Goal: Task Accomplishment & Management: Use online tool/utility

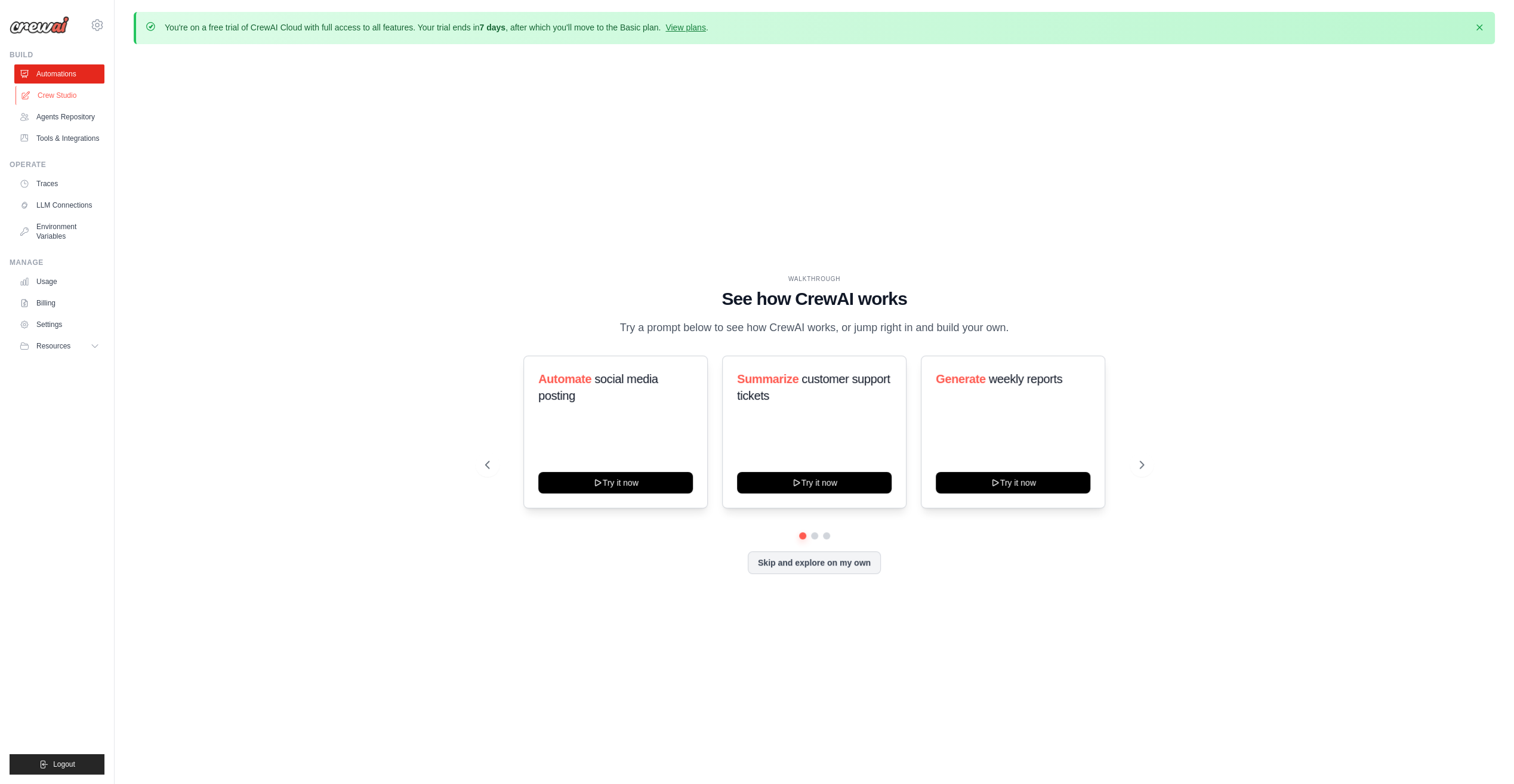
click at [57, 97] on link "Crew Studio" at bounding box center [60, 95] width 90 height 19
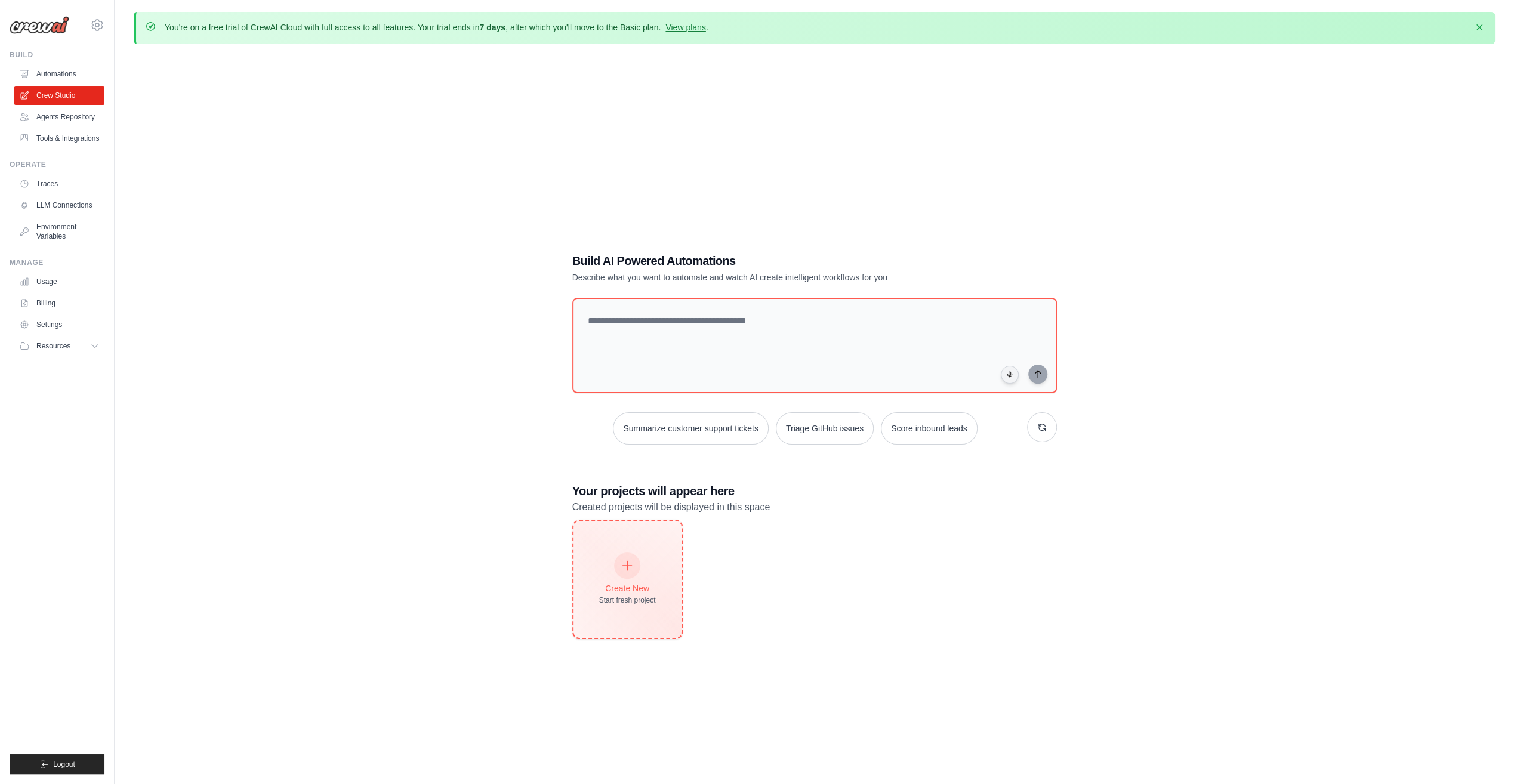
click at [622, 568] on icon at bounding box center [627, 566] width 13 height 13
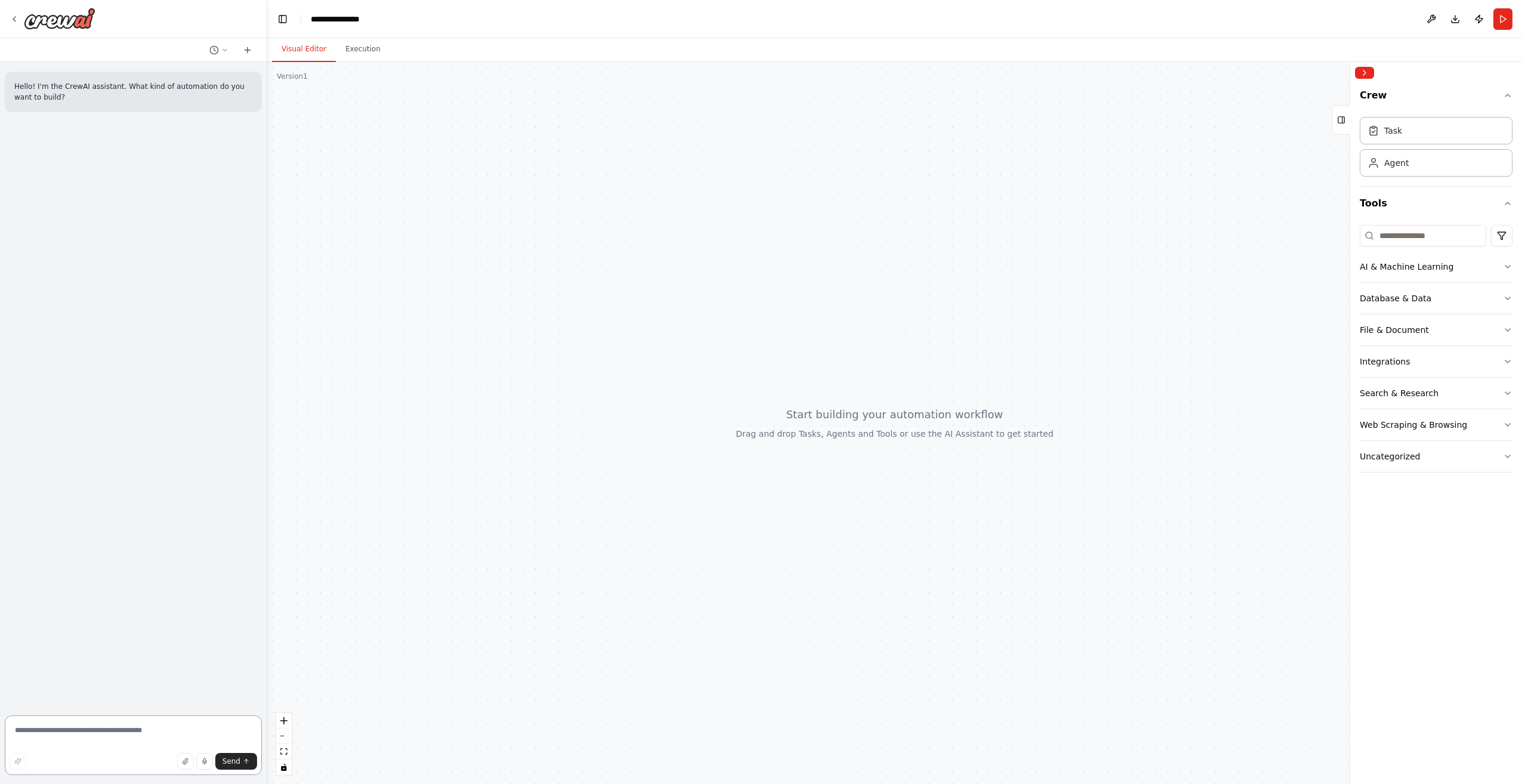
click at [160, 735] on textarea at bounding box center [133, 745] width 257 height 59
type textarea "**********"
click at [74, 120] on div "Hello! I'm the CrewAI assistant. What kind of automation do you want to build? …" at bounding box center [133, 386] width 267 height 649
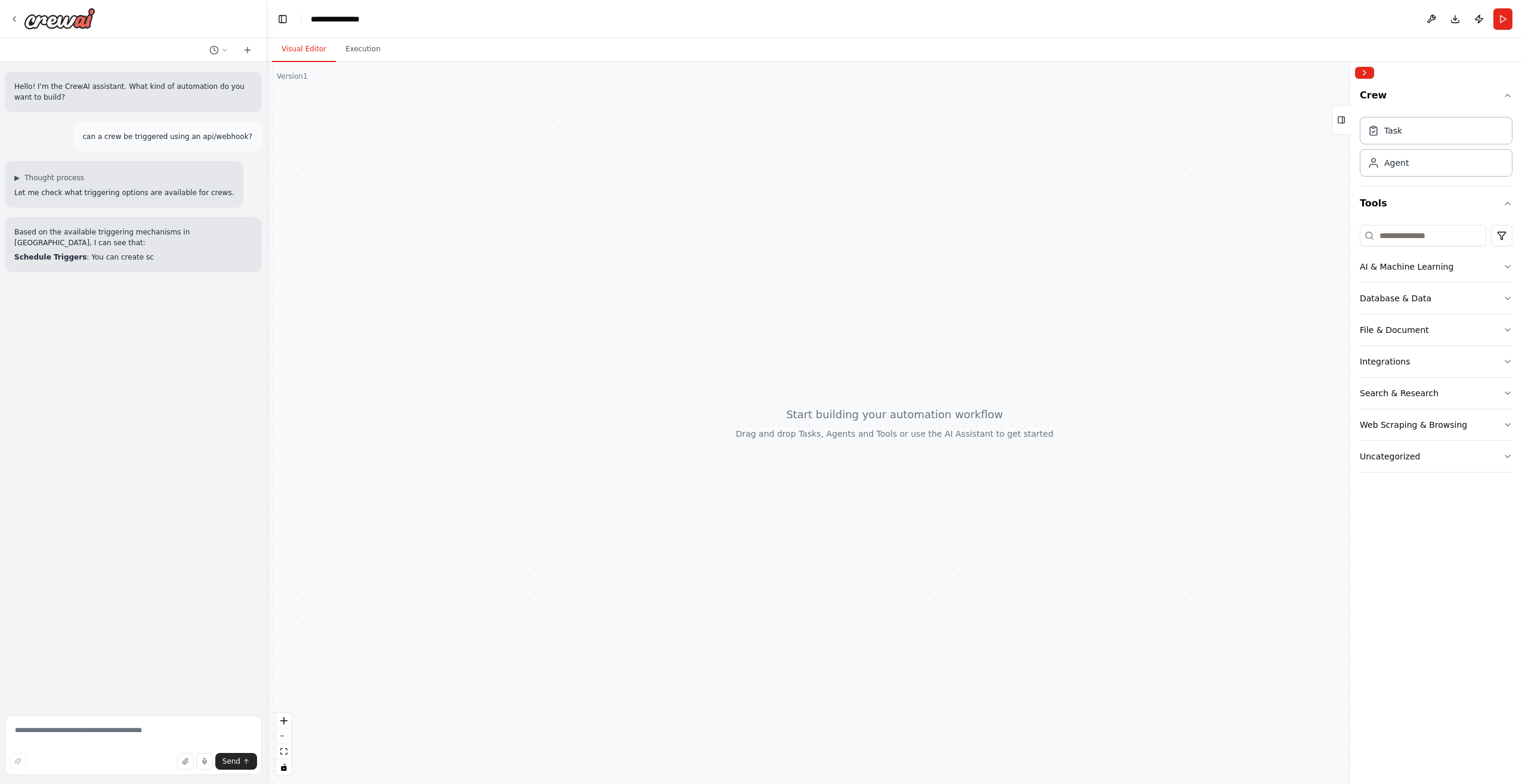
click at [88, 398] on div "Hello! I'm the CrewAI assistant. What kind of automation do you want to build? …" at bounding box center [133, 386] width 267 height 649
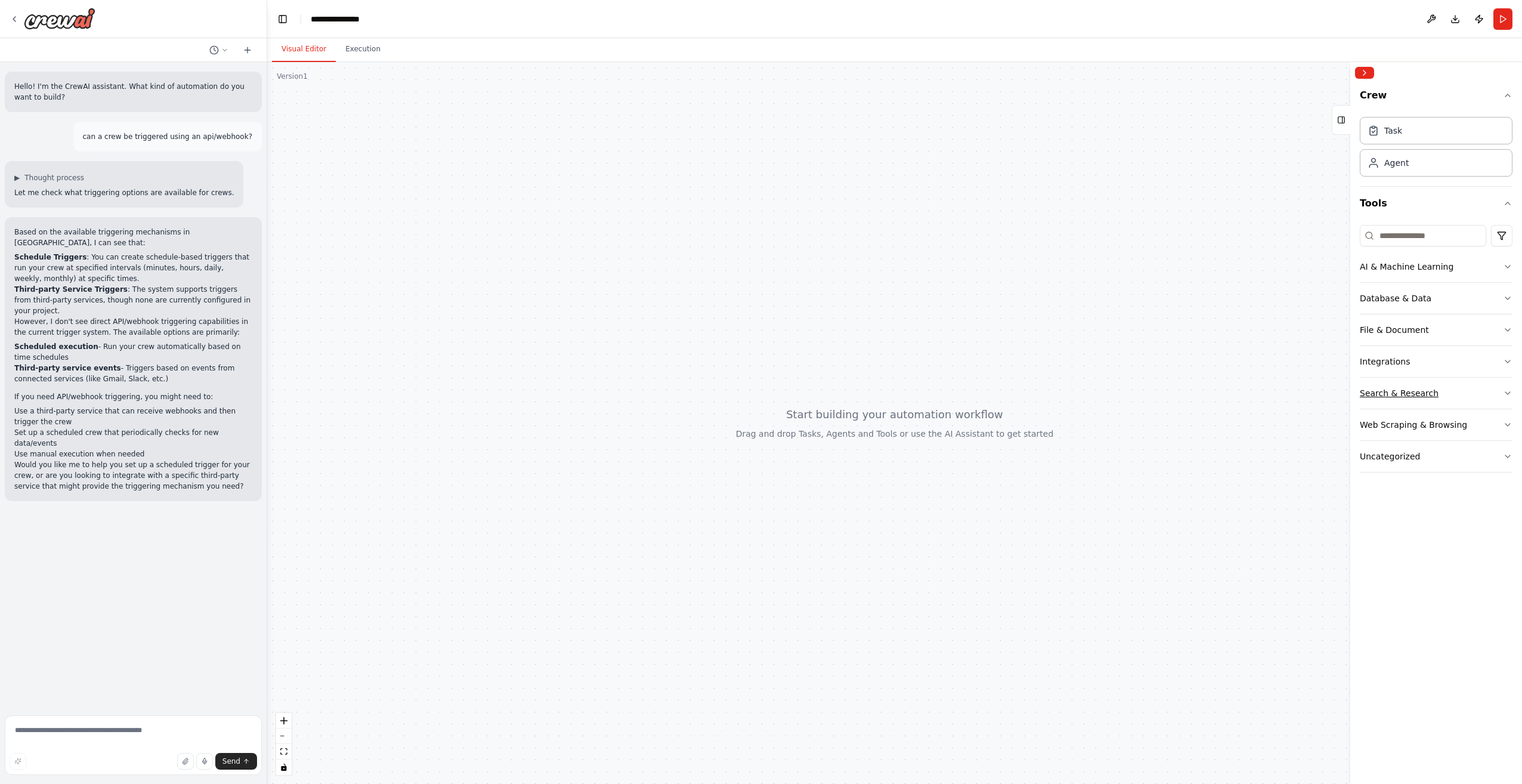
click at [1382, 378] on button "Search & Research" at bounding box center [1436, 393] width 153 height 31
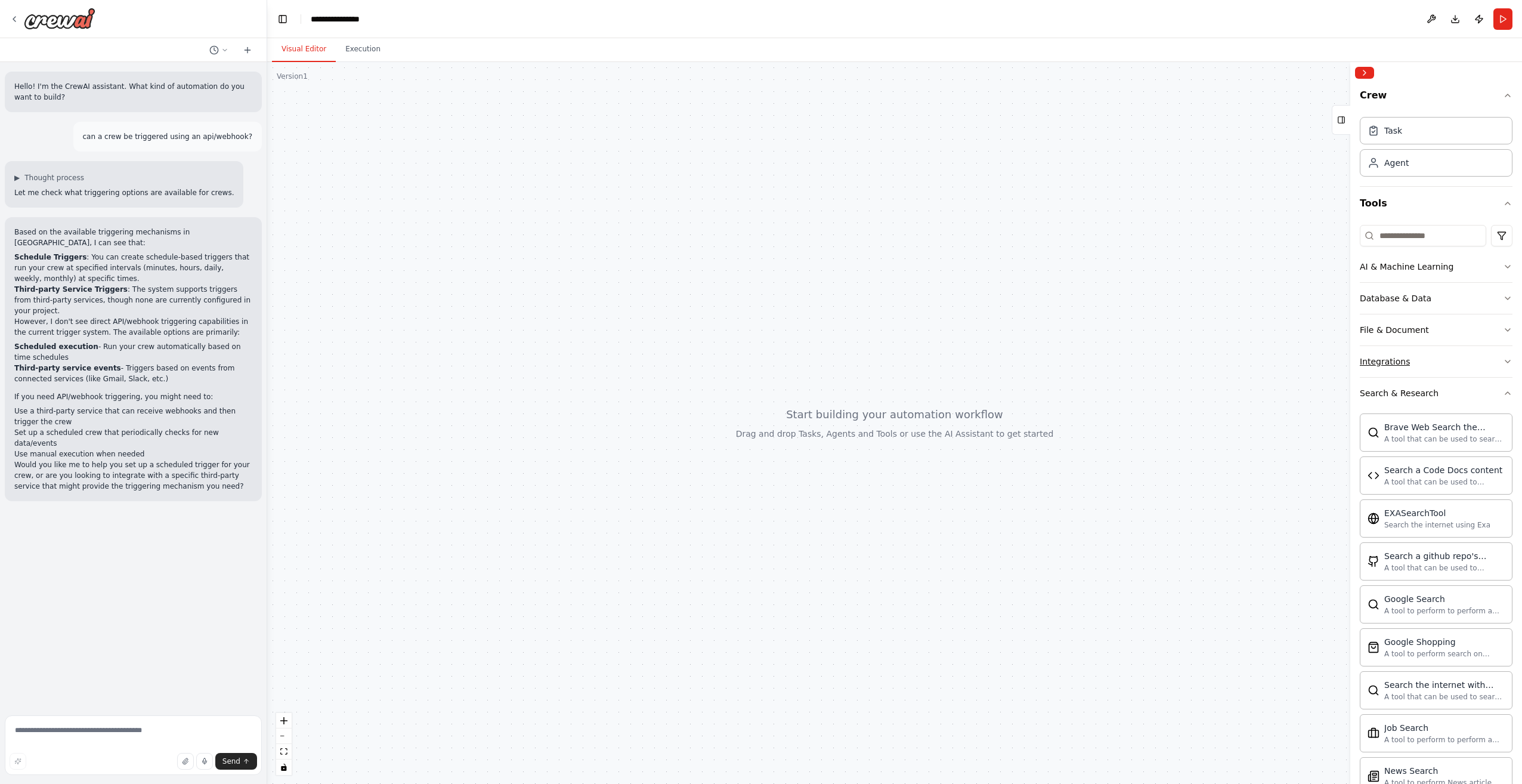
click at [1425, 364] on button "Integrations" at bounding box center [1436, 362] width 153 height 31
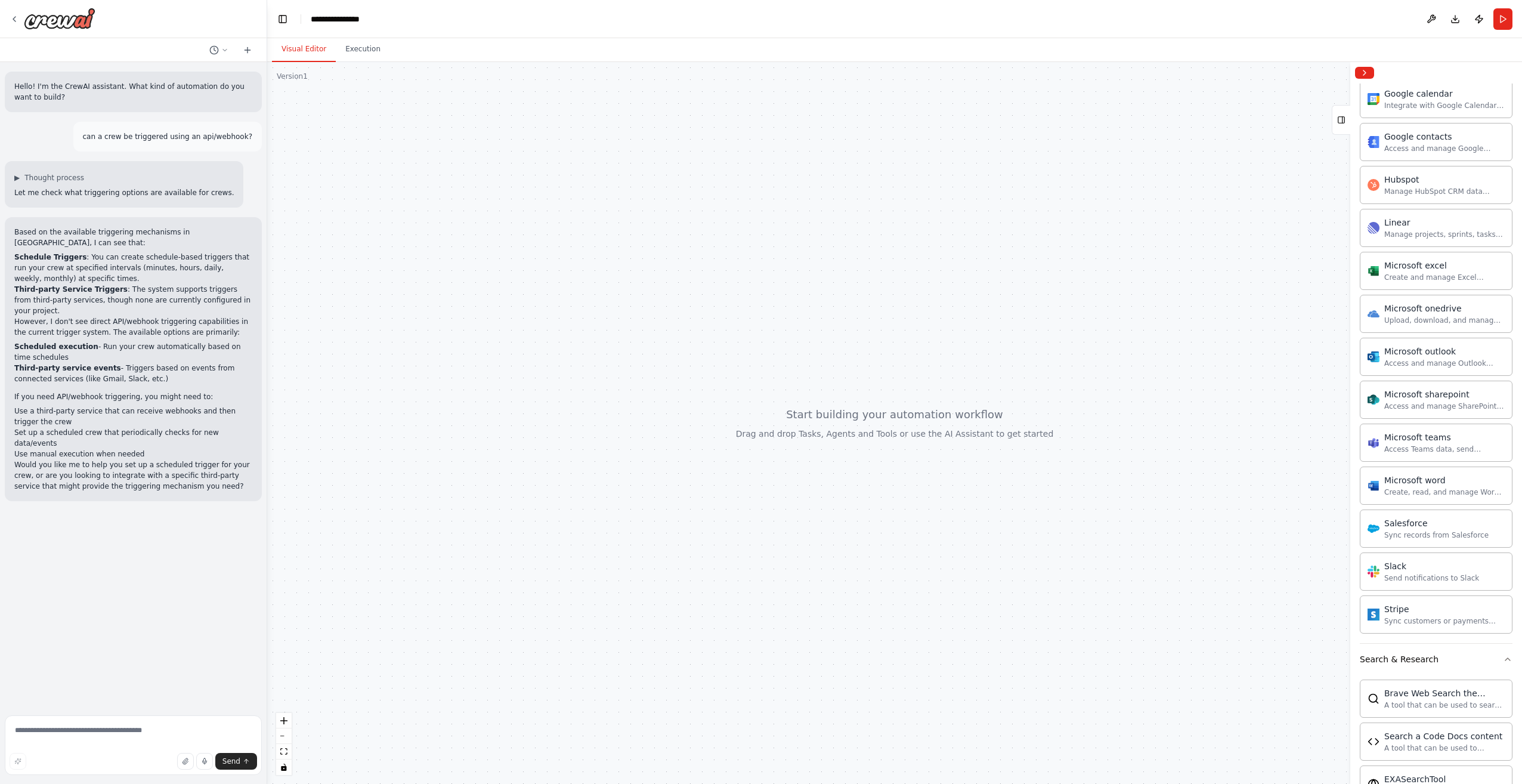
scroll to position [477, 0]
drag, startPoint x: 1034, startPoint y: 55, endPoint x: 941, endPoint y: 48, distance: 93.3
click at [1034, 55] on div "Visual Editor Execution" at bounding box center [895, 50] width 1255 height 24
click at [248, 48] on icon at bounding box center [248, 50] width 0 height 5
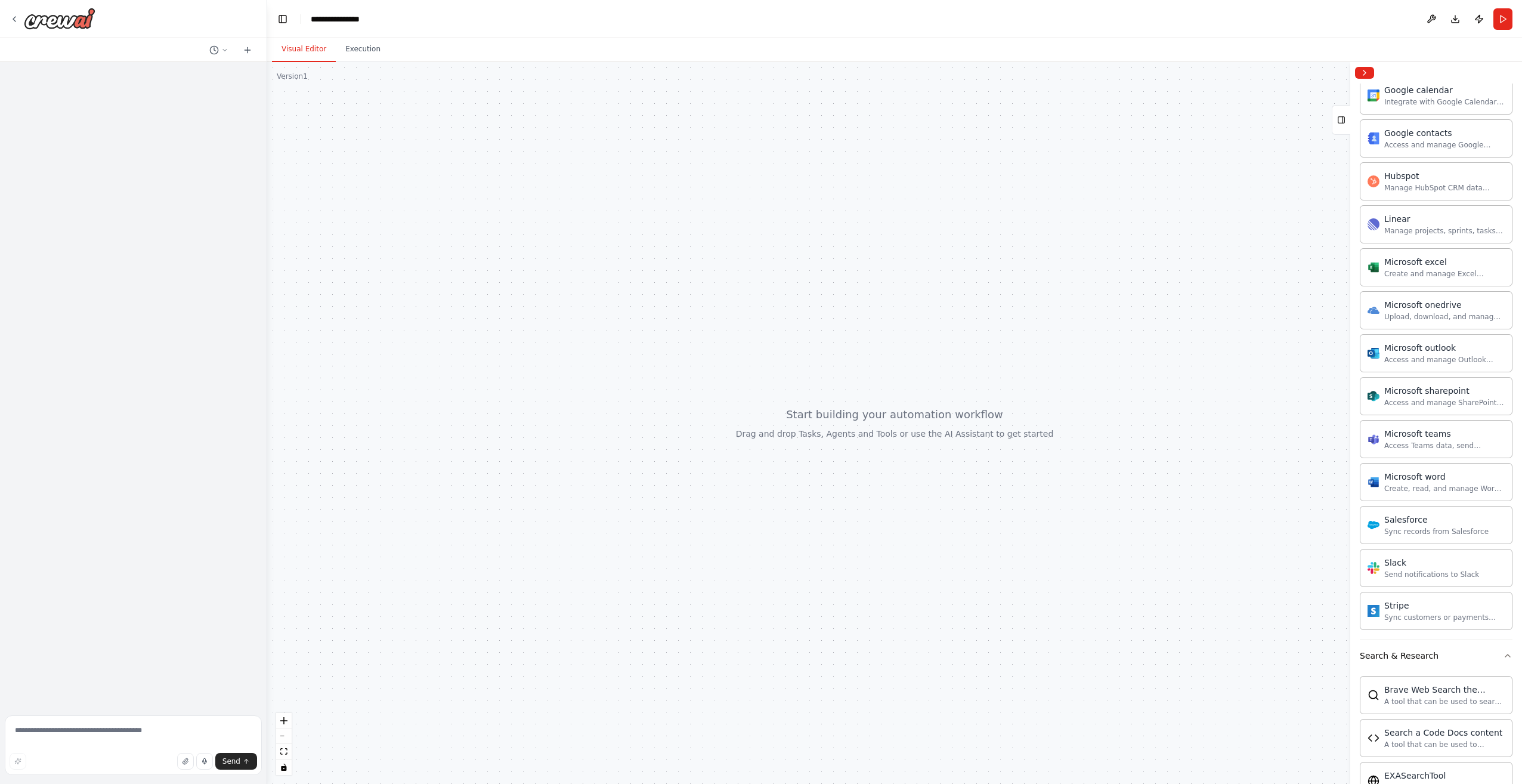
click at [211, 42] on div at bounding box center [133, 50] width 267 height 24
click at [223, 48] on icon at bounding box center [225, 50] width 7 height 7
click at [200, 73] on span "Untitled" at bounding box center [173, 75] width 88 height 9
click at [214, 42] on div at bounding box center [133, 50] width 267 height 24
click at [214, 48] on polyline at bounding box center [215, 49] width 2 height 3
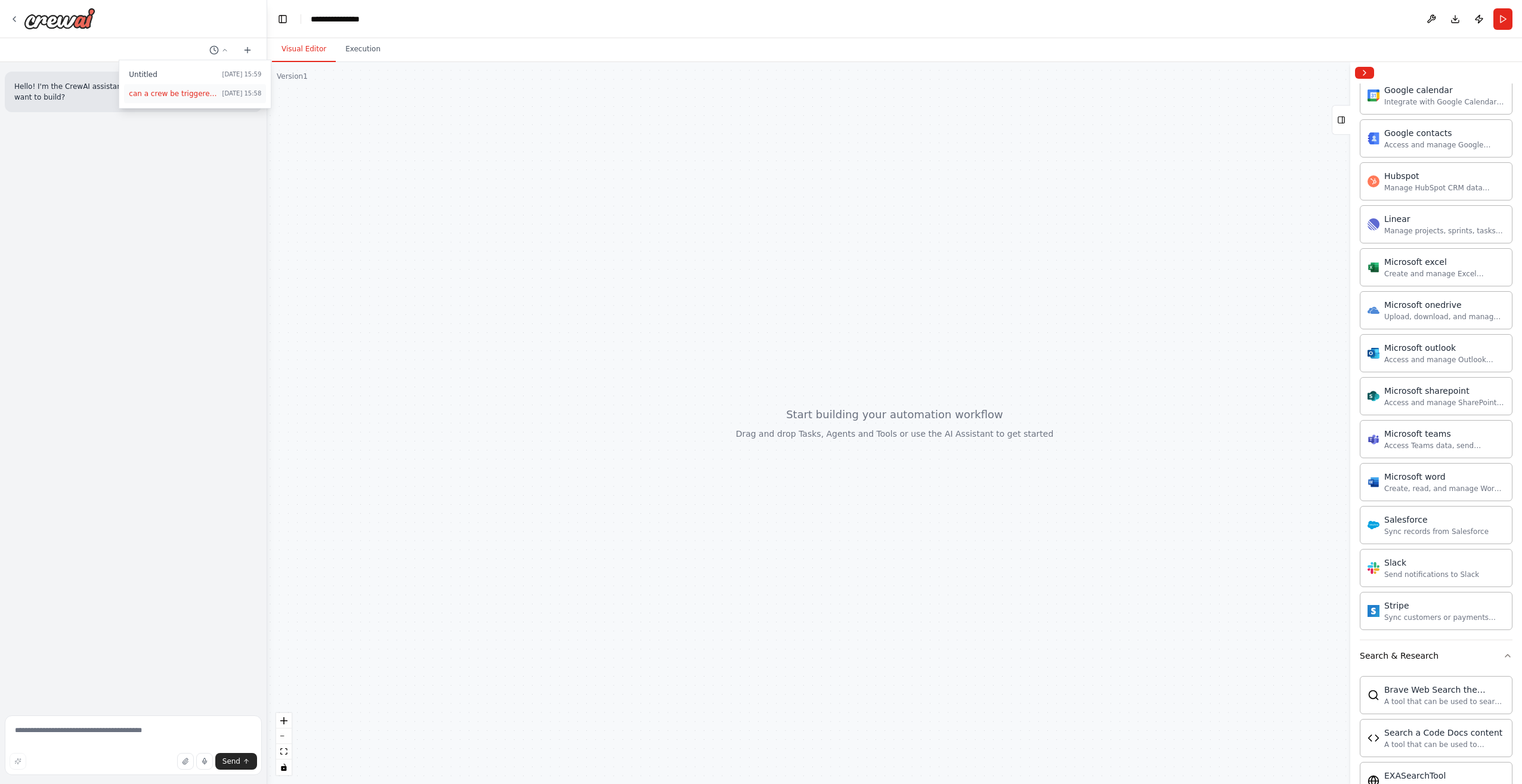
click at [211, 91] on span "can a crew be triggered using an api/webhook?" at bounding box center [173, 93] width 88 height 9
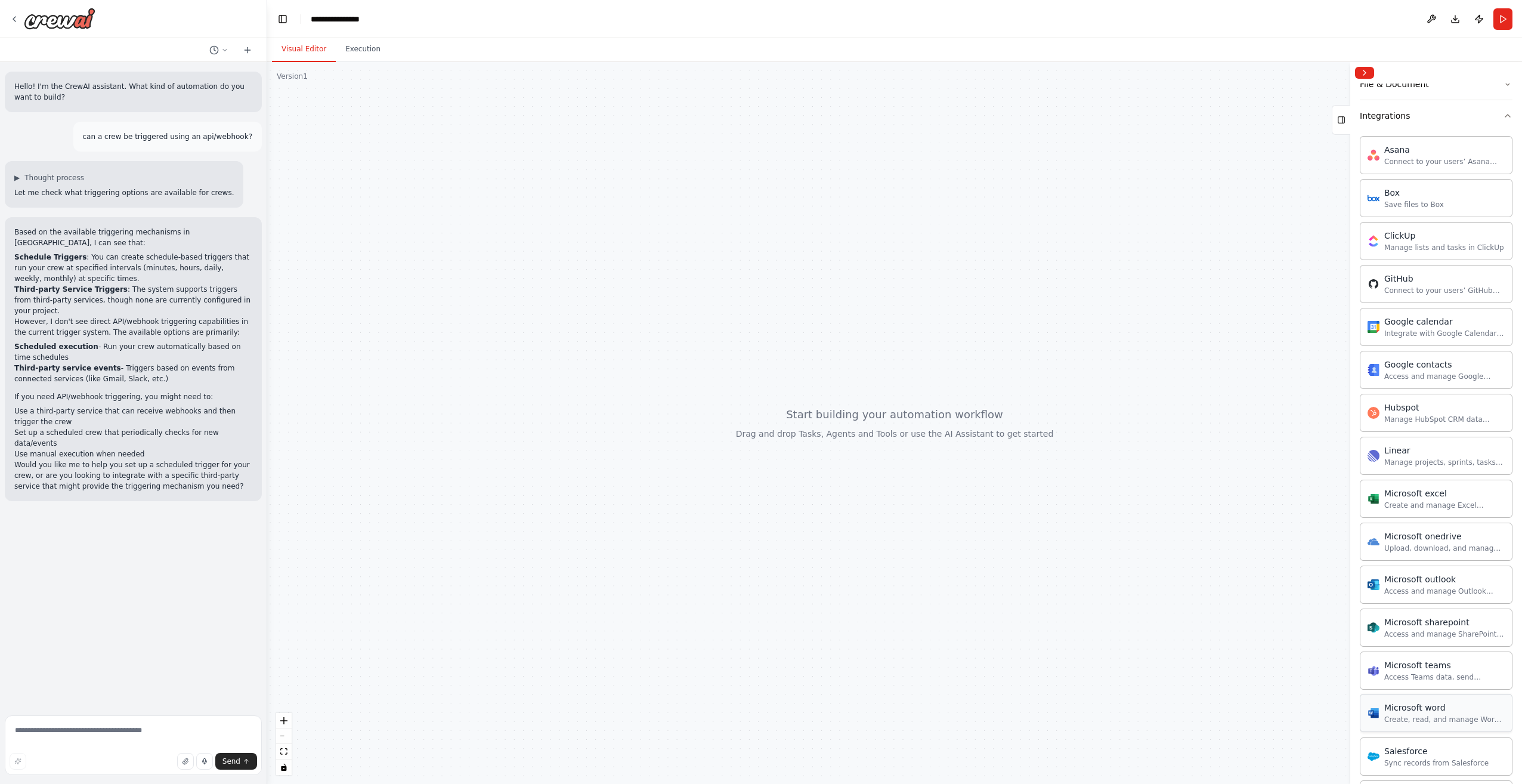
scroll to position [0, 0]
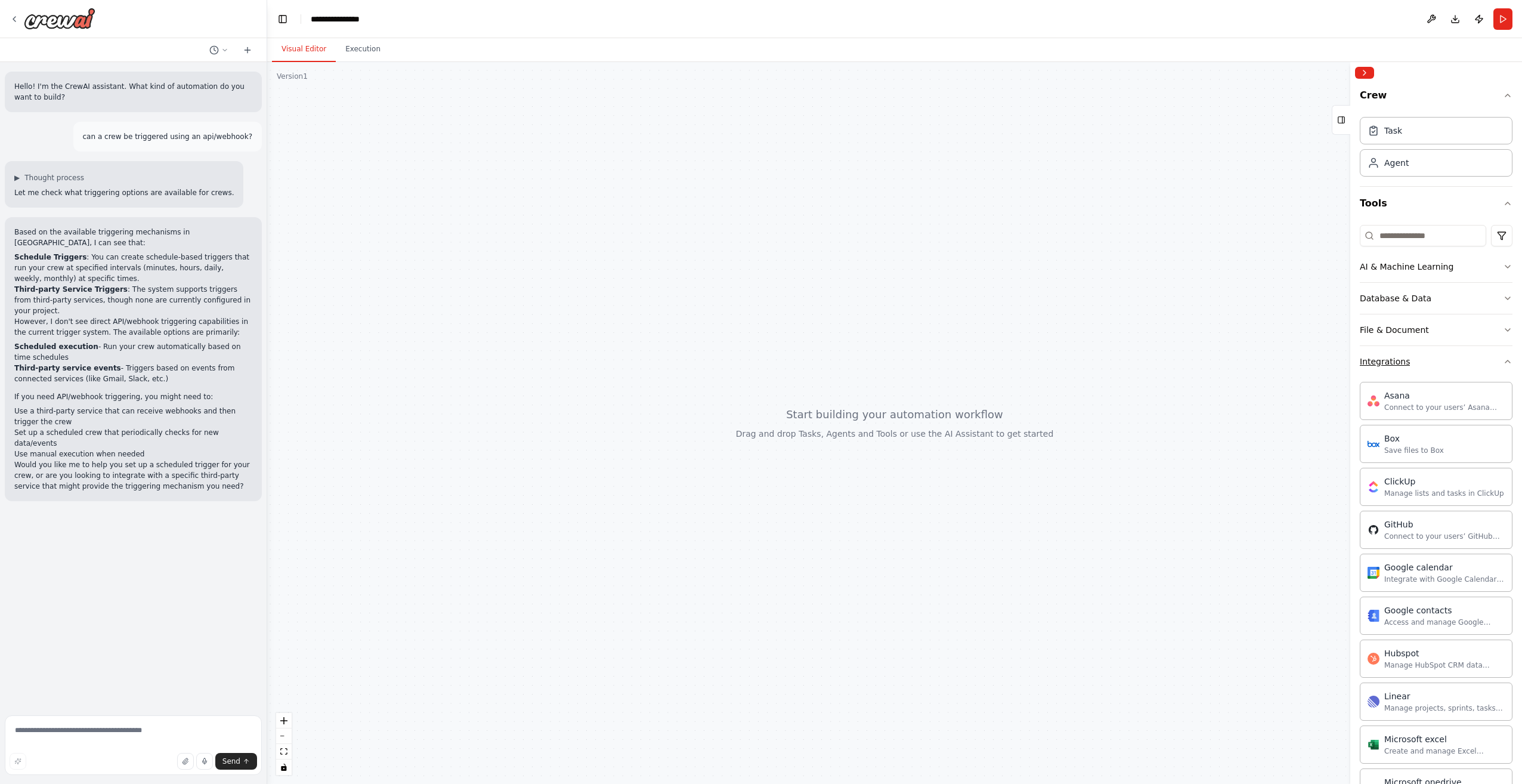
click at [1410, 370] on button "Integrations" at bounding box center [1436, 362] width 153 height 31
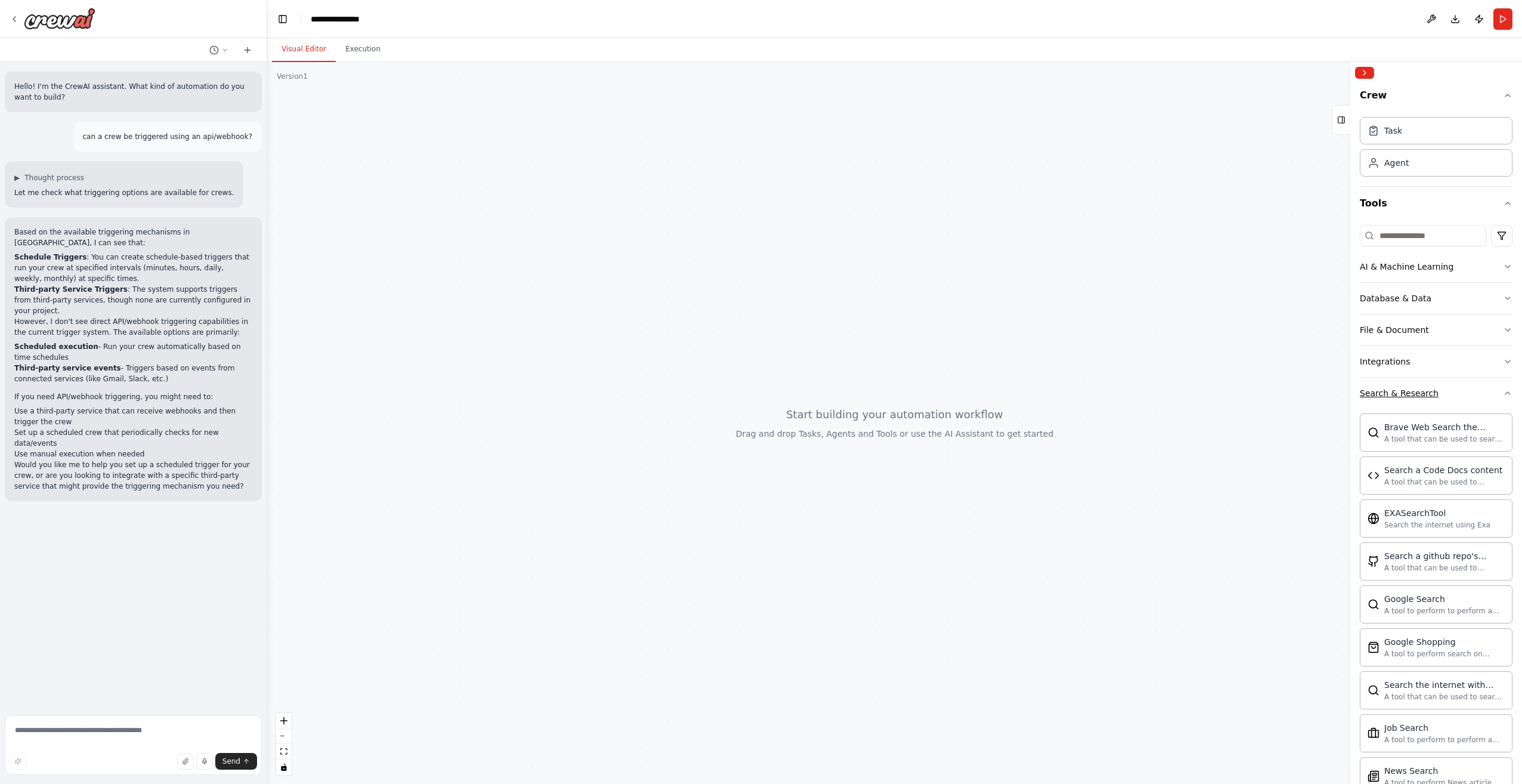
click at [1409, 384] on button "Search & Research" at bounding box center [1436, 393] width 153 height 31
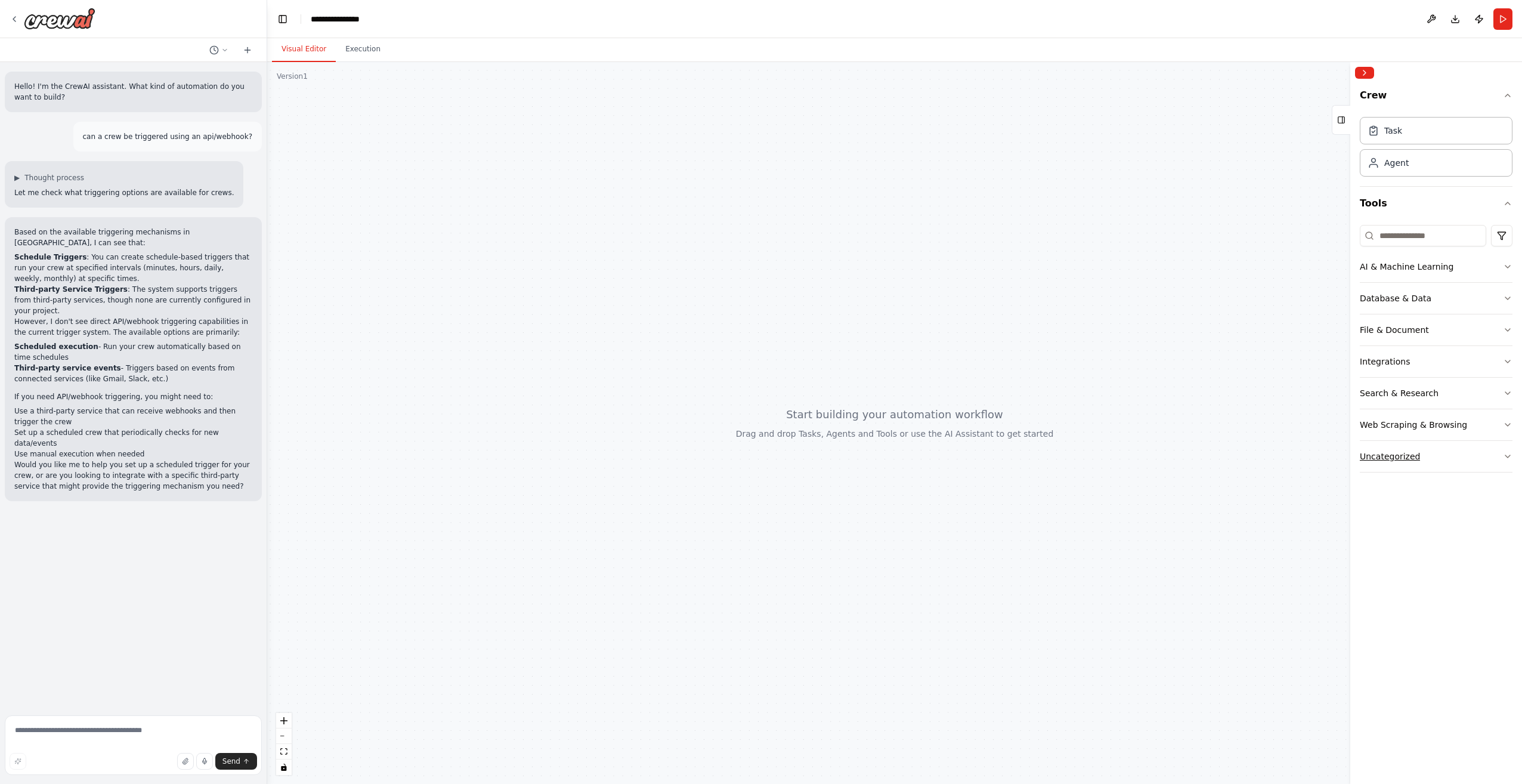
click at [1393, 450] on div "Uncategorized" at bounding box center [1390, 456] width 60 height 12
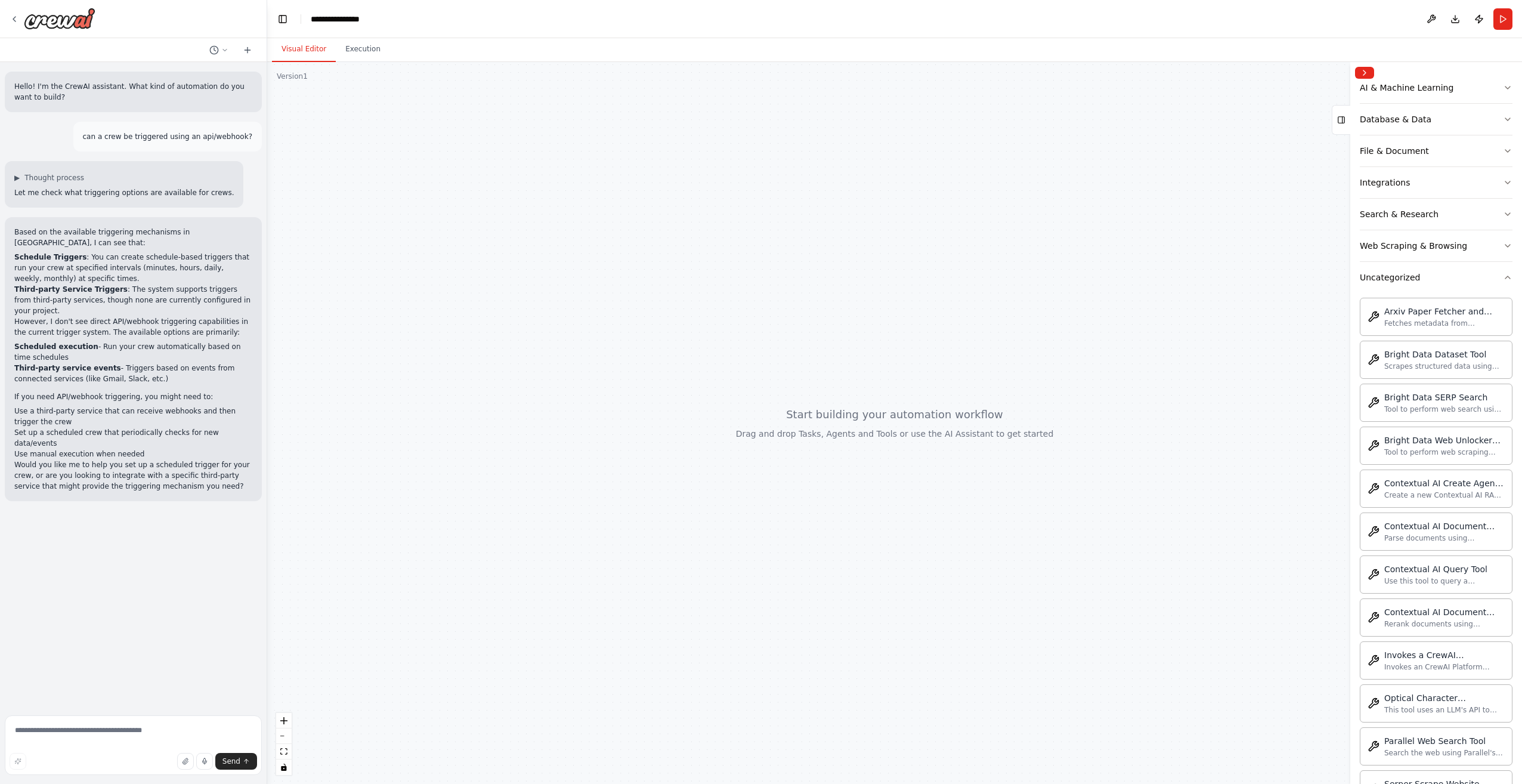
scroll to position [298, 0]
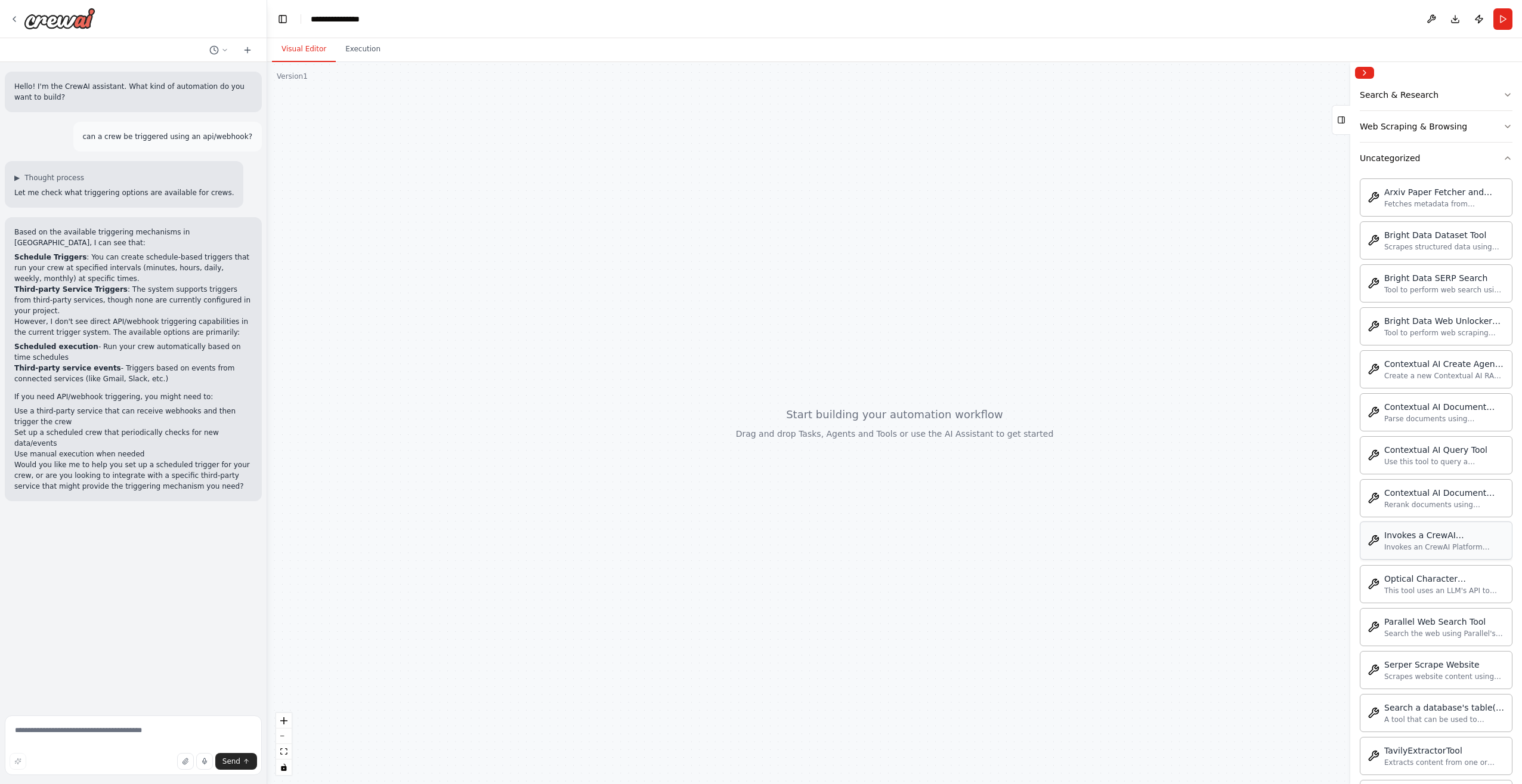
click at [1427, 542] on div "Invokes an CrewAI Platform Automation using API" at bounding box center [1445, 547] width 121 height 9
click at [1420, 542] on div "Invokes an CrewAI Platform Automation using API" at bounding box center [1445, 547] width 121 height 9
click at [1417, 534] on div "Invokes a CrewAI Automation" at bounding box center [1445, 535] width 121 height 12
drag, startPoint x: 1417, startPoint y: 534, endPoint x: 1090, endPoint y: 485, distance: 330.7
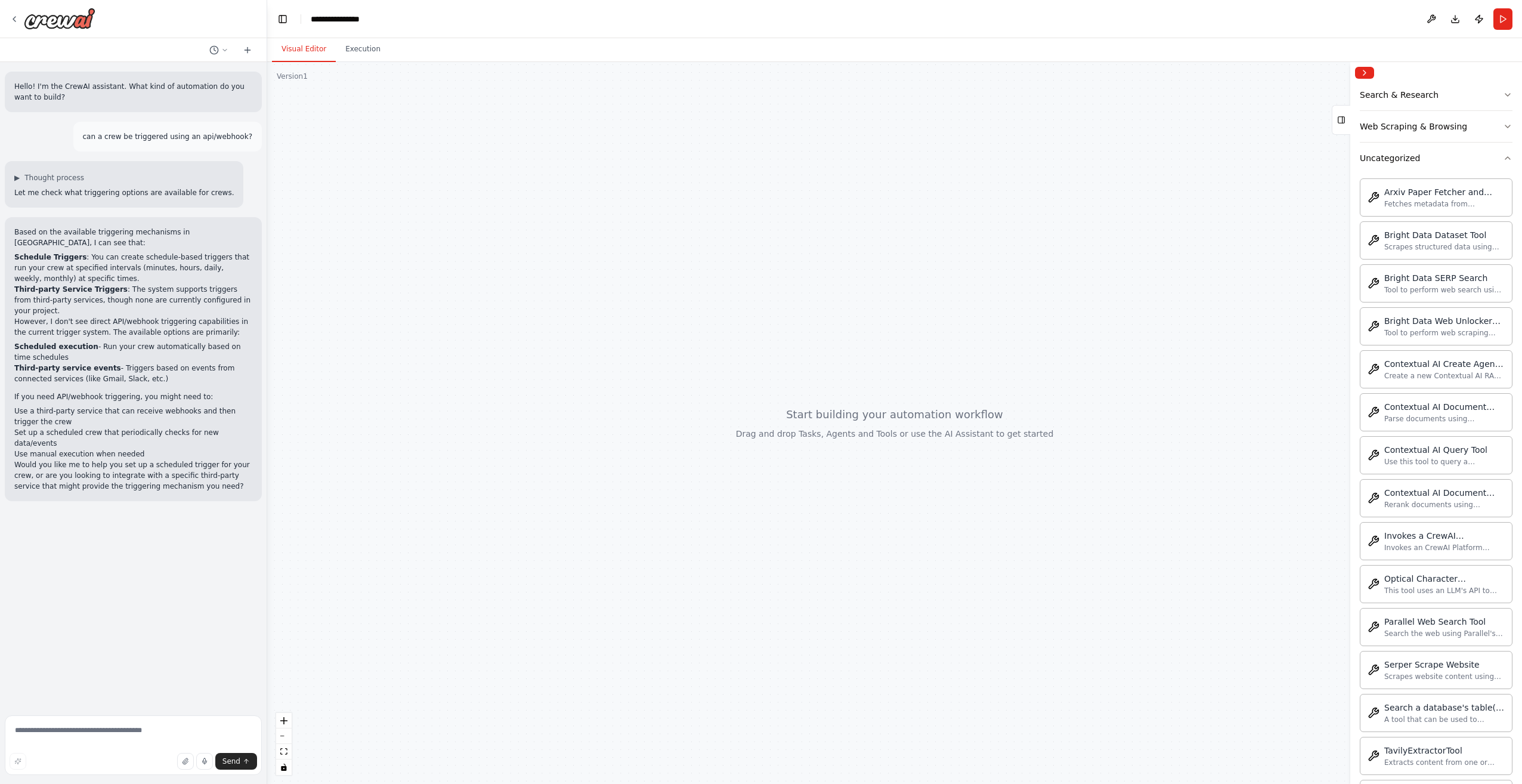
click at [1090, 485] on div "Hello! I'm the CrewAI assistant. What kind of automation do you want to build? …" at bounding box center [761, 392] width 1522 height 784
drag, startPoint x: 949, startPoint y: 406, endPoint x: 937, endPoint y: 481, distance: 76.0
click at [937, 481] on div at bounding box center [895, 423] width 1255 height 722
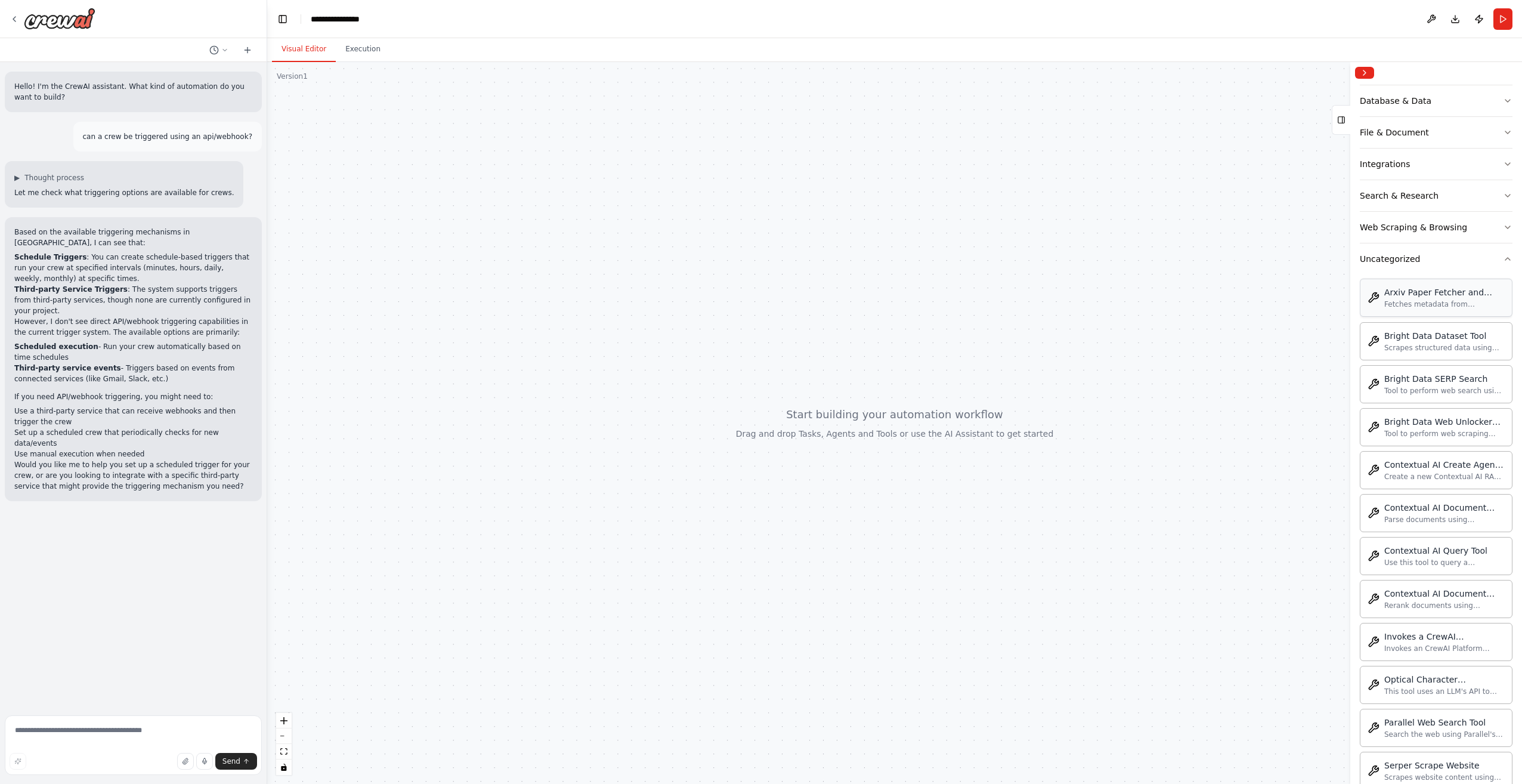
scroll to position [0, 0]
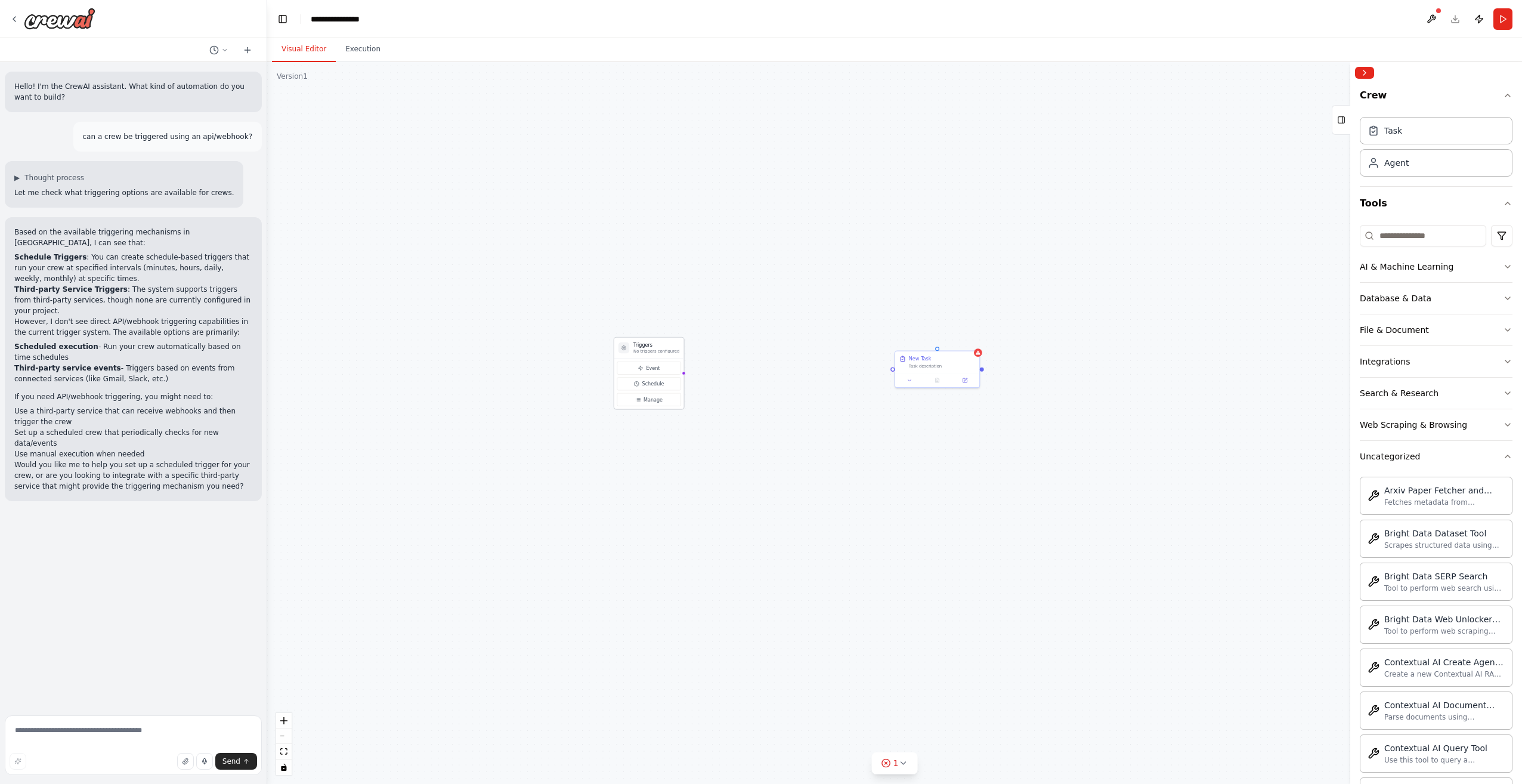
drag, startPoint x: 612, startPoint y: 415, endPoint x: 656, endPoint y: 344, distance: 83.5
click at [656, 344] on h3 "Triggers" at bounding box center [656, 345] width 46 height 7
click at [651, 350] on p "No triggers configured" at bounding box center [656, 351] width 46 height 5
click at [653, 367] on span "Event" at bounding box center [653, 368] width 14 height 7
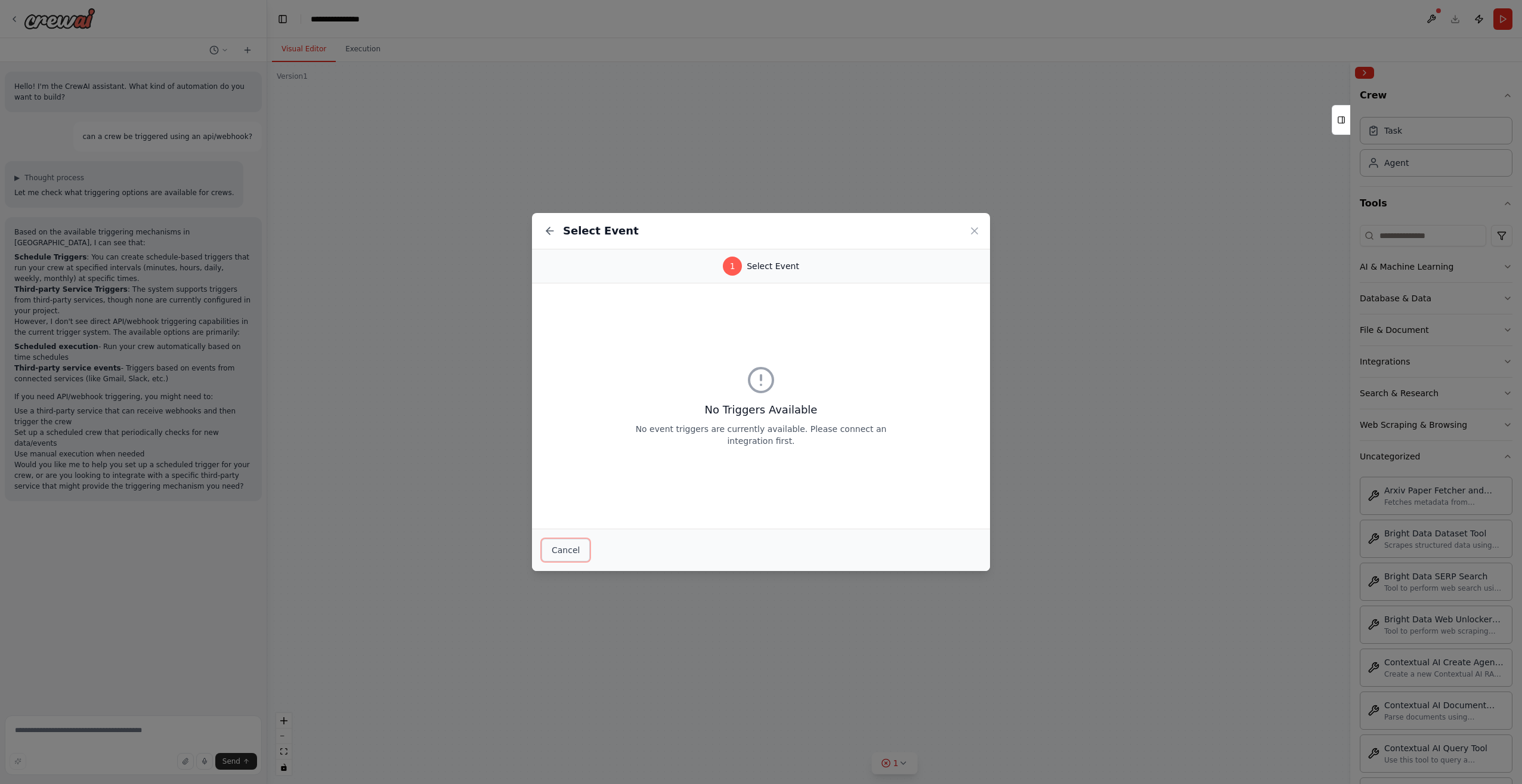
click at [563, 554] on button "Cancel" at bounding box center [566, 550] width 48 height 23
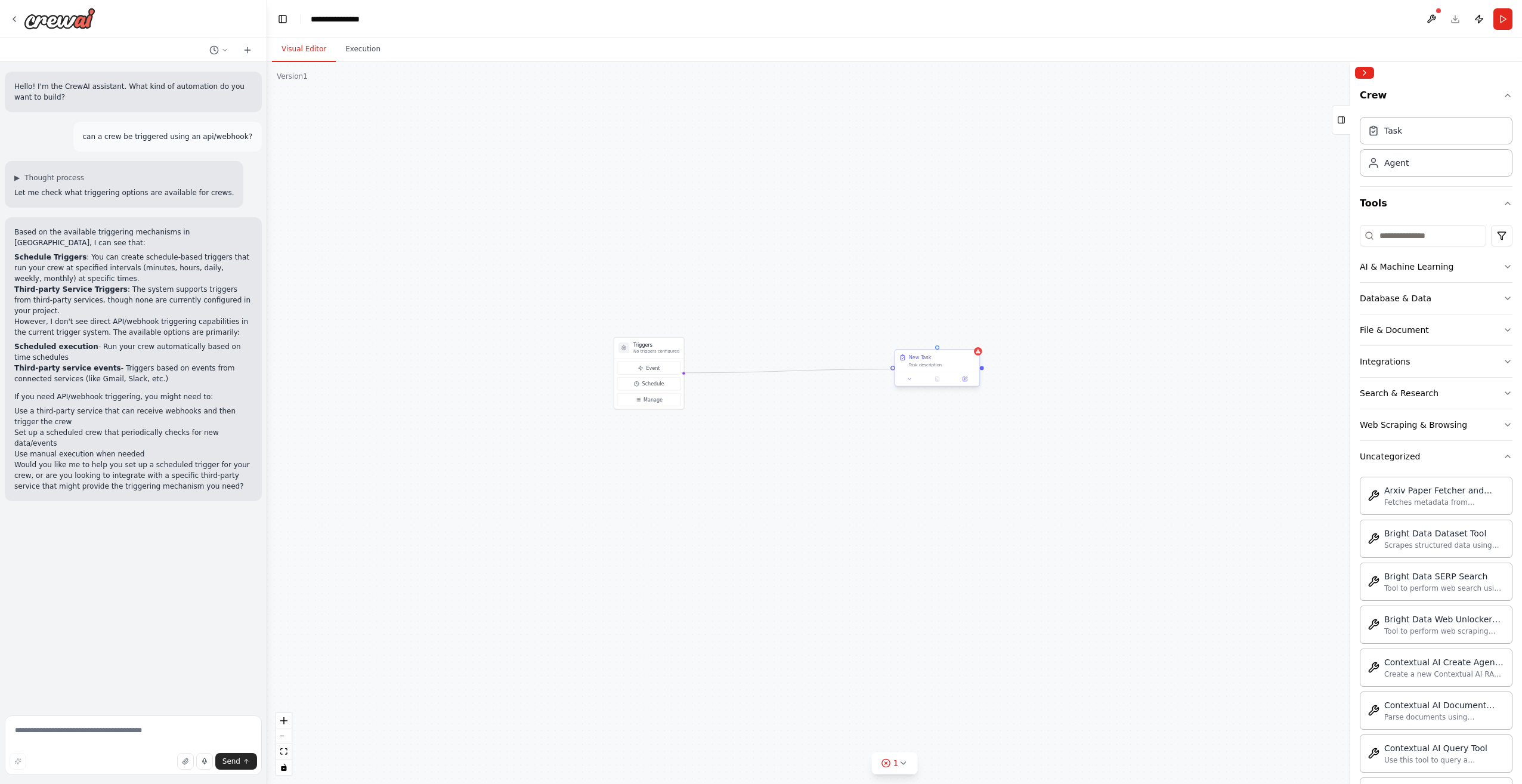
drag, startPoint x: 683, startPoint y: 372, endPoint x: 894, endPoint y: 371, distance: 211.0
click at [894, 371] on div "Triggers No triggers configured Event Schedule Manage New Task Task description" at bounding box center [898, 468] width 721 height 414
click at [657, 396] on span "Manage" at bounding box center [653, 400] width 19 height 7
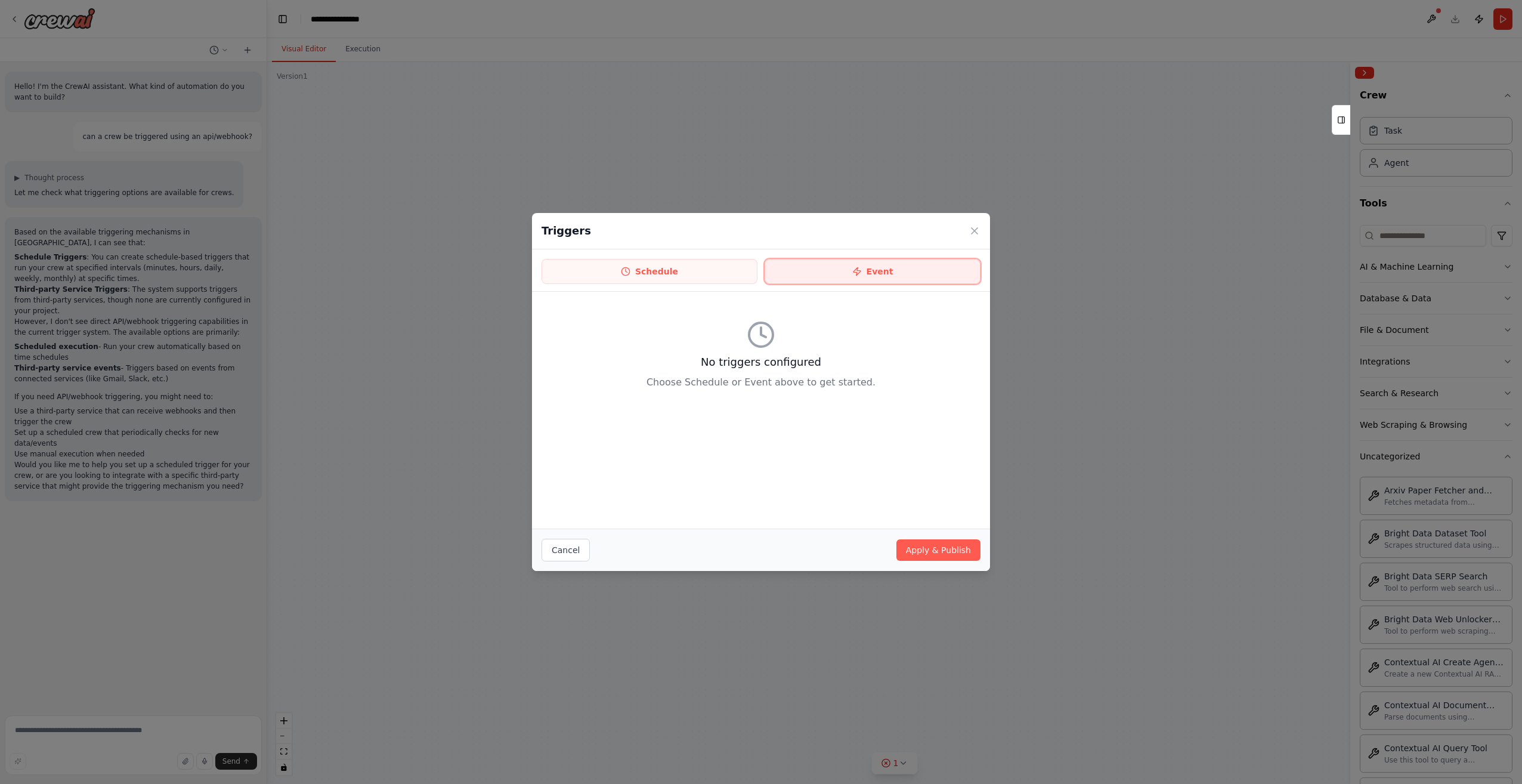
click at [819, 267] on button "Event" at bounding box center [873, 272] width 216 height 25
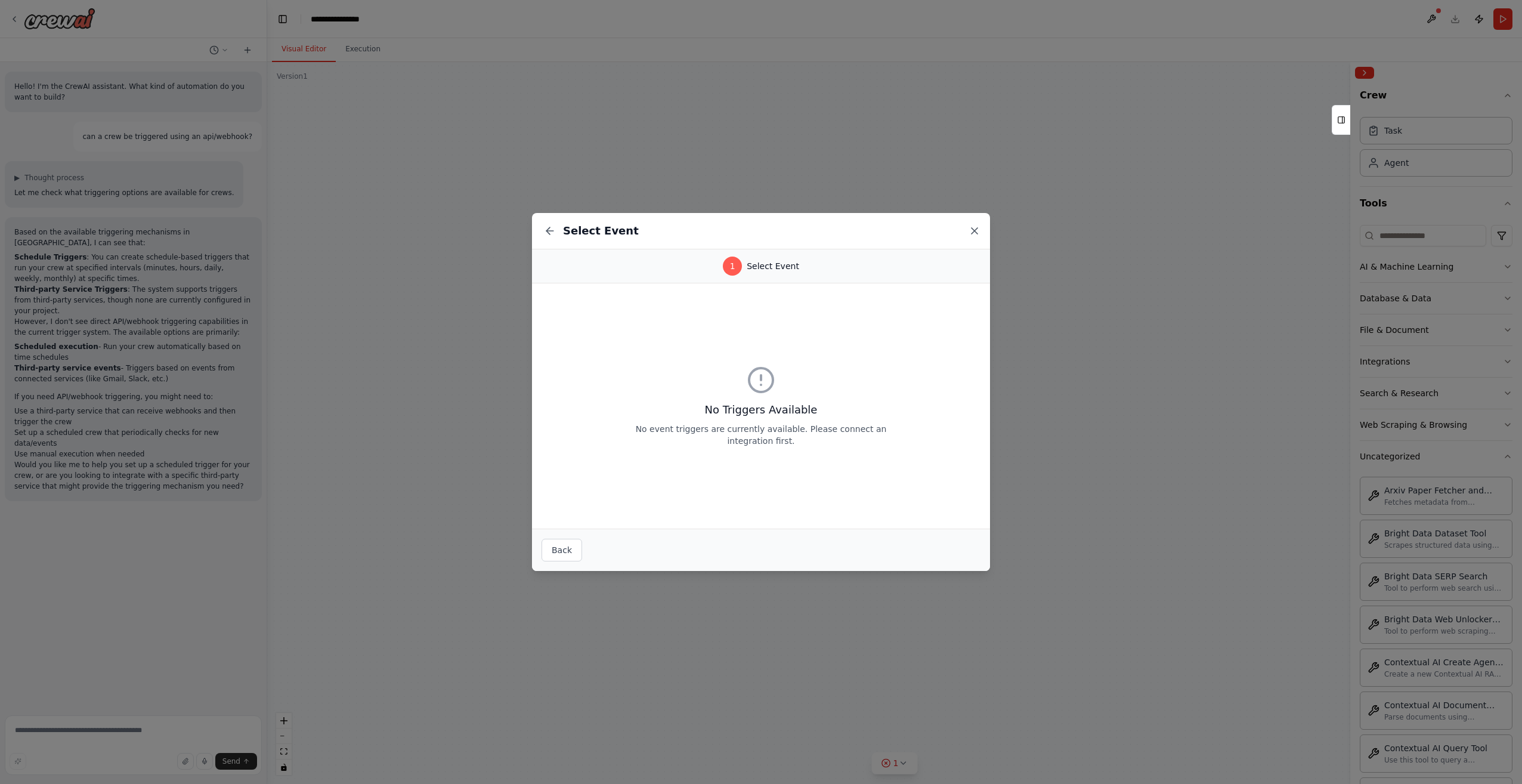
click at [978, 226] on icon at bounding box center [975, 231] width 12 height 12
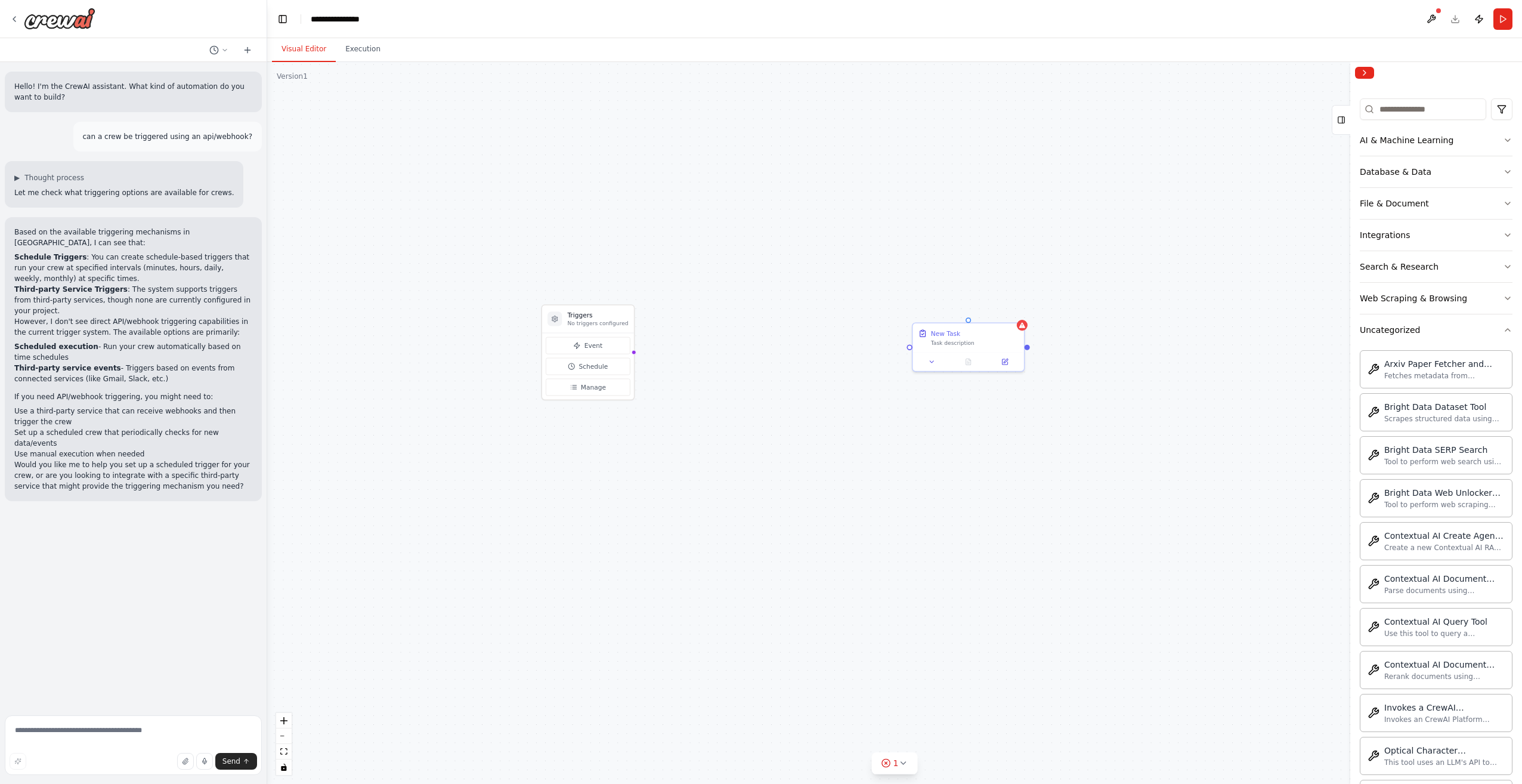
scroll to position [55, 0]
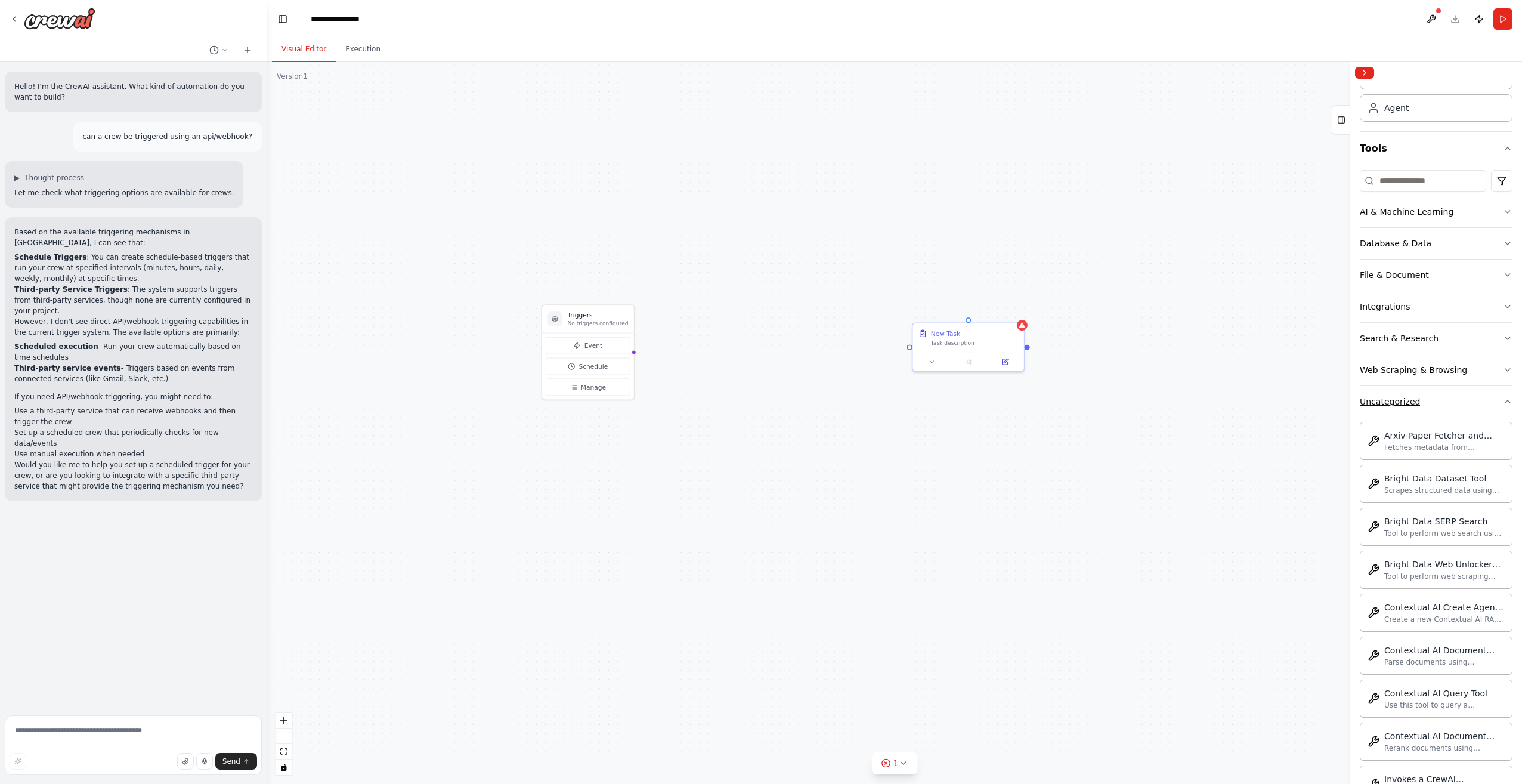
click at [1433, 391] on button "Uncategorized" at bounding box center [1436, 401] width 153 height 31
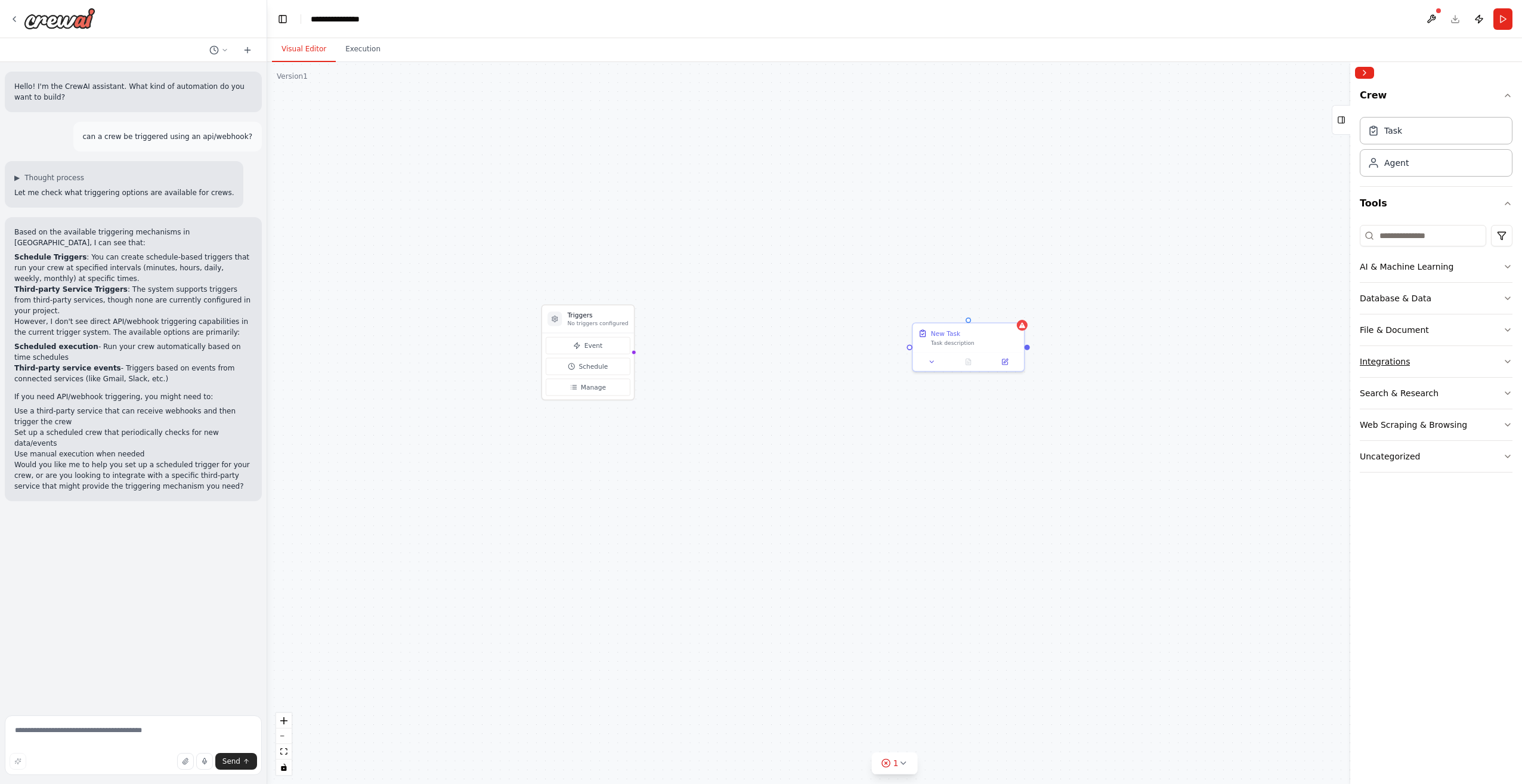
click at [1431, 359] on button "Integrations" at bounding box center [1436, 362] width 153 height 31
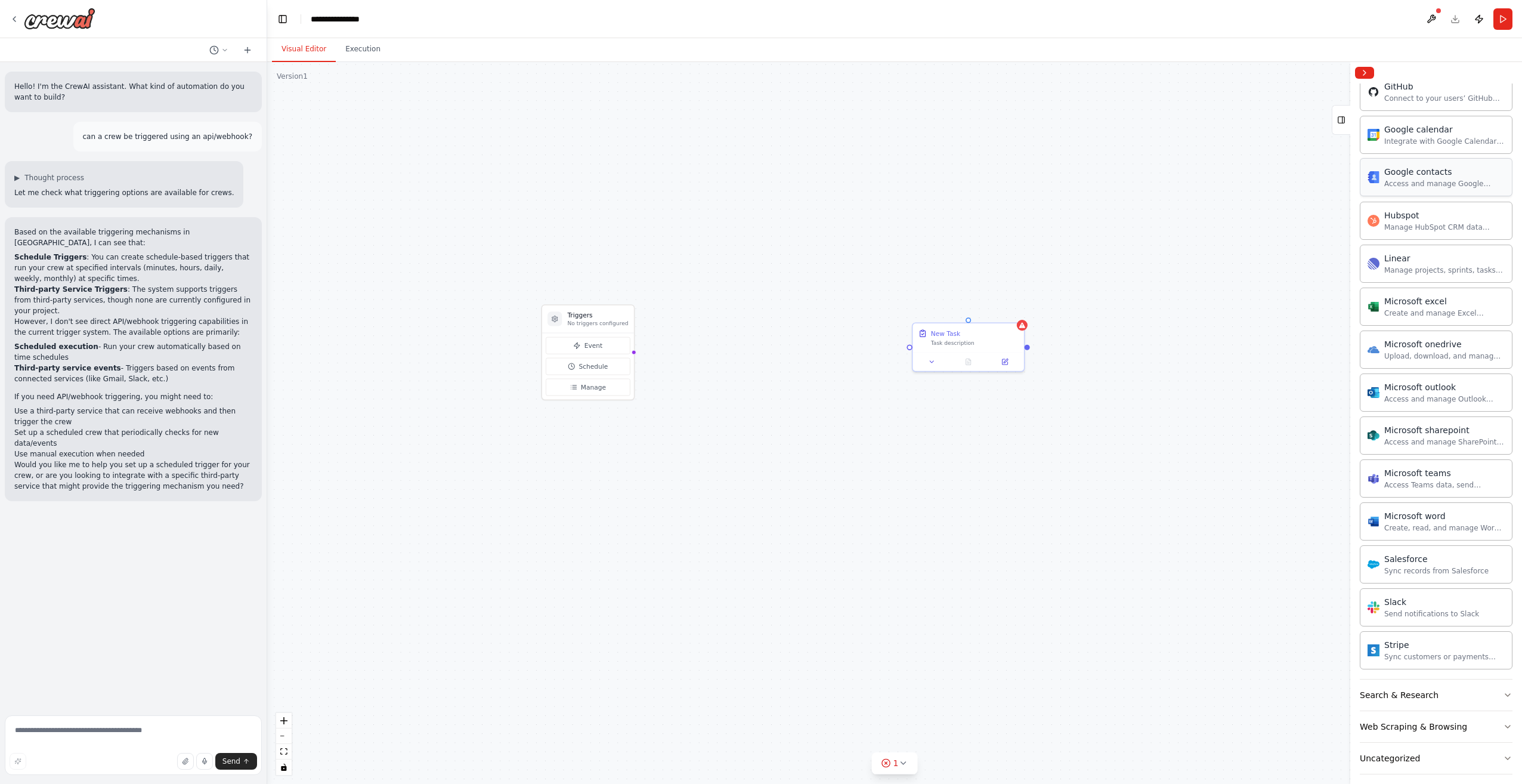
scroll to position [438, 0]
click at [1396, 595] on div "Slack" at bounding box center [1432, 601] width 95 height 12
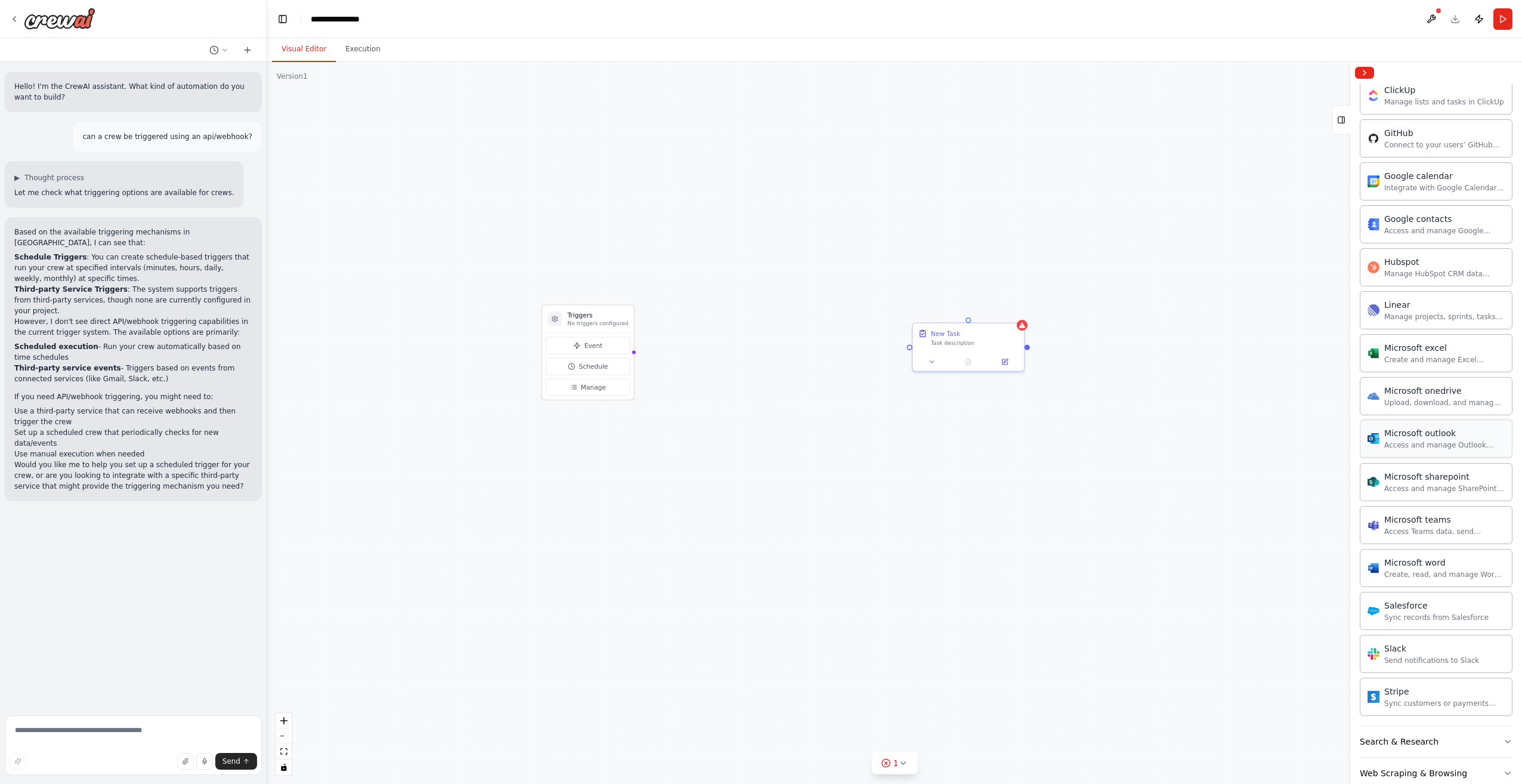
scroll to position [378, 0]
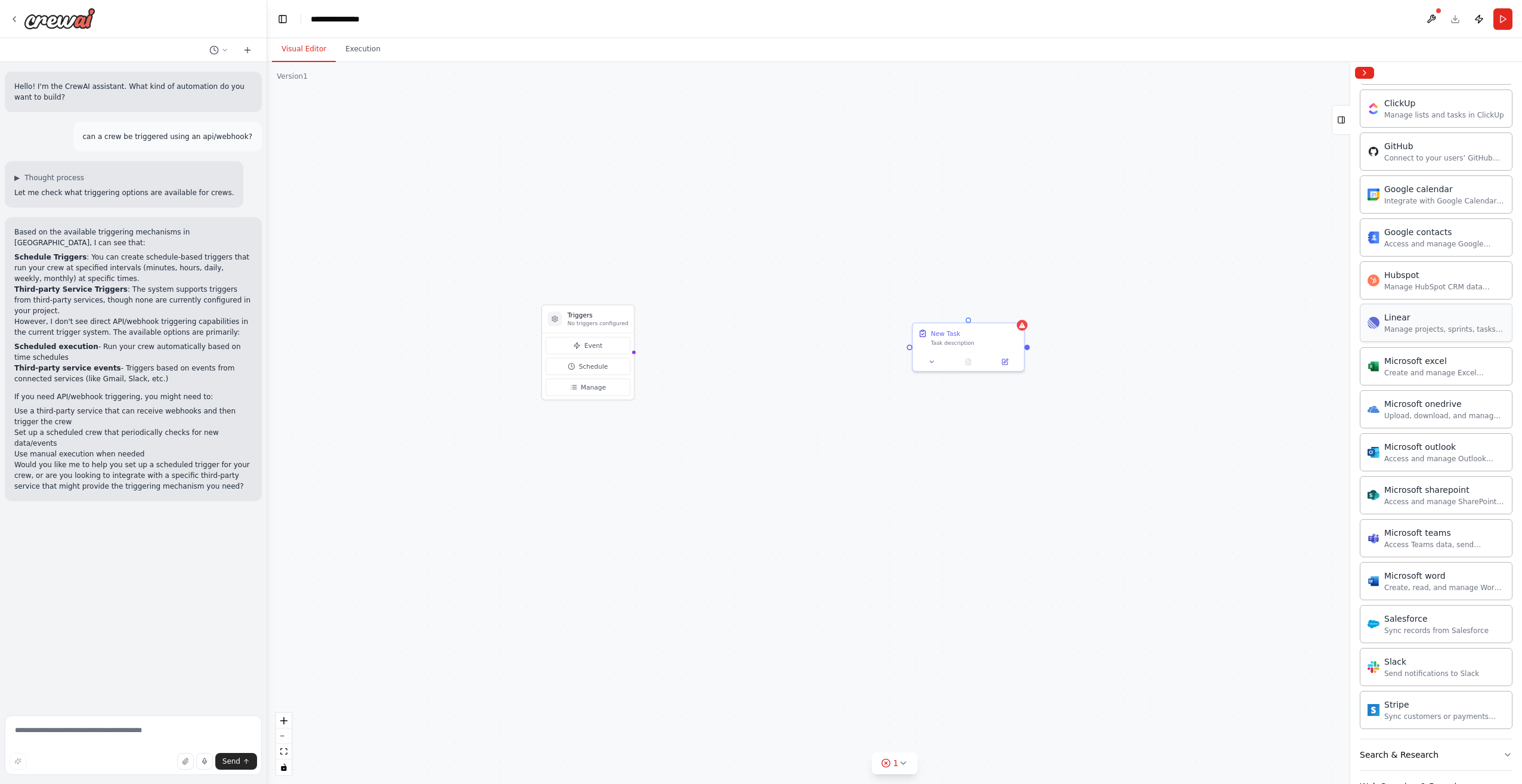
click at [1413, 314] on div "Linear" at bounding box center [1445, 318] width 121 height 12
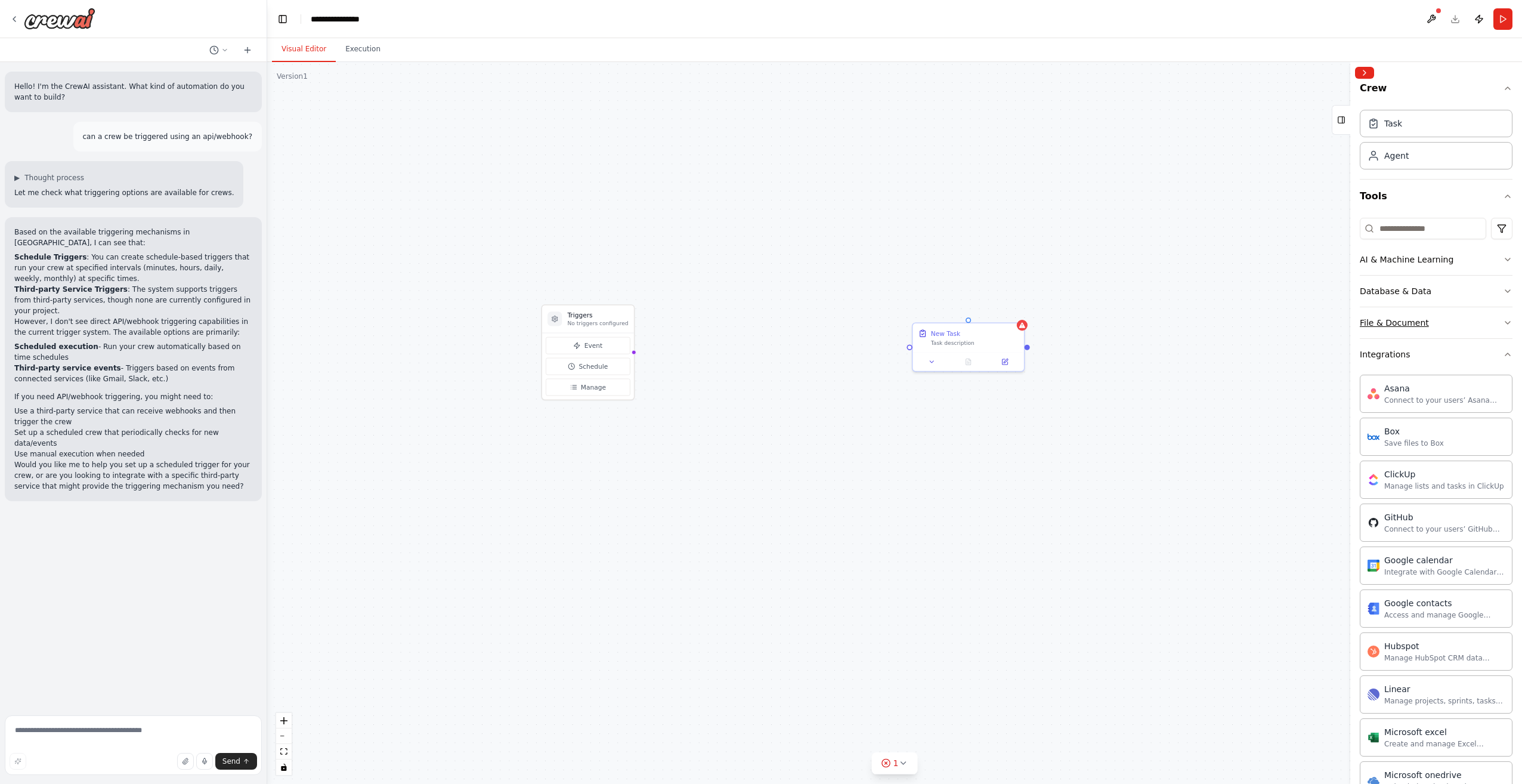
scroll to position [0, 0]
click at [1395, 268] on div "AI & Machine Learning" at bounding box center [1407, 267] width 93 height 12
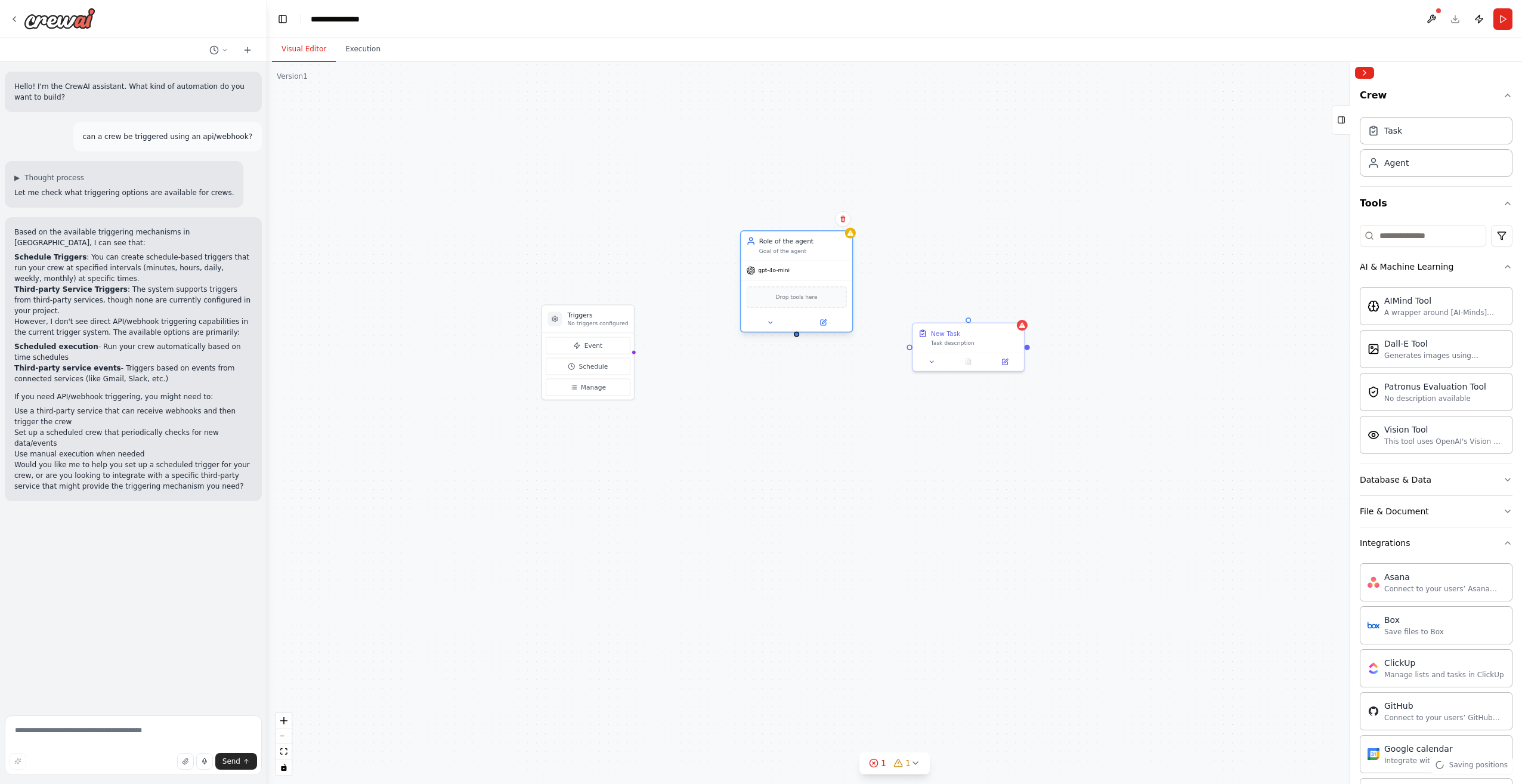
drag, startPoint x: 833, startPoint y: 298, endPoint x: 778, endPoint y: 263, distance: 65.2
click at [778, 263] on div "gpt-4o-mini" at bounding box center [796, 271] width 111 height 20
drag, startPoint x: 631, startPoint y: 349, endPoint x: 797, endPoint y: 336, distance: 166.5
click at [797, 336] on div "Triggers No triggers configured Event Schedule Manage New Task Task description…" at bounding box center [917, 479] width 952 height 547
click at [632, 350] on div at bounding box center [634, 352] width 5 height 5
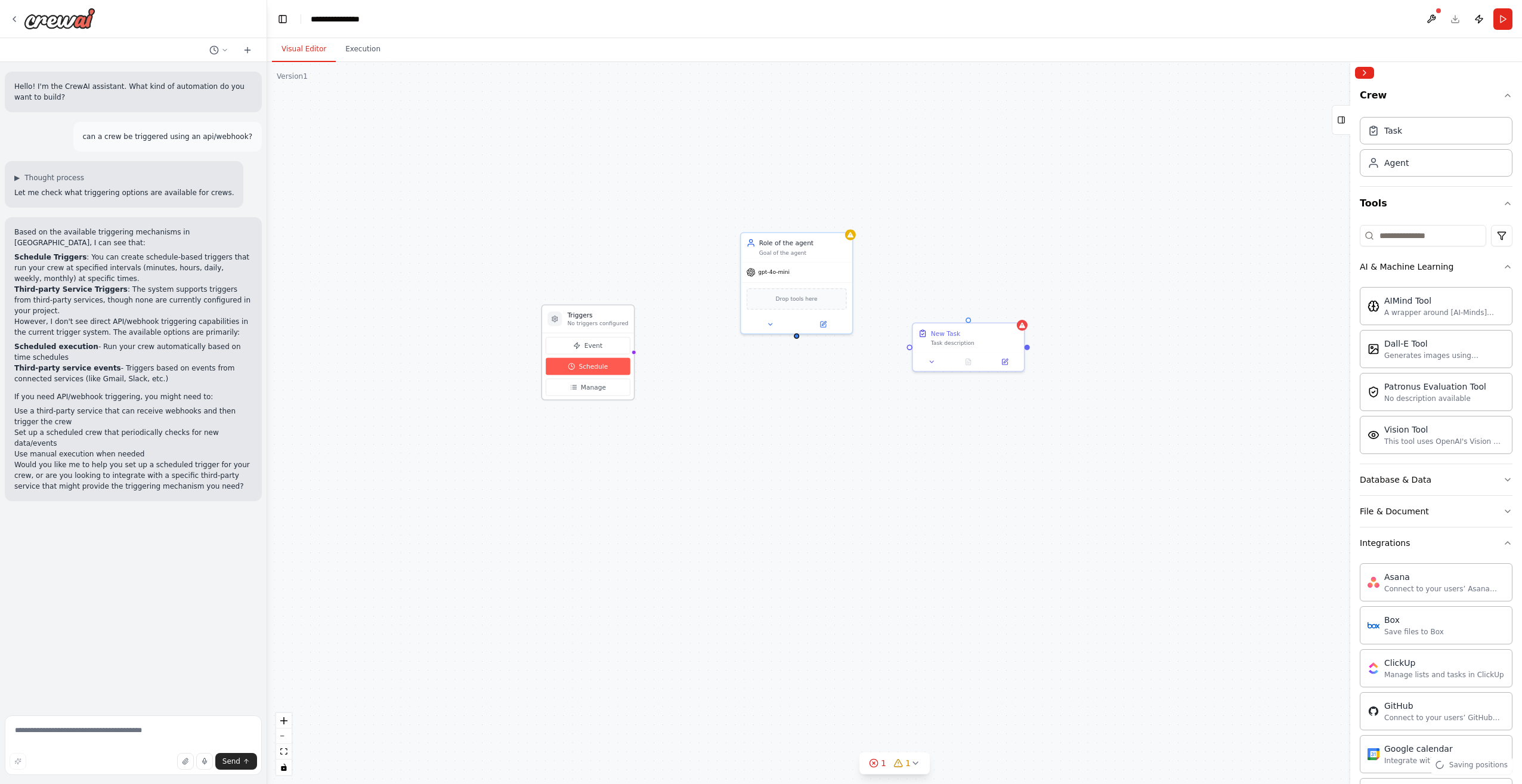
click at [611, 368] on button "Schedule" at bounding box center [588, 366] width 85 height 17
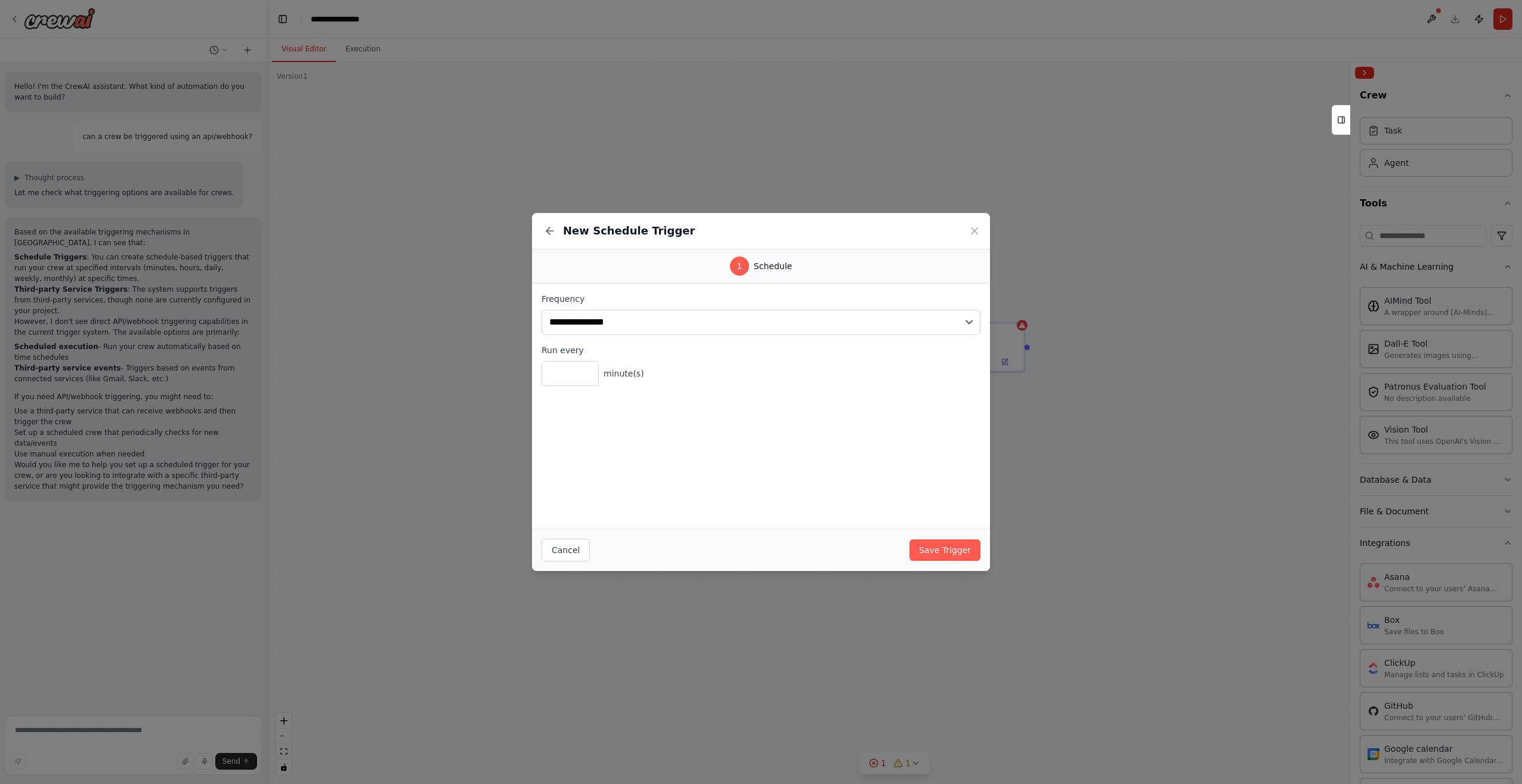
click at [966, 234] on div "New Schedule Trigger" at bounding box center [761, 231] width 458 height 37
click at [976, 228] on icon at bounding box center [975, 231] width 12 height 12
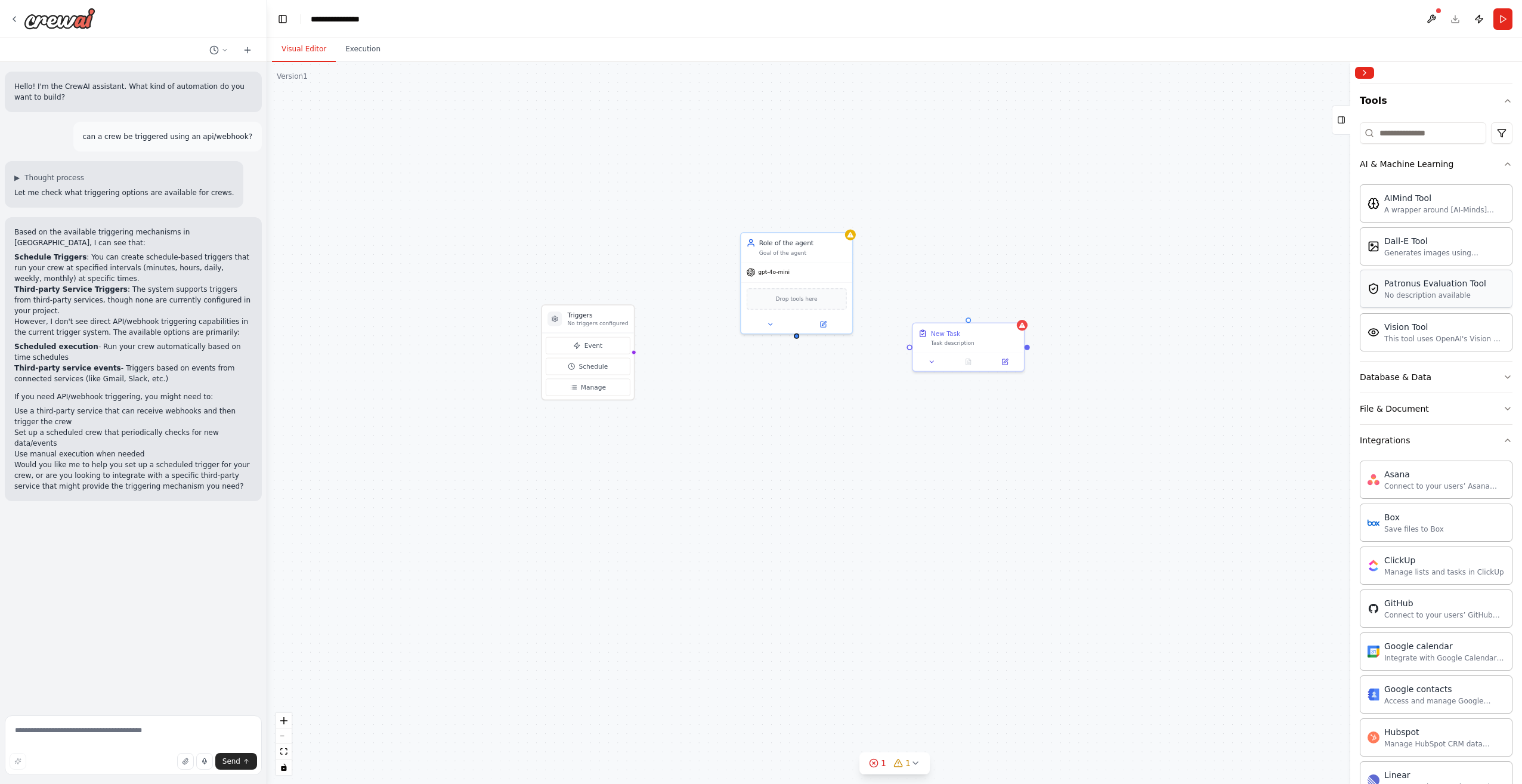
scroll to position [119, 0]
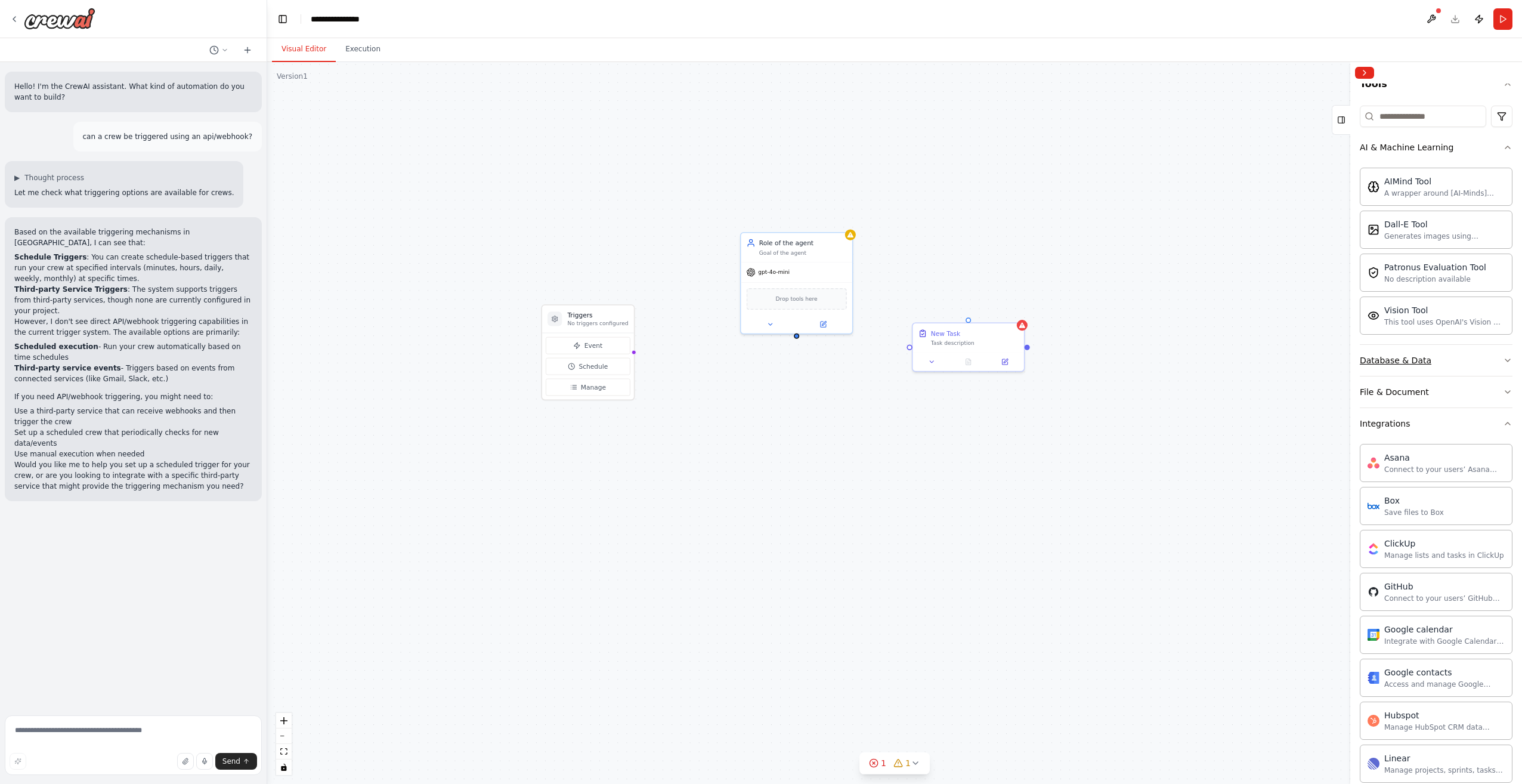
click at [1411, 364] on button "Database & Data" at bounding box center [1436, 360] width 153 height 31
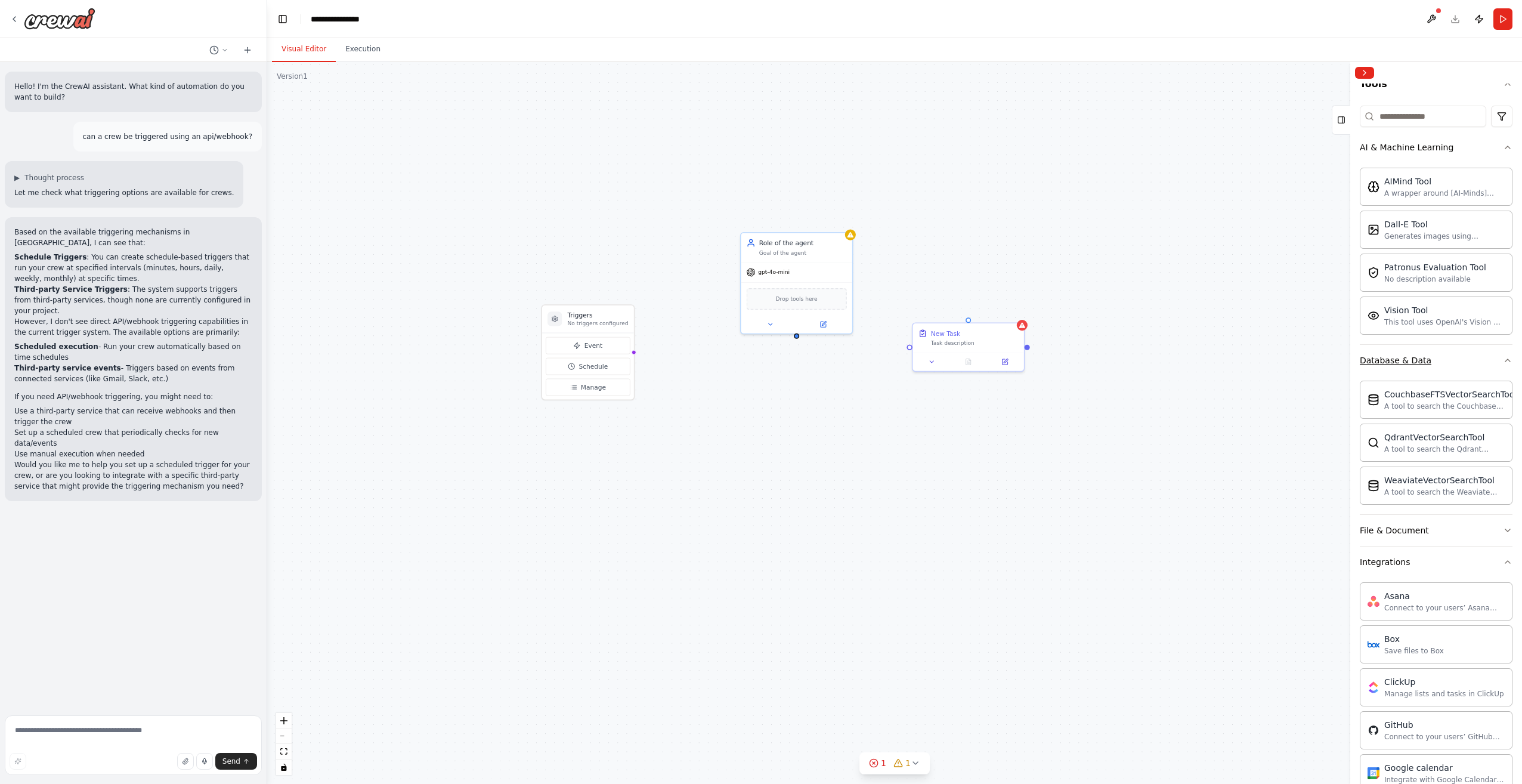
click at [1411, 364] on button "Database & Data" at bounding box center [1436, 360] width 153 height 31
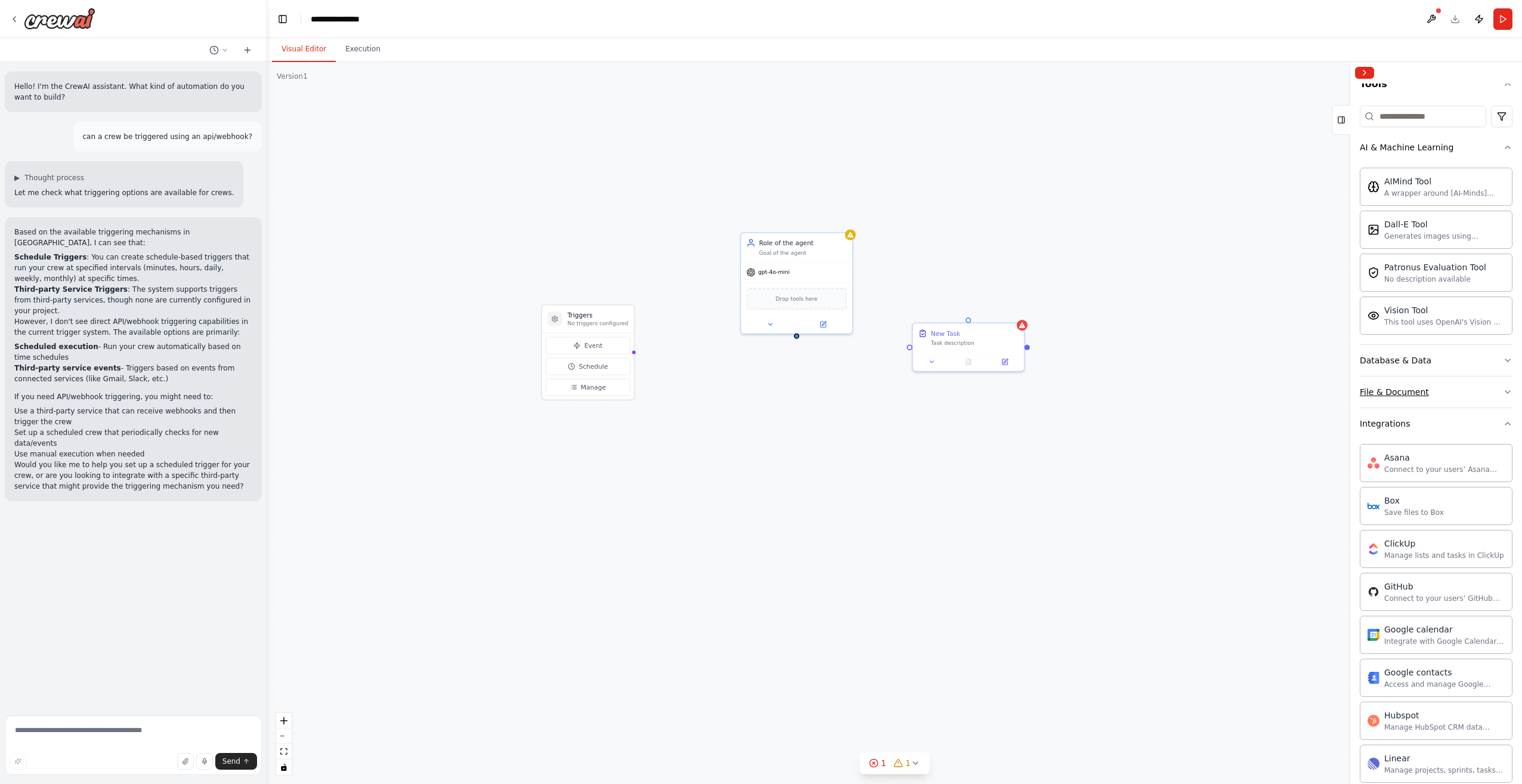
click at [1411, 397] on button "File & Document" at bounding box center [1436, 392] width 153 height 31
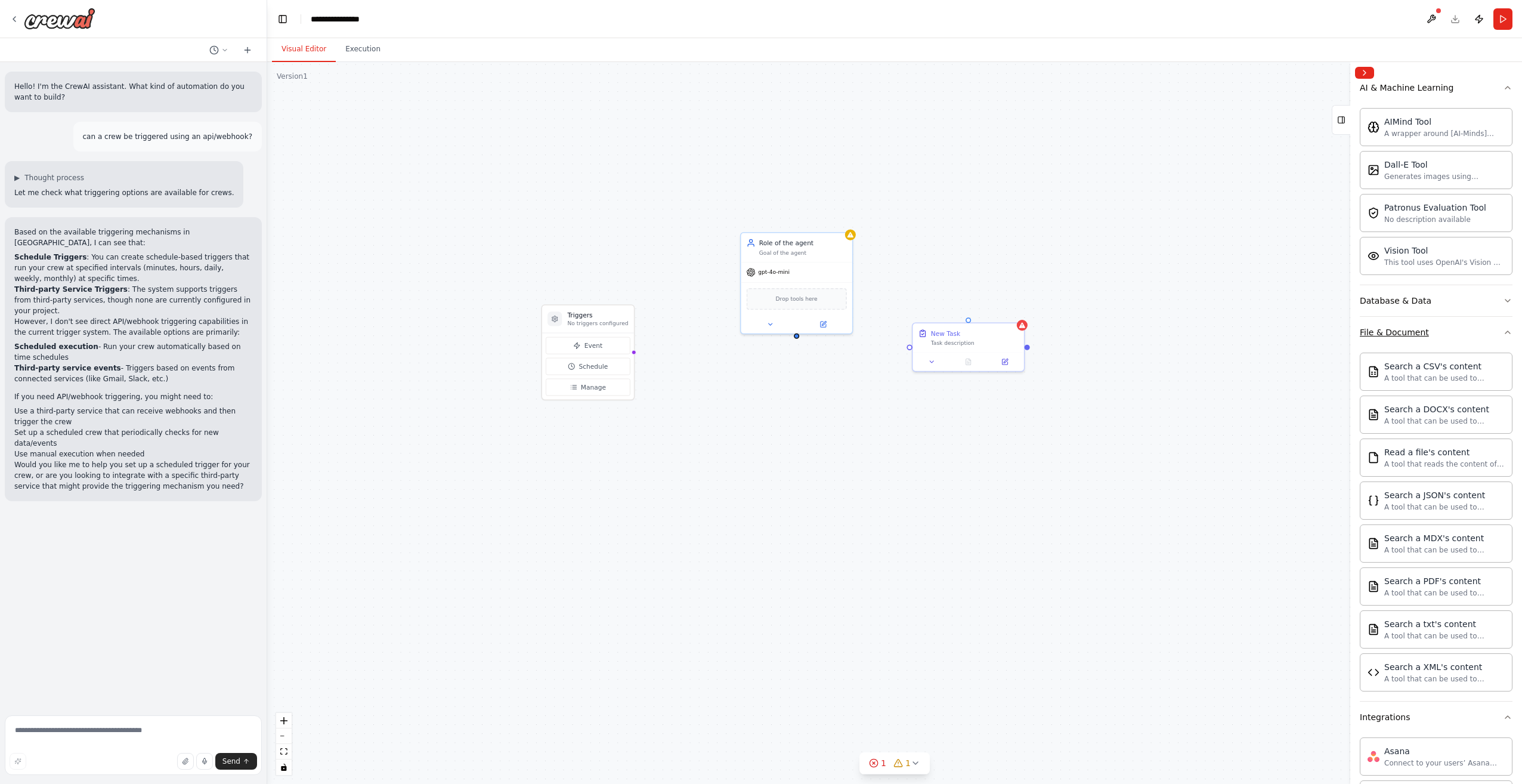
scroll to position [239, 0]
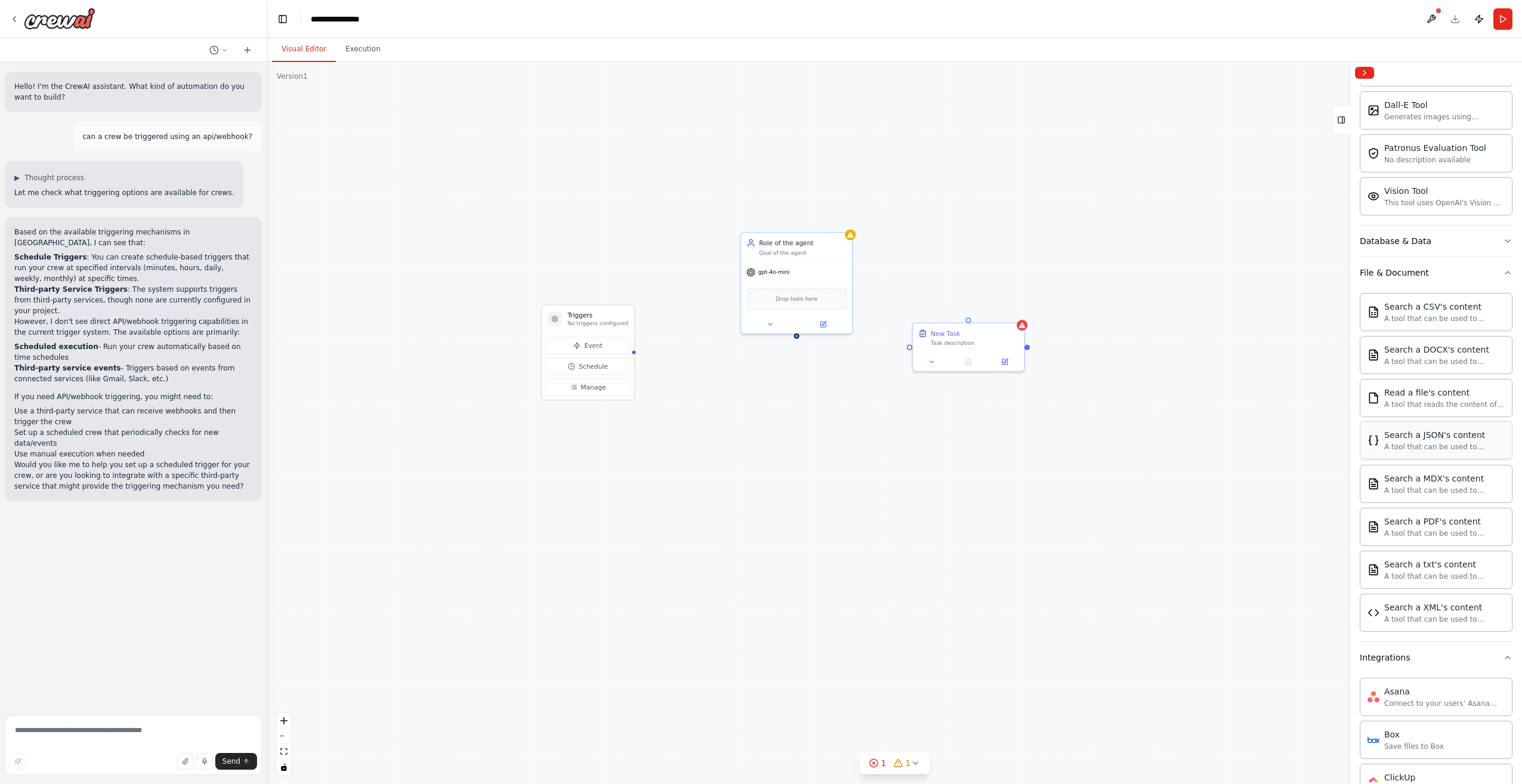
click at [1431, 442] on div "A tool that can be used to semantic search a query from a JSON's content." at bounding box center [1445, 446] width 121 height 9
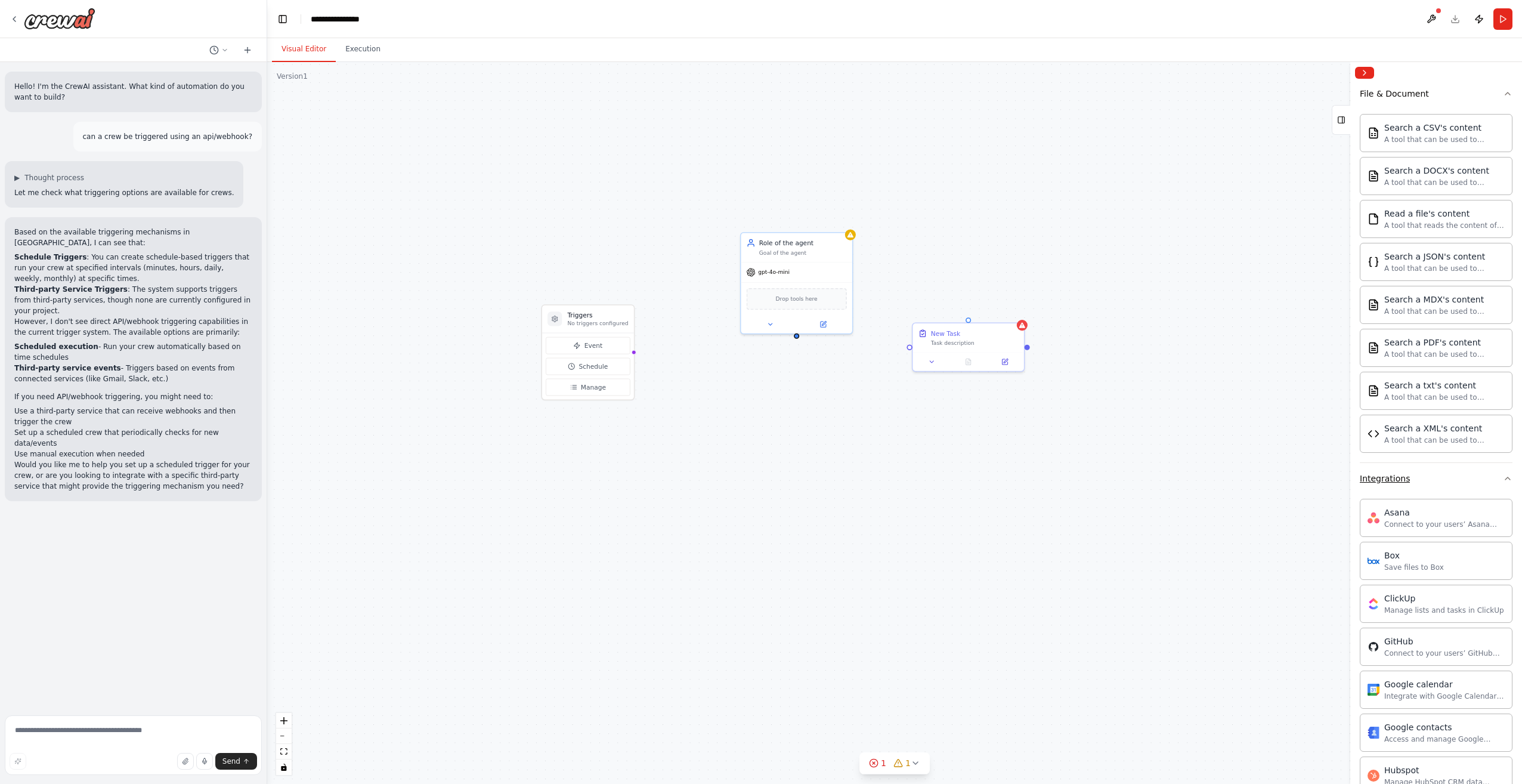
click at [1417, 475] on button "Integrations" at bounding box center [1436, 478] width 153 height 31
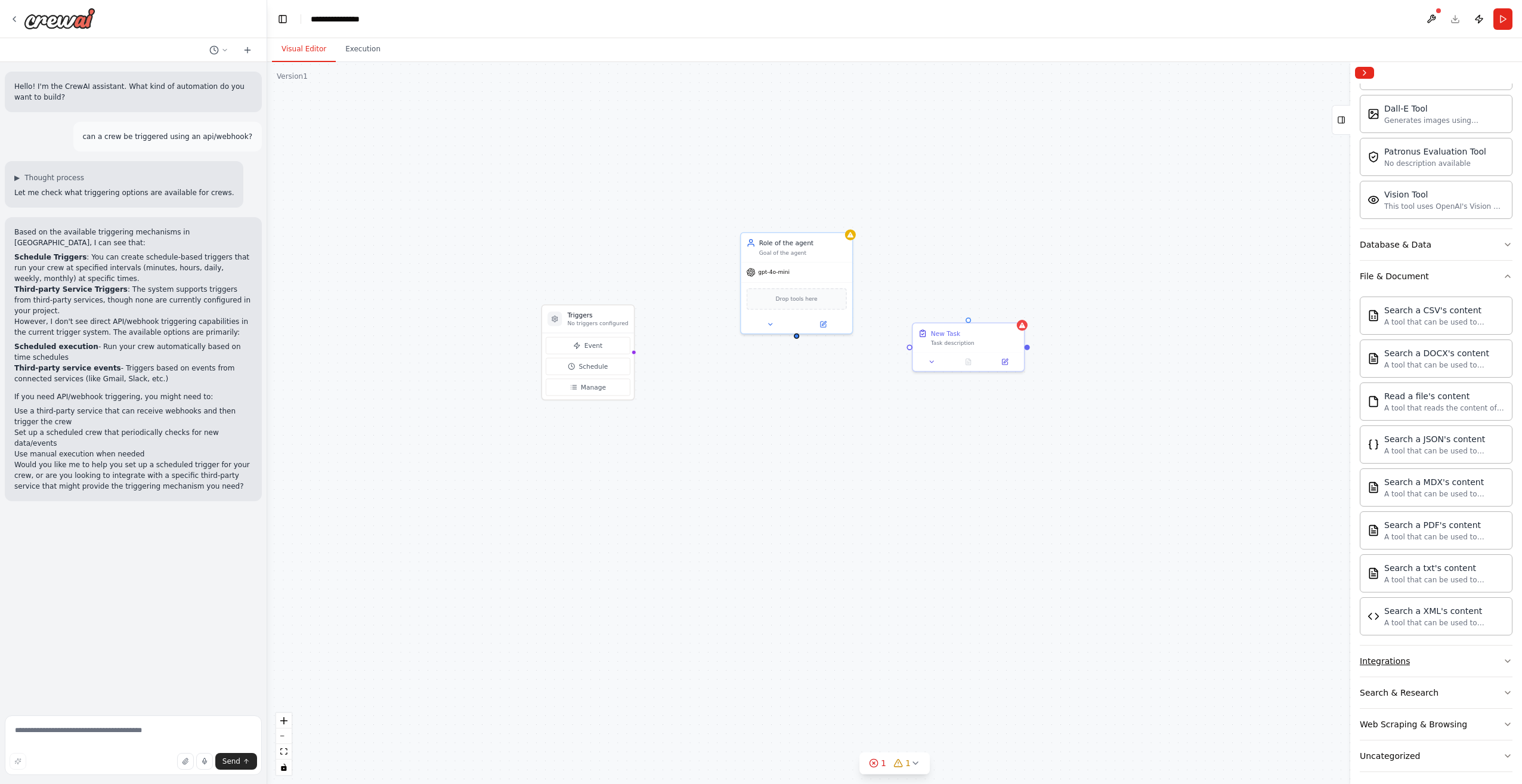
click at [1428, 655] on button "Integrations" at bounding box center [1436, 661] width 153 height 31
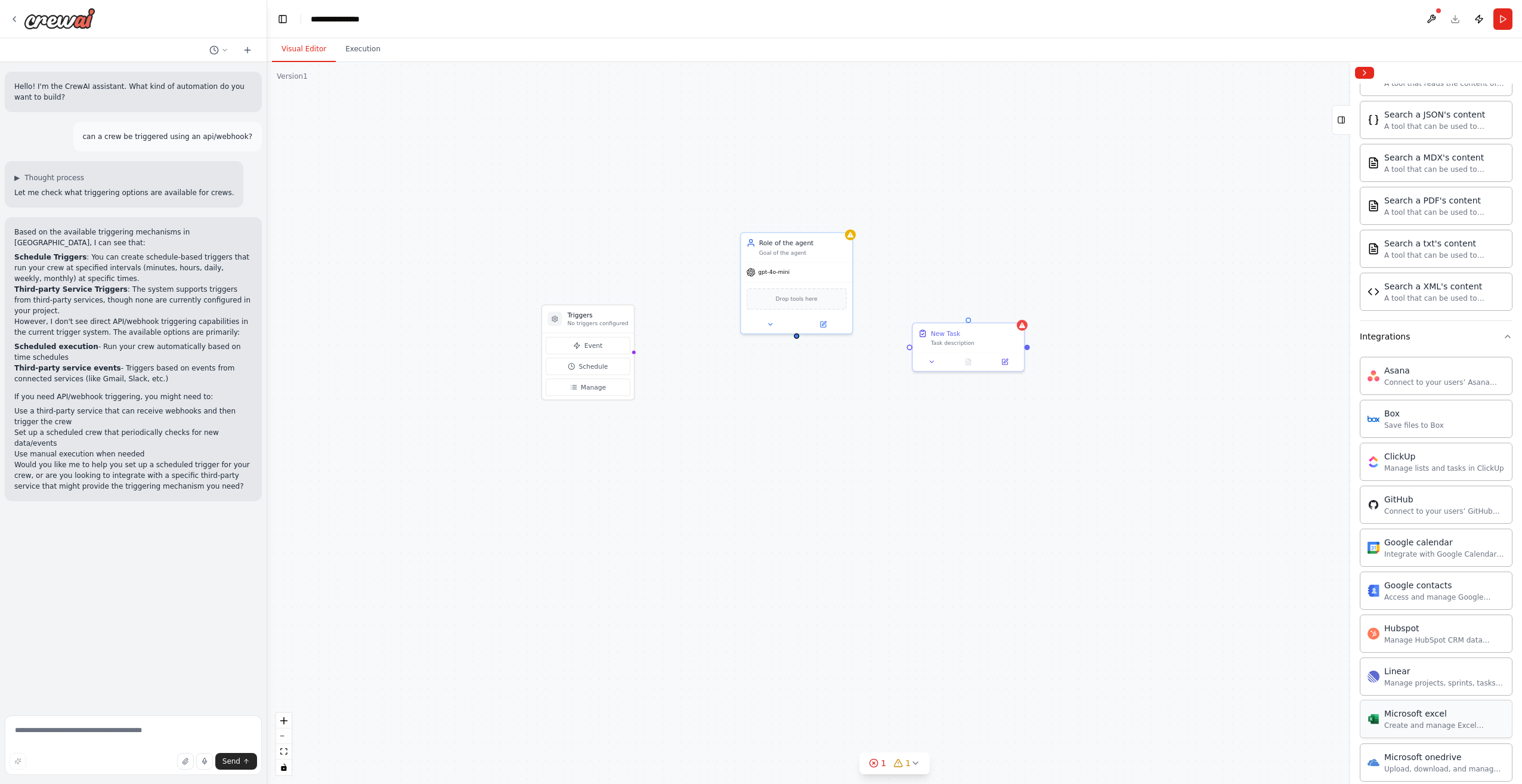
scroll to position [656, 0]
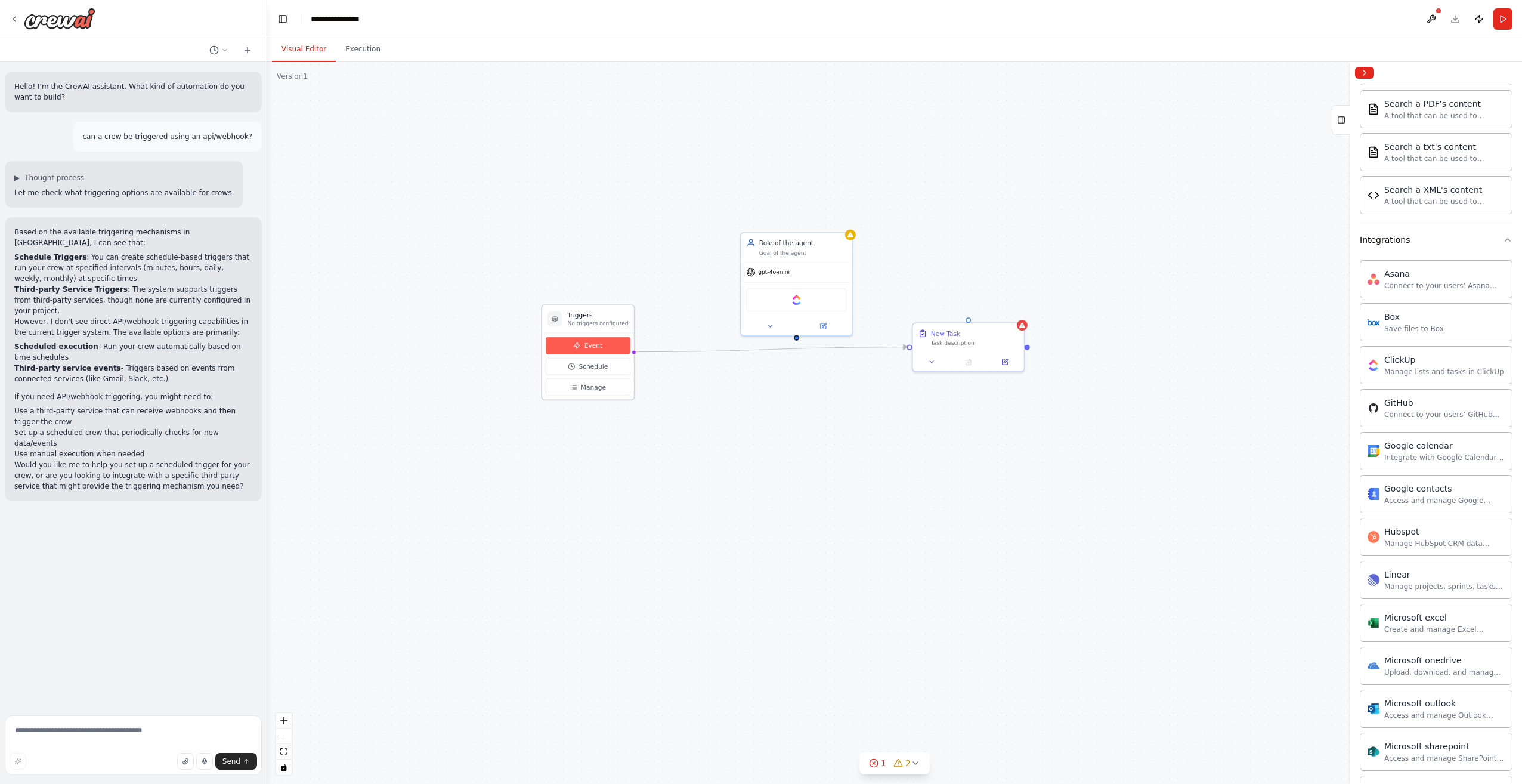
click at [583, 348] on button "Event" at bounding box center [588, 346] width 85 height 17
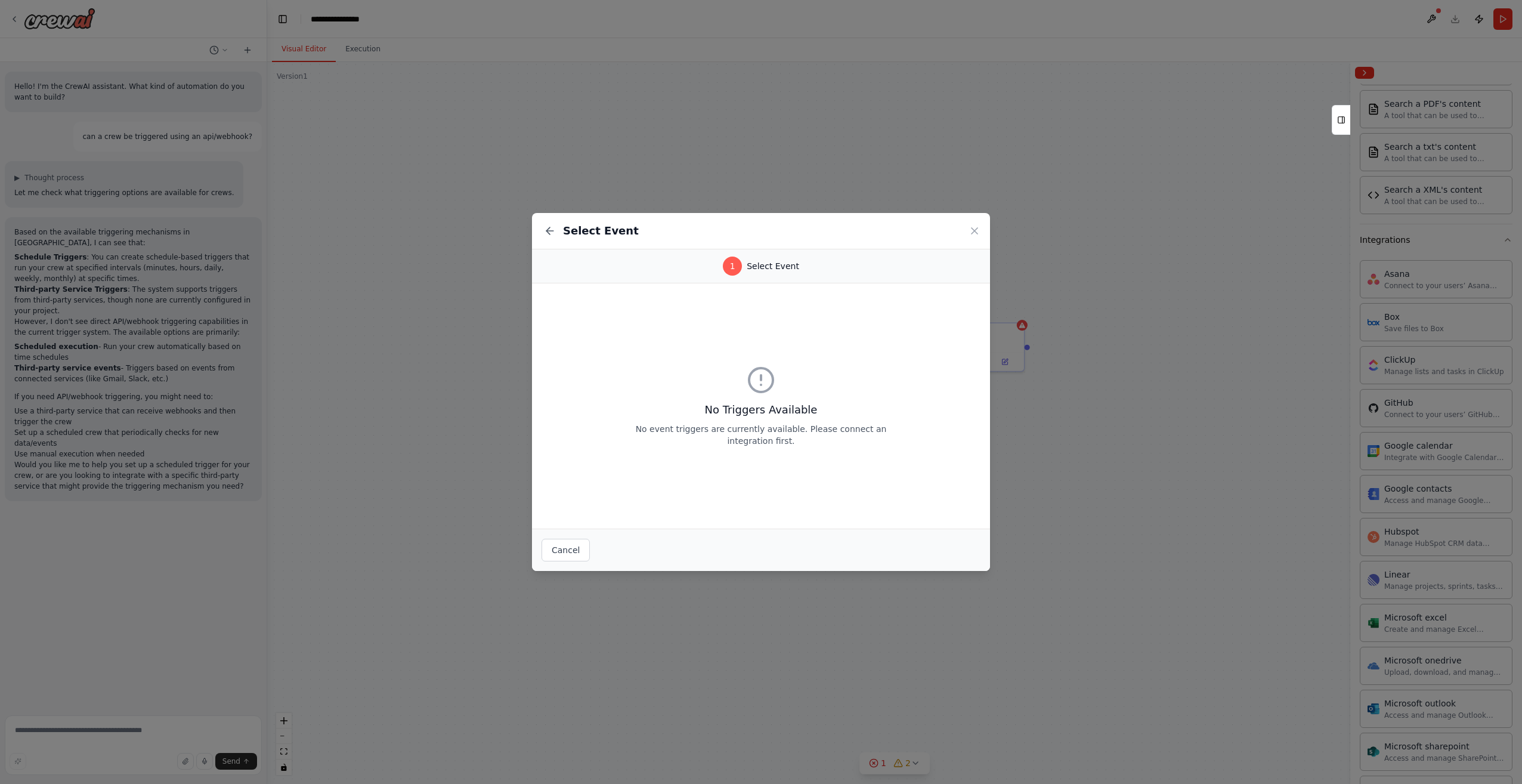
click at [751, 356] on div "No Triggers Available No event triggers are currently available. Please connect…" at bounding box center [761, 406] width 458 height 245
click at [977, 225] on icon at bounding box center [975, 231] width 12 height 12
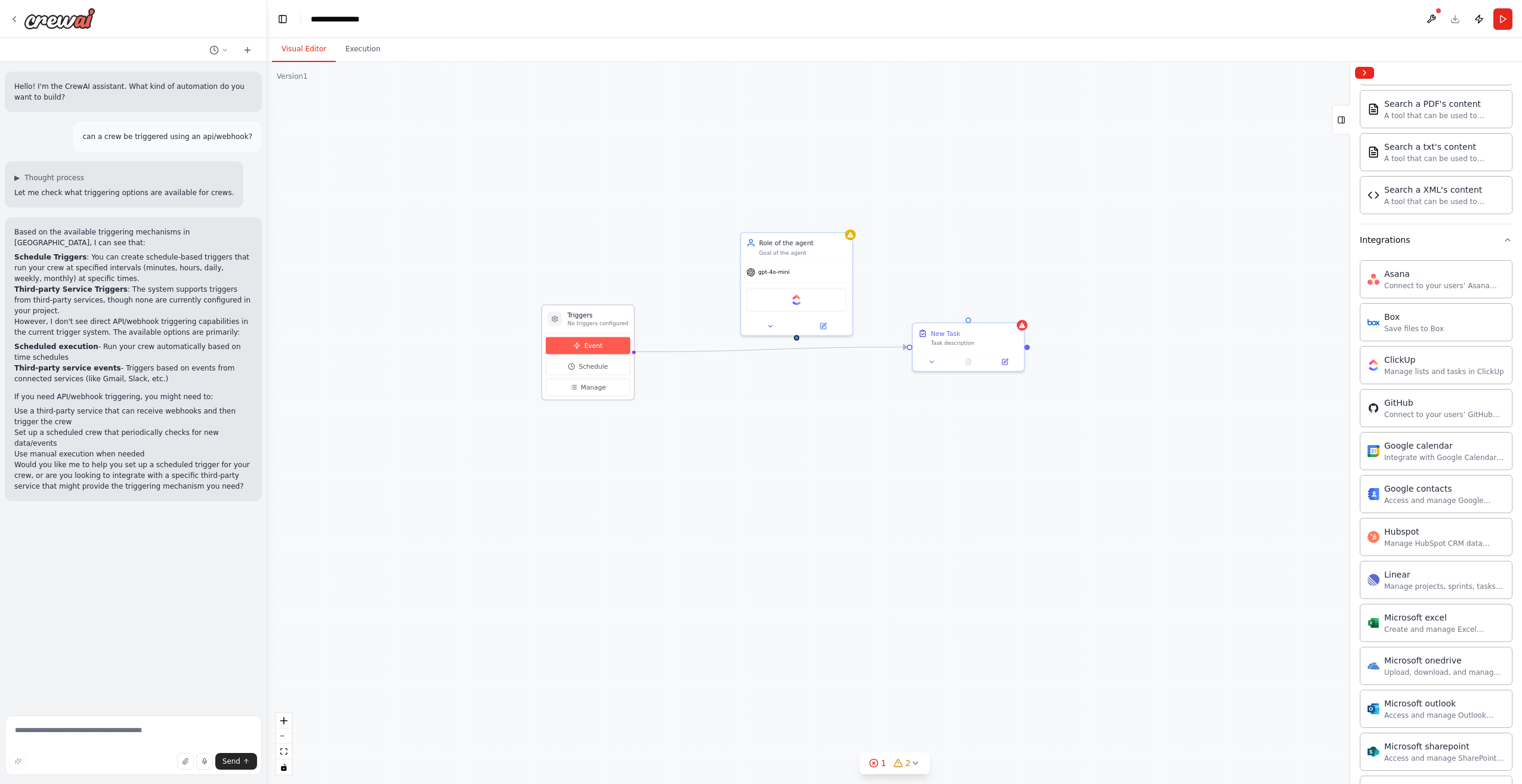
click at [600, 337] on button "Event" at bounding box center [588, 346] width 85 height 17
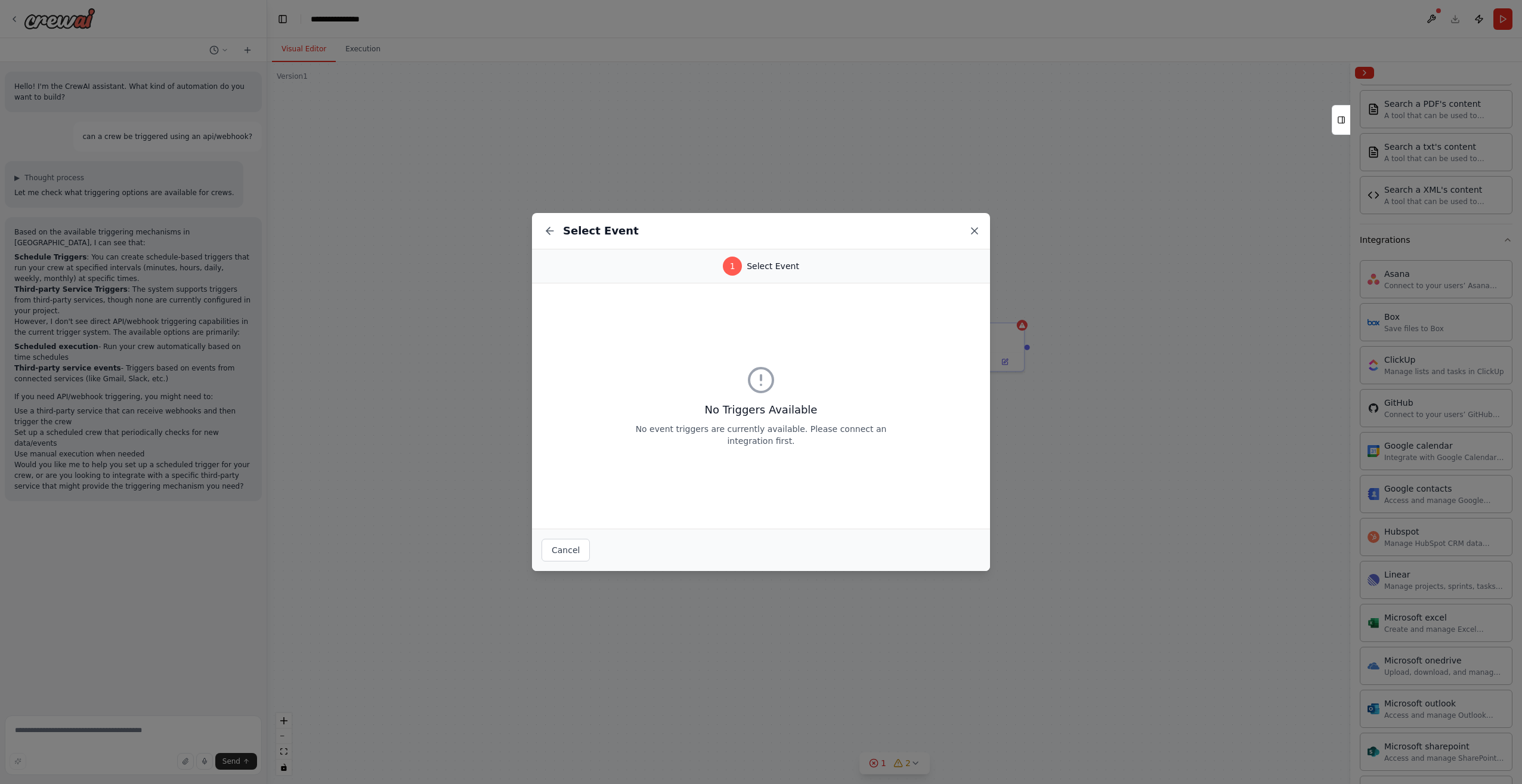
click at [975, 233] on icon at bounding box center [975, 231] width 12 height 12
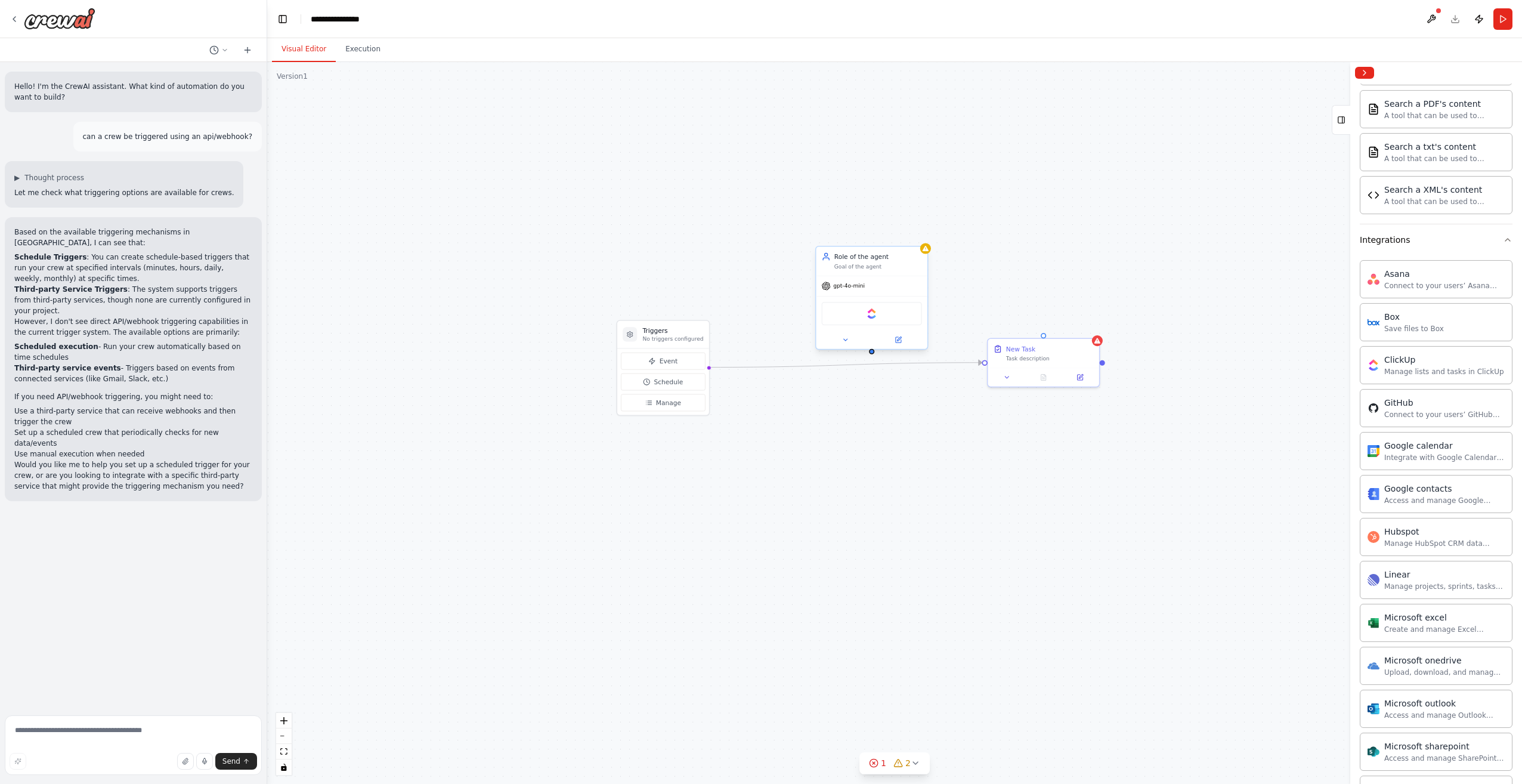
drag, startPoint x: 797, startPoint y: 339, endPoint x: 872, endPoint y: 354, distance: 76.5
click at [872, 354] on div "Triggers No triggers configured Event Schedule Manage New Task Task description…" at bounding box center [895, 423] width 1255 height 722
drag, startPoint x: 886, startPoint y: 274, endPoint x: 997, endPoint y: 190, distance: 139.2
click at [996, 191] on div "Role of the agent Goal of the agent" at bounding box center [962, 198] width 111 height 29
drag, startPoint x: 981, startPoint y: 272, endPoint x: 1044, endPoint y: 338, distance: 91.2
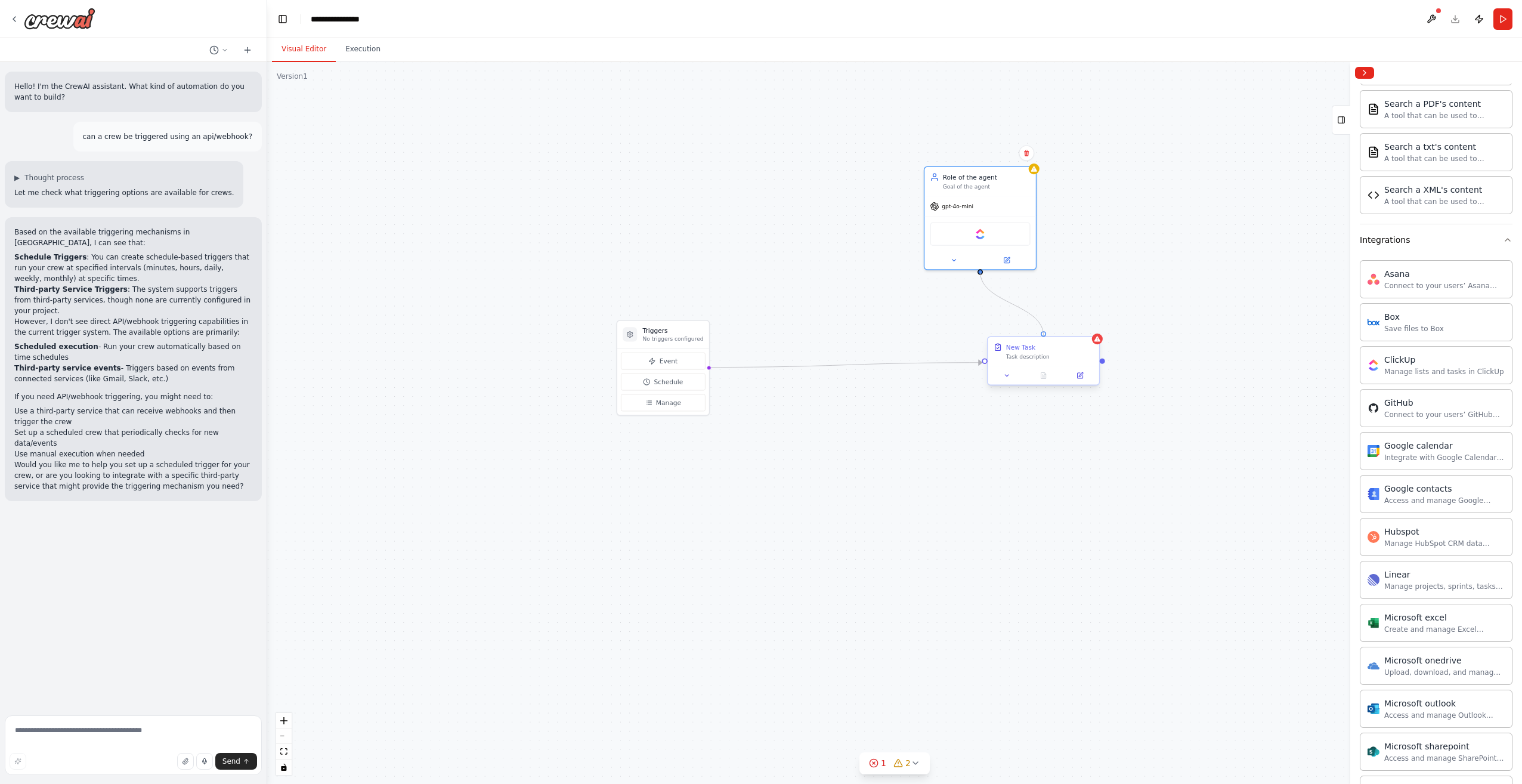
click at [1044, 338] on div "Triggers No triggers configured Event Schedule Manage New Task Task description…" at bounding box center [993, 494] width 952 height 547
click at [668, 362] on span "Event" at bounding box center [669, 361] width 18 height 9
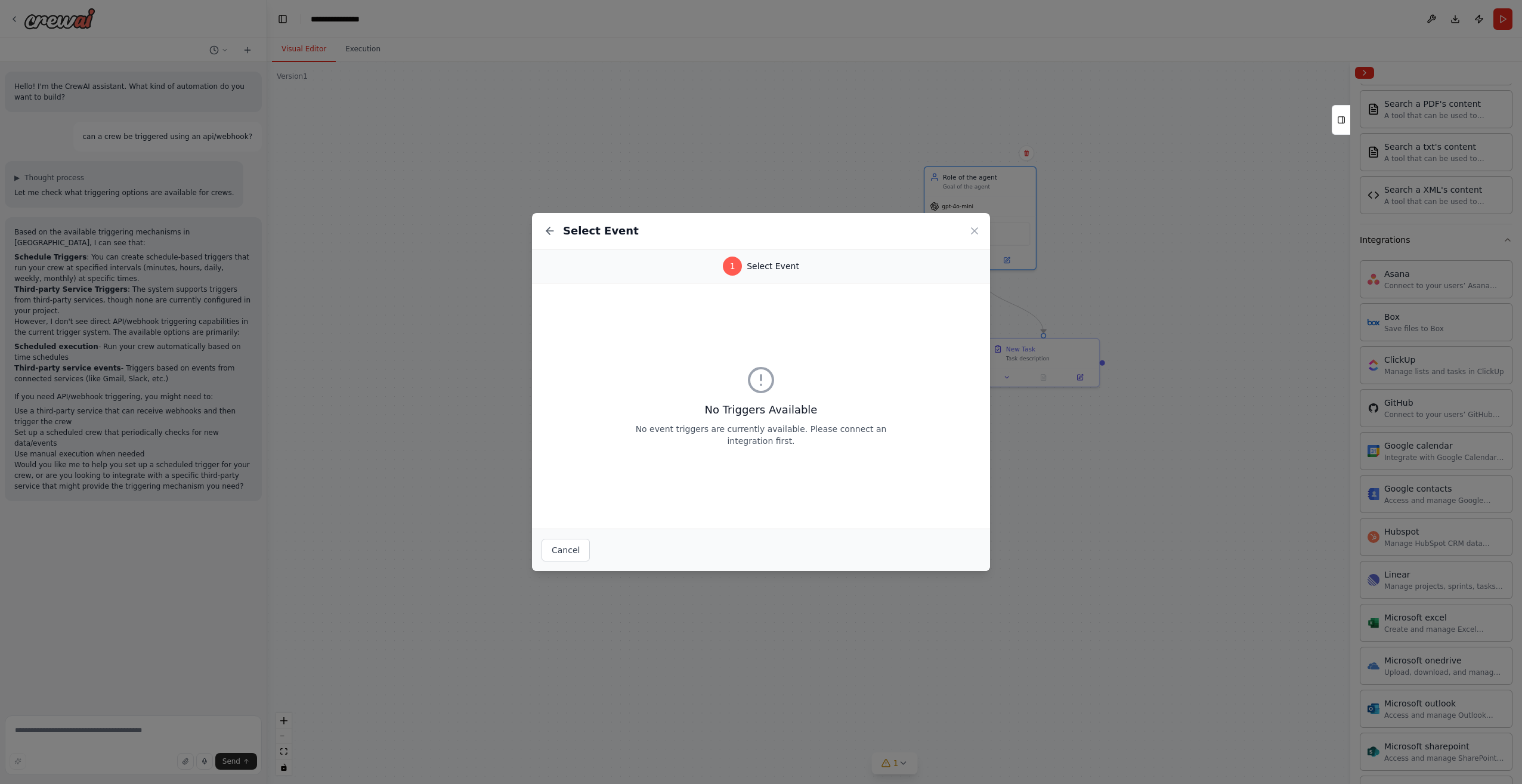
click at [809, 113] on div "Select Event 1 Select Event No Triggers Available No event triggers are current…" at bounding box center [761, 392] width 1522 height 784
click at [976, 231] on icon at bounding box center [975, 231] width 12 height 12
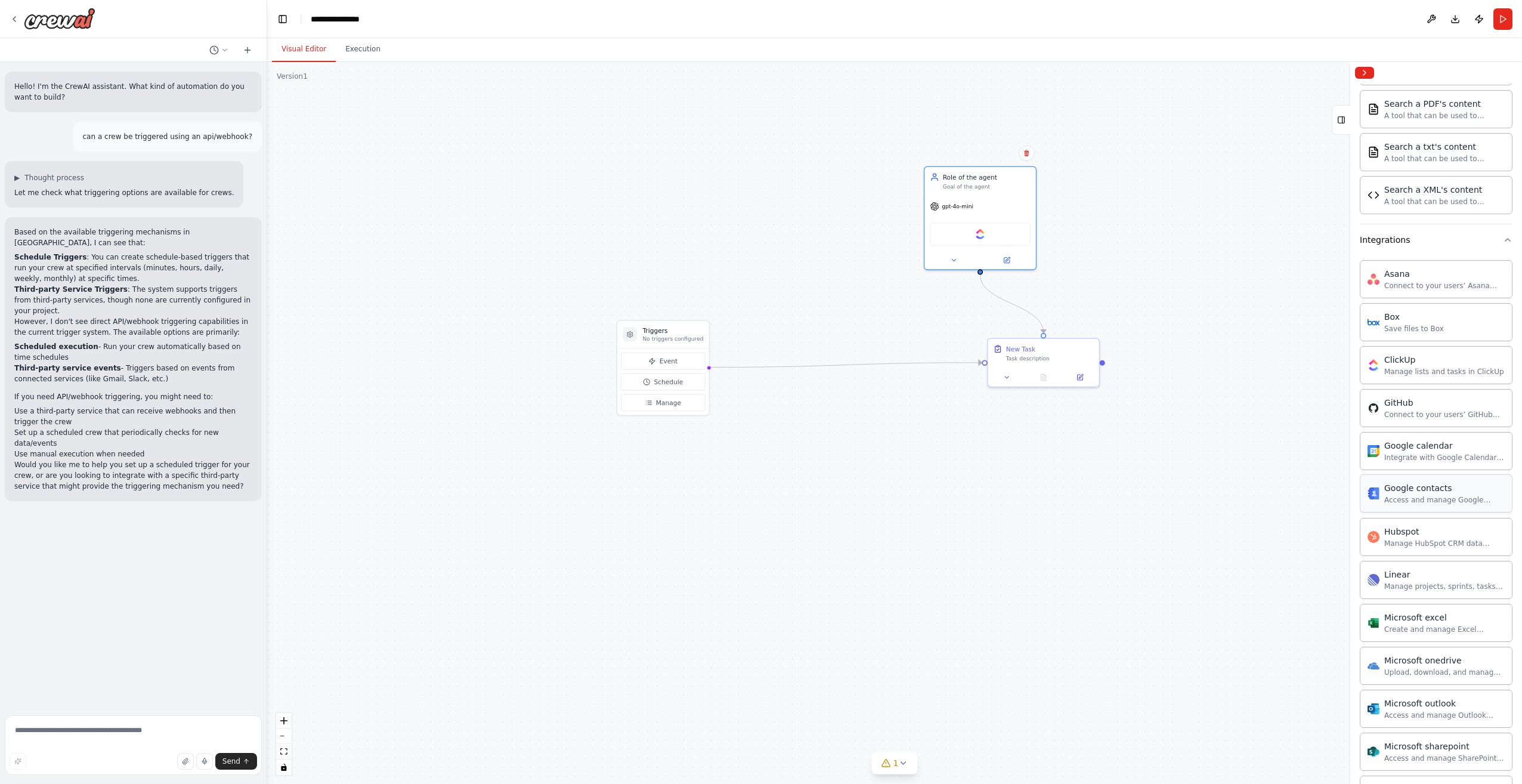
scroll to position [716, 0]
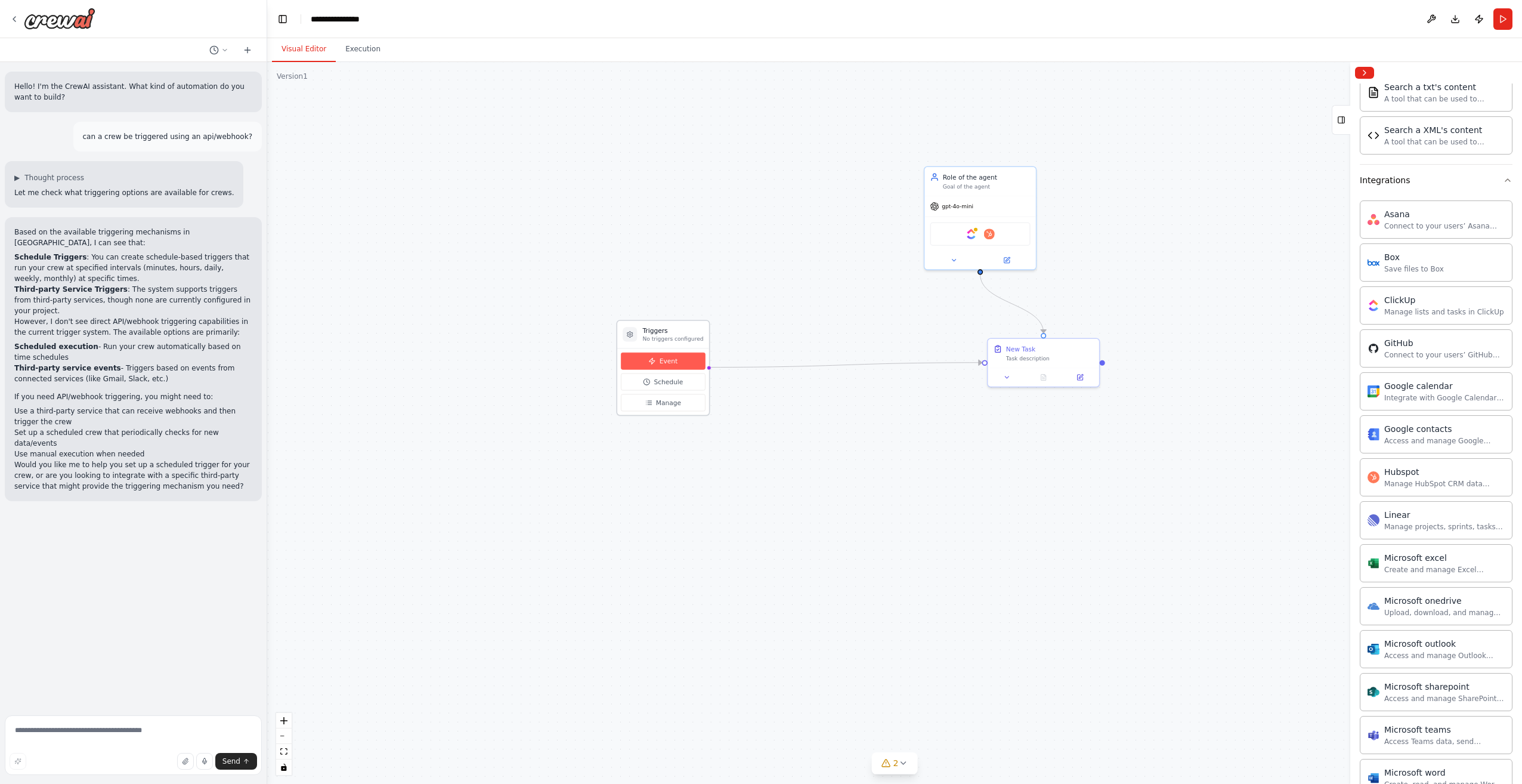
click at [681, 358] on button "Event" at bounding box center [663, 361] width 85 height 17
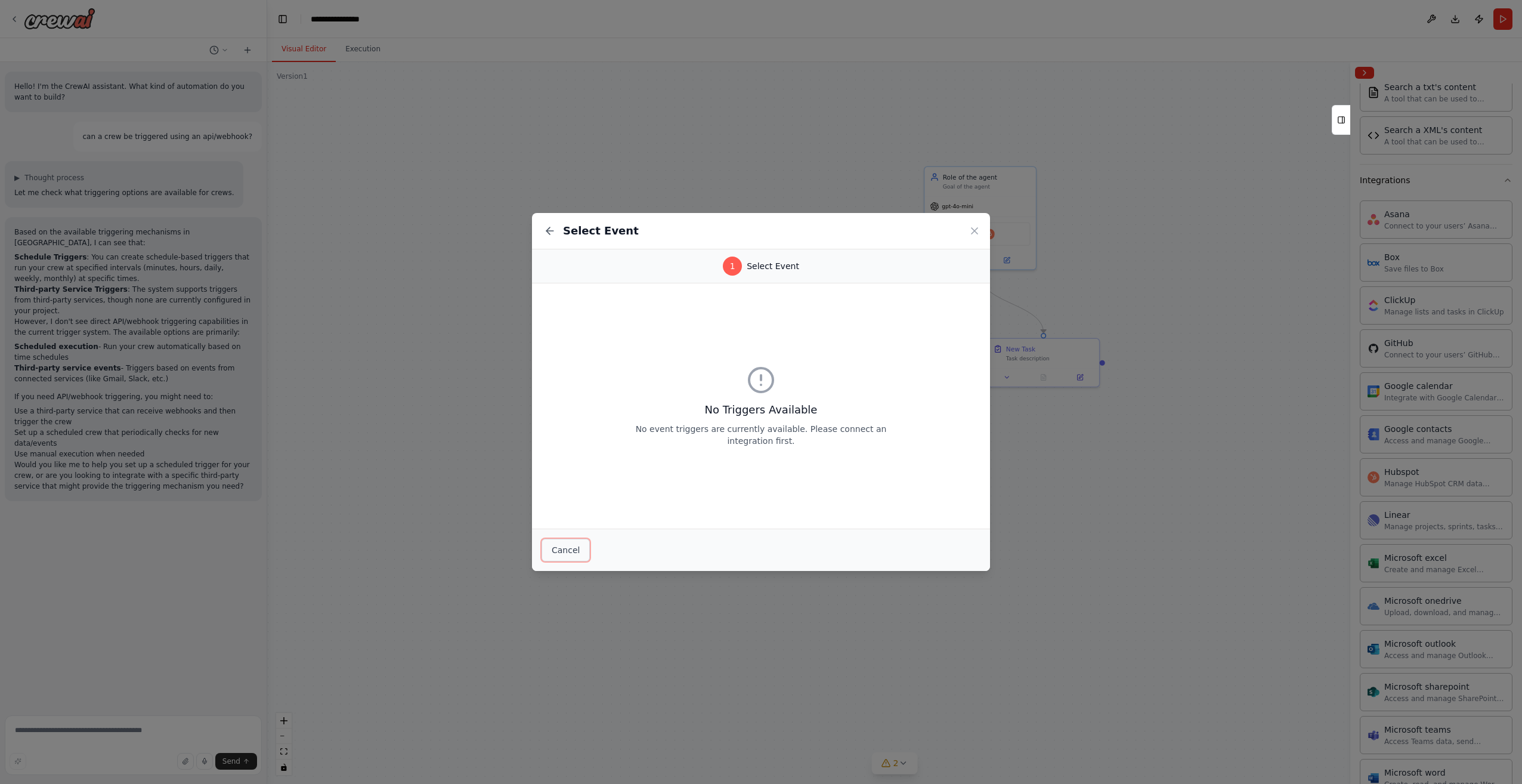
click at [570, 554] on button "Cancel" at bounding box center [566, 550] width 48 height 23
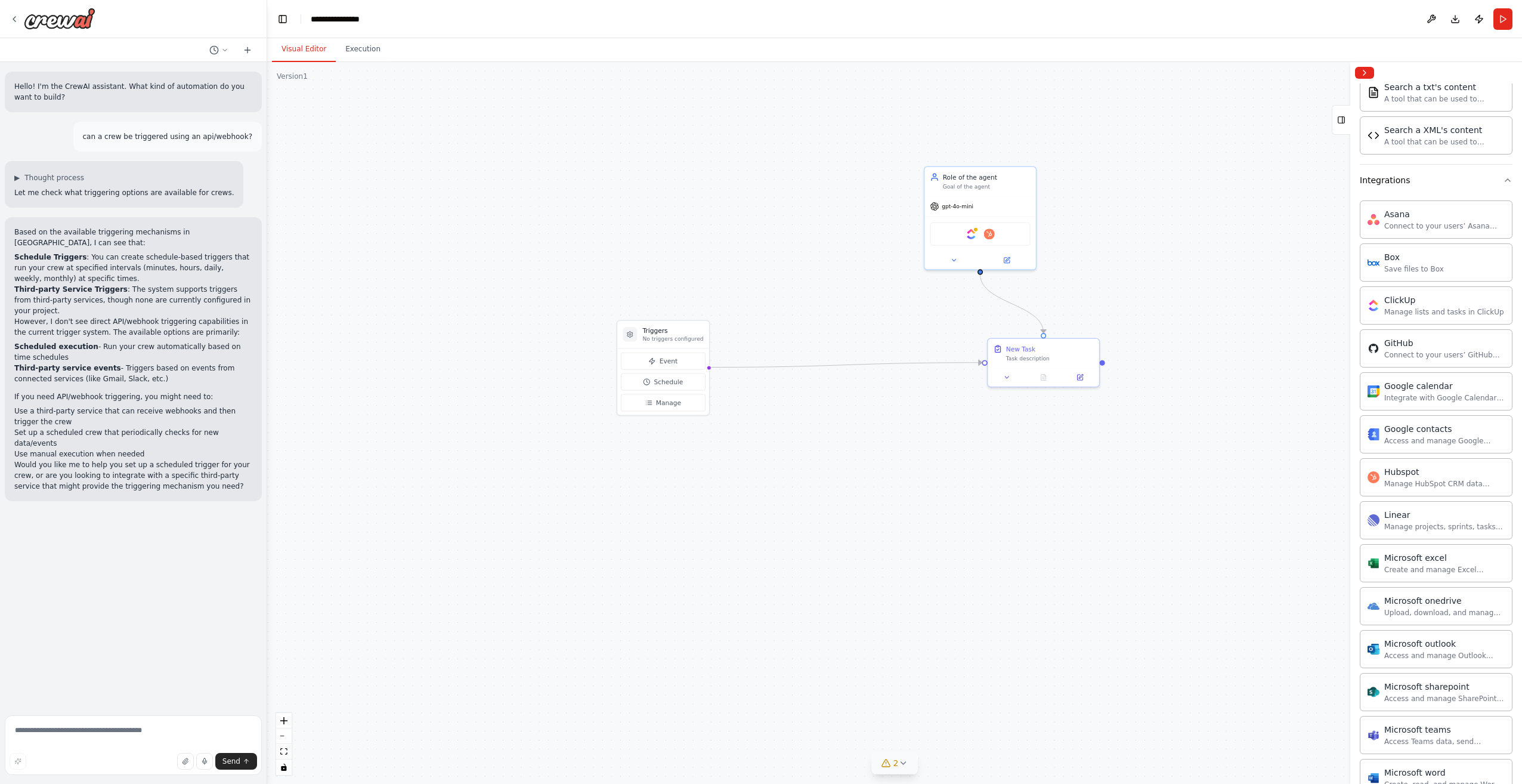
click at [910, 759] on button "2" at bounding box center [895, 763] width 46 height 22
click at [920, 692] on button "2" at bounding box center [895, 693] width 282 height 22
click at [660, 354] on button "Event" at bounding box center [663, 361] width 85 height 17
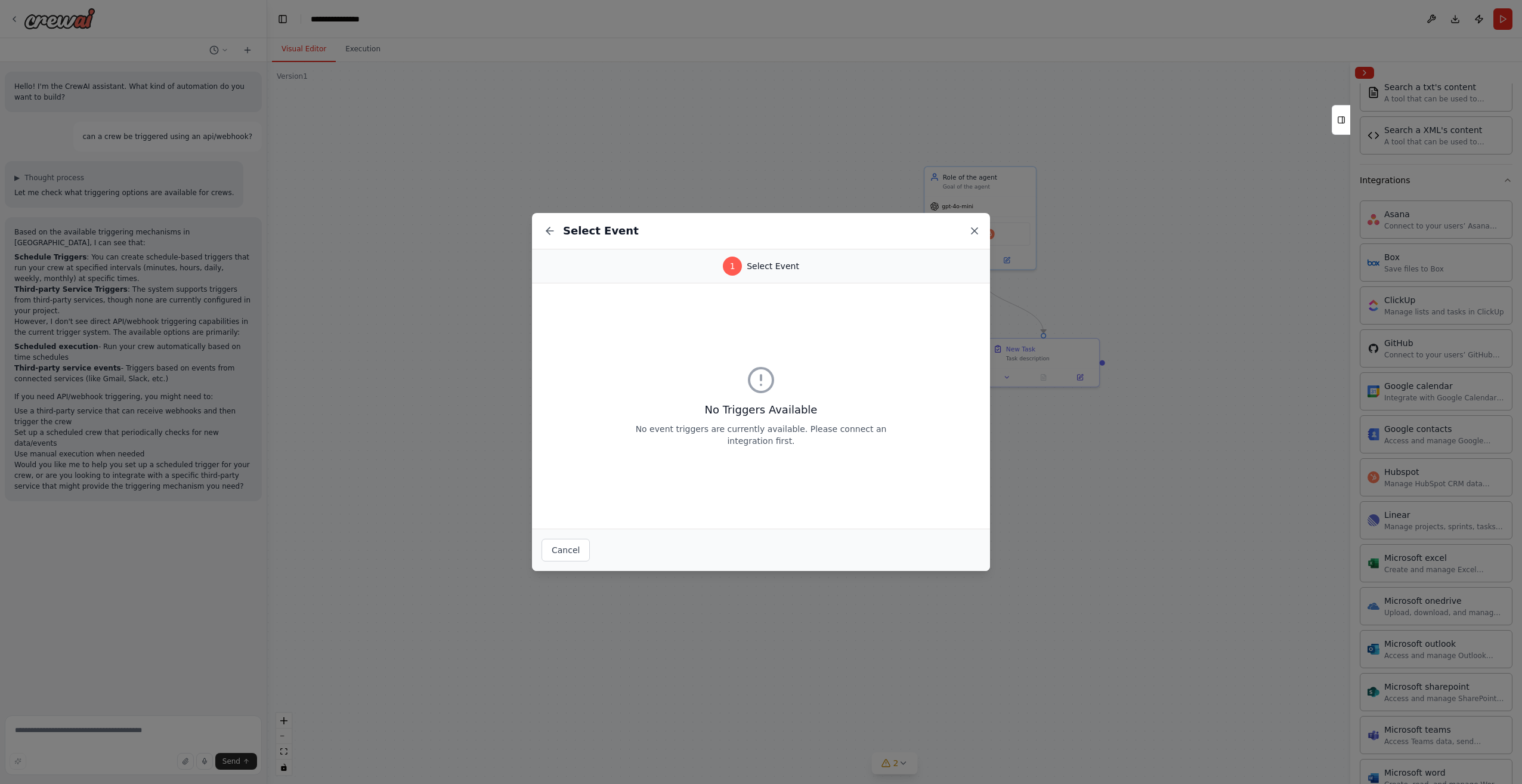
click at [980, 230] on icon at bounding box center [975, 231] width 12 height 12
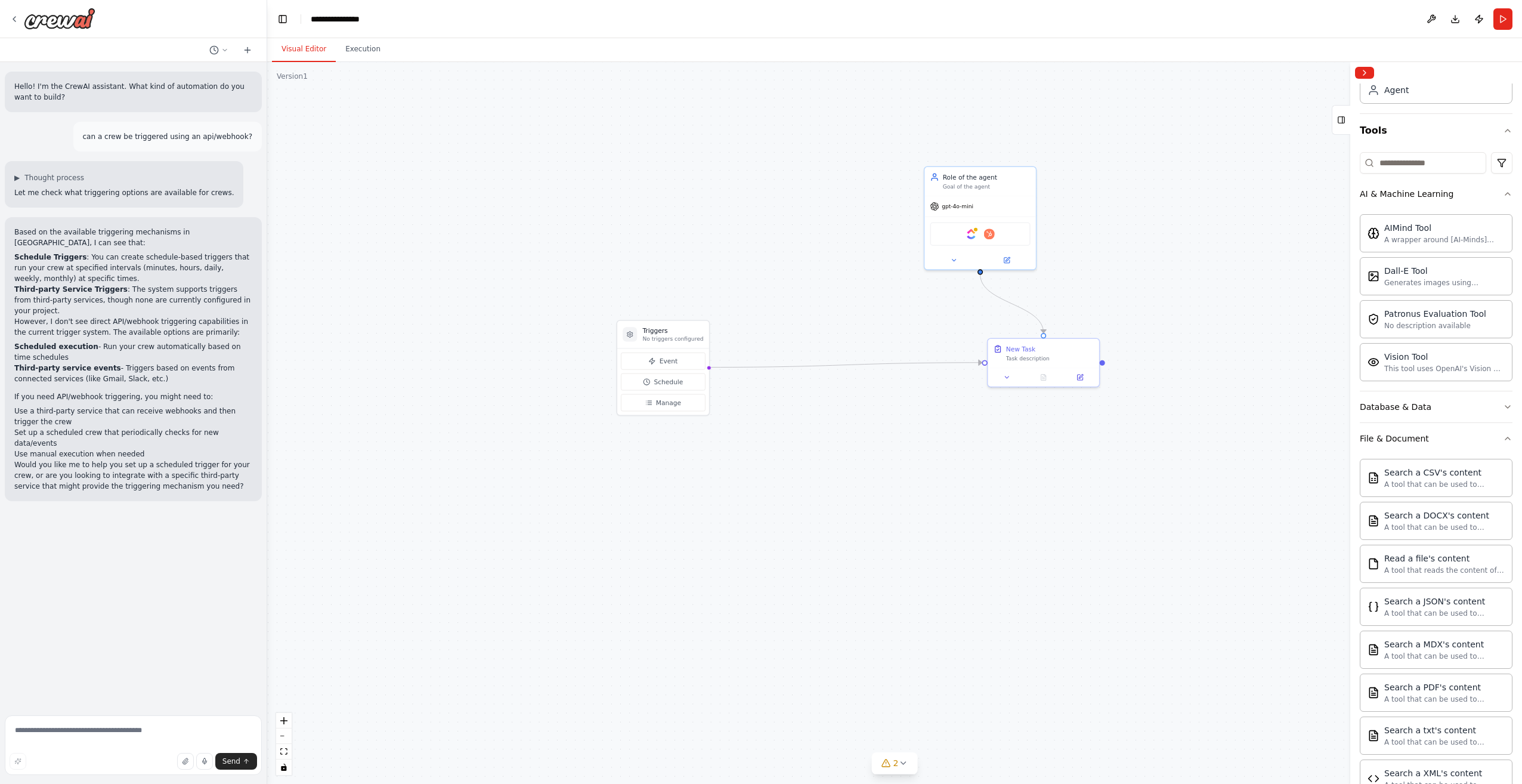
scroll to position [0, 0]
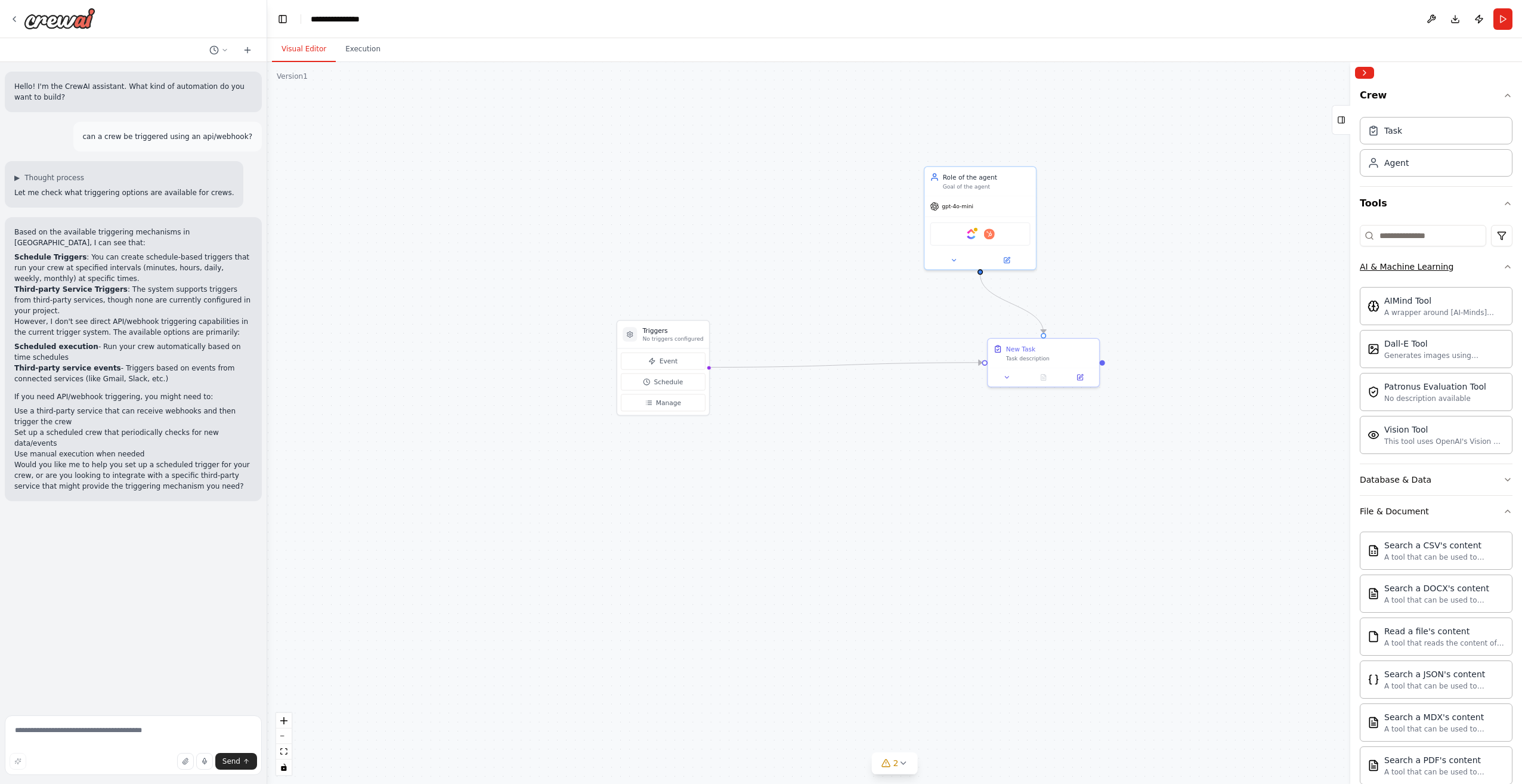
click at [1415, 264] on div "AI & Machine Learning" at bounding box center [1407, 267] width 93 height 12
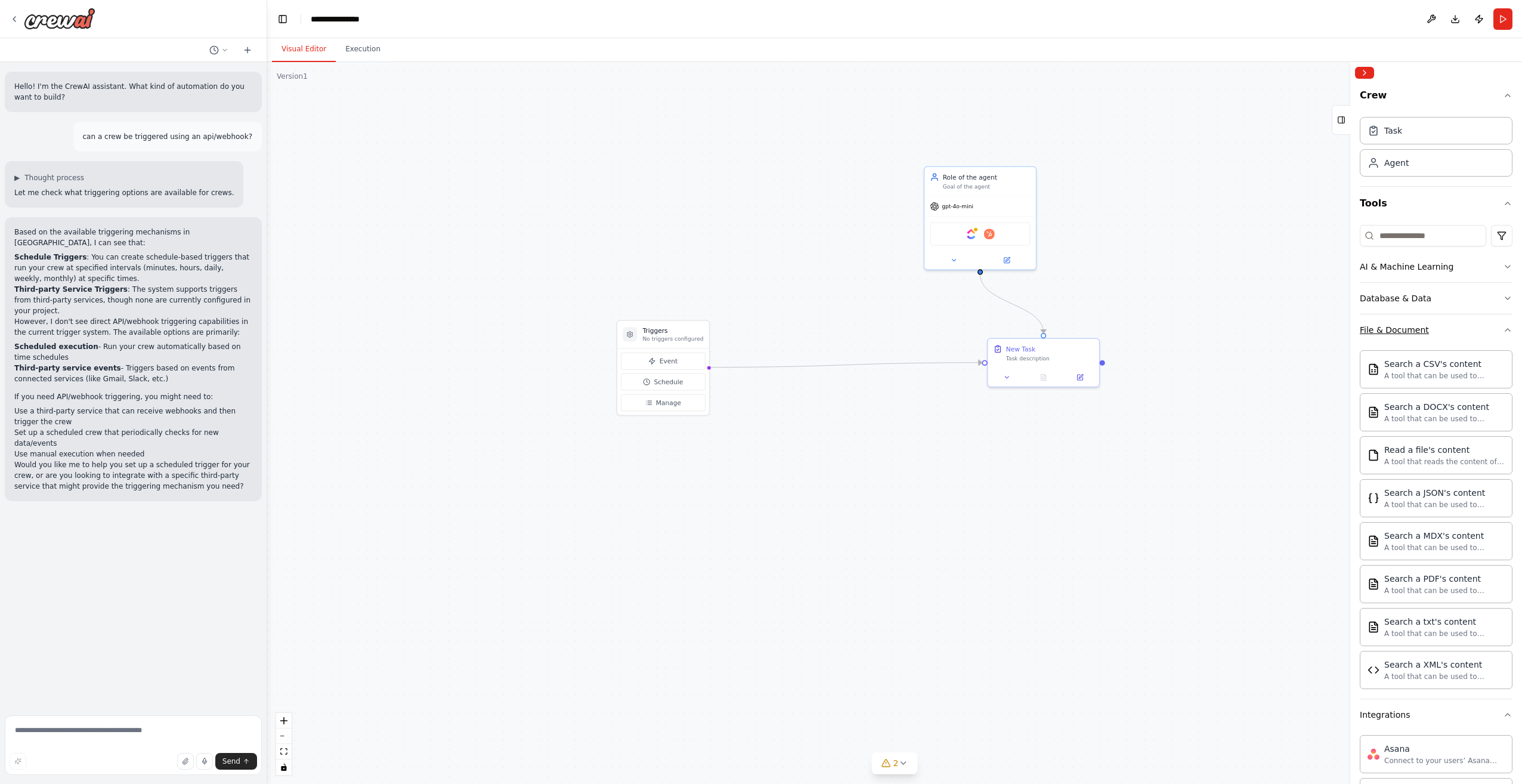
click at [1419, 326] on div "File & Document" at bounding box center [1395, 330] width 69 height 12
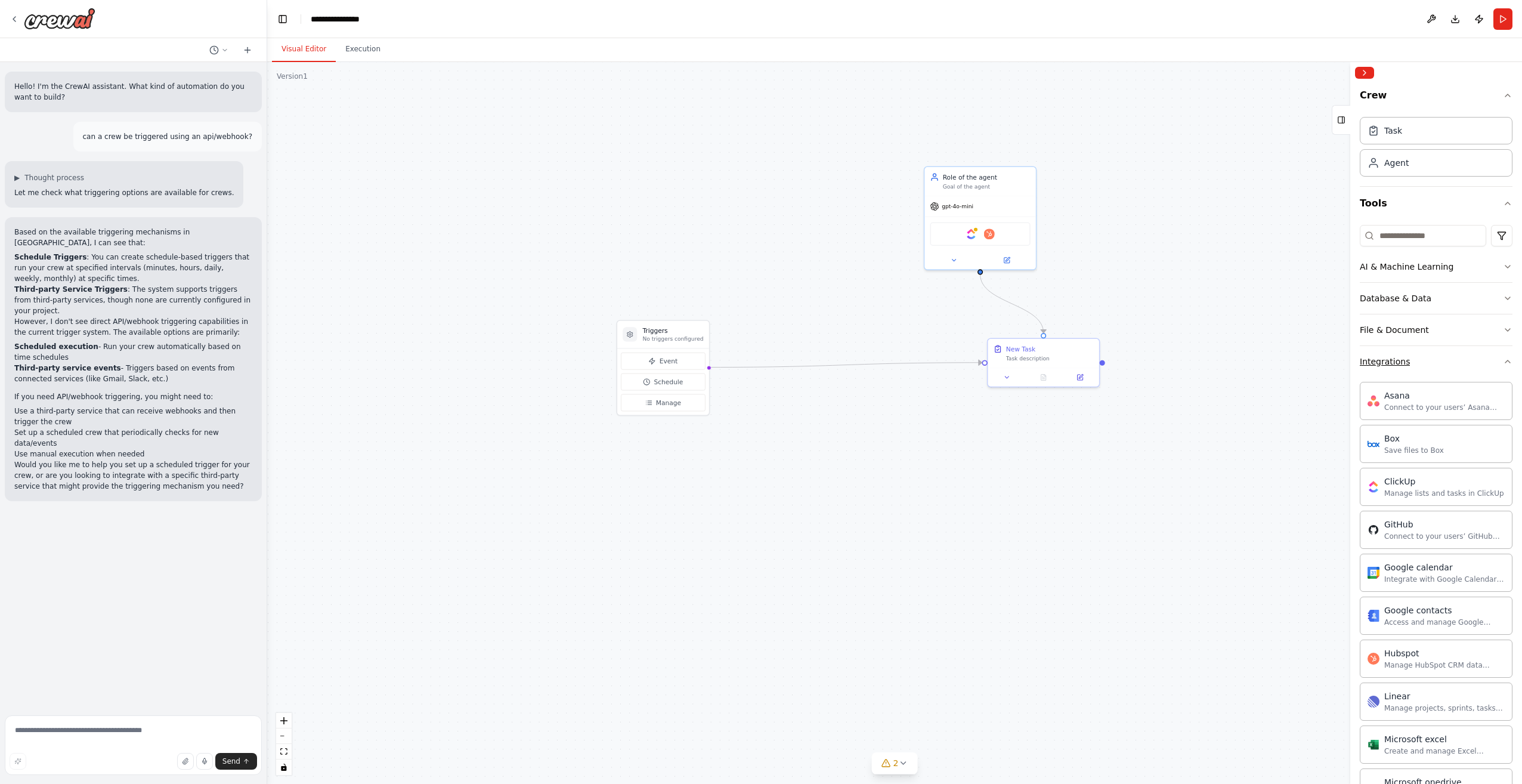
click at [1418, 363] on button "Integrations" at bounding box center [1436, 362] width 153 height 31
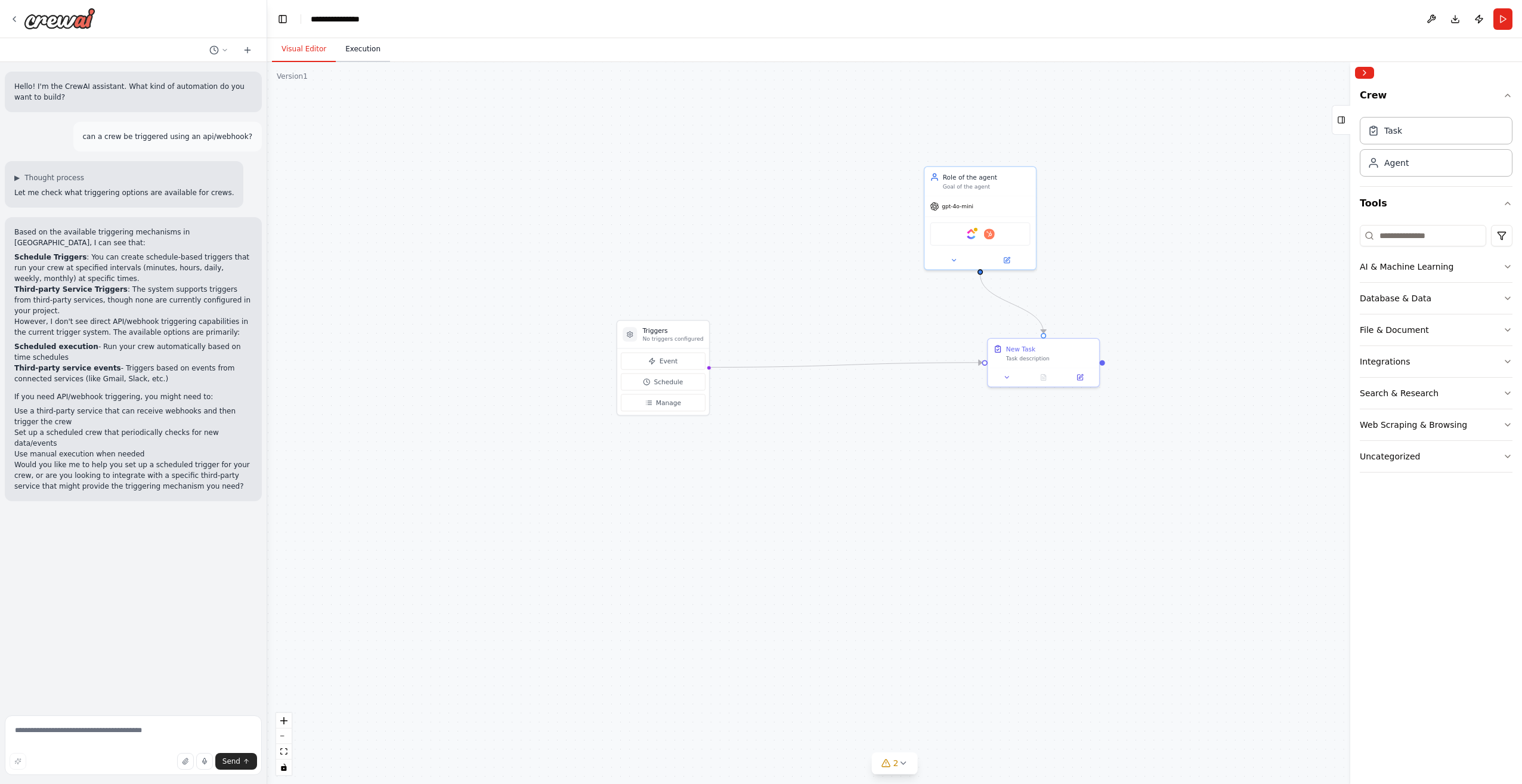
click at [354, 43] on button "Execution" at bounding box center [362, 49] width 54 height 25
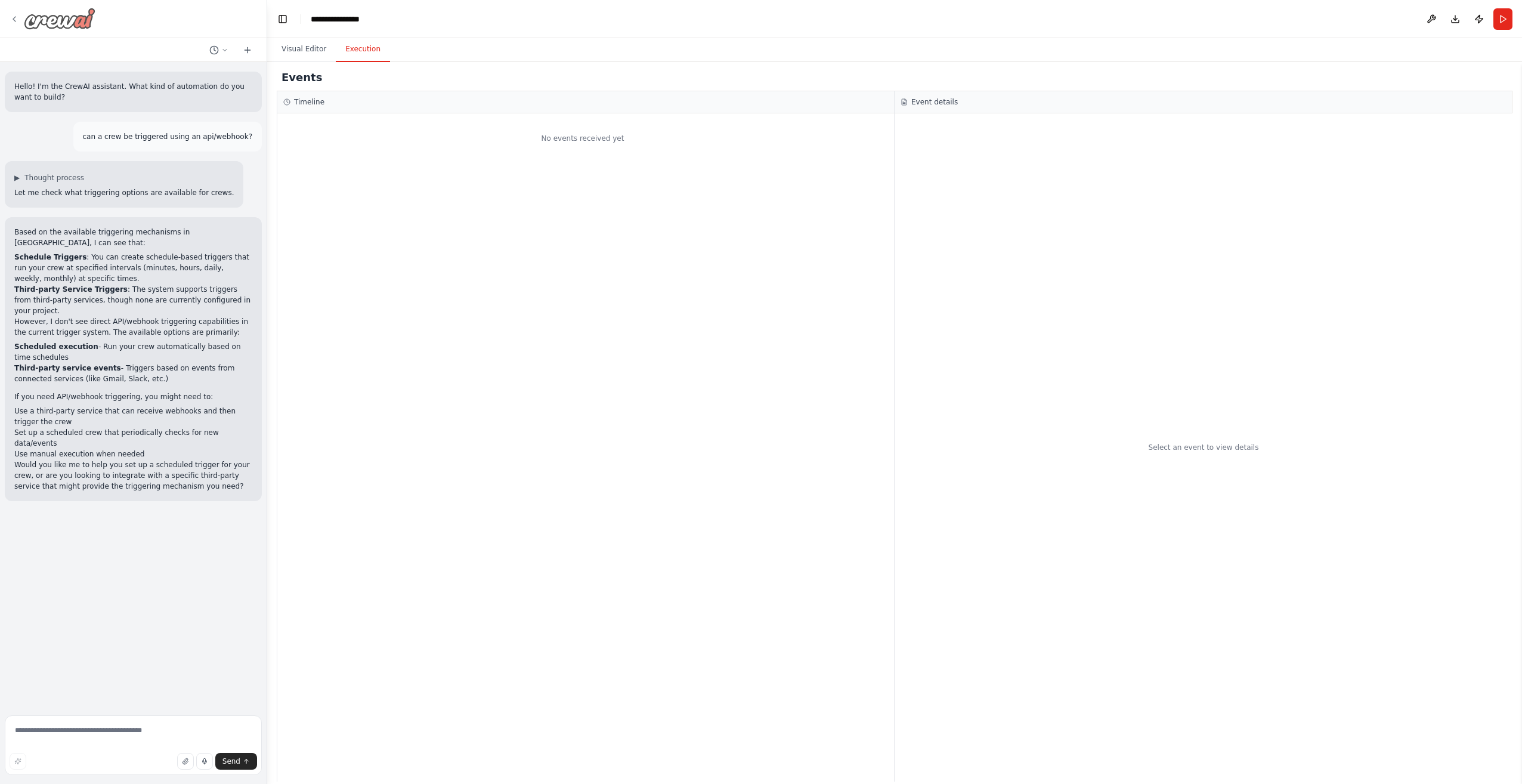
click at [11, 13] on div at bounding box center [52, 19] width 86 height 21
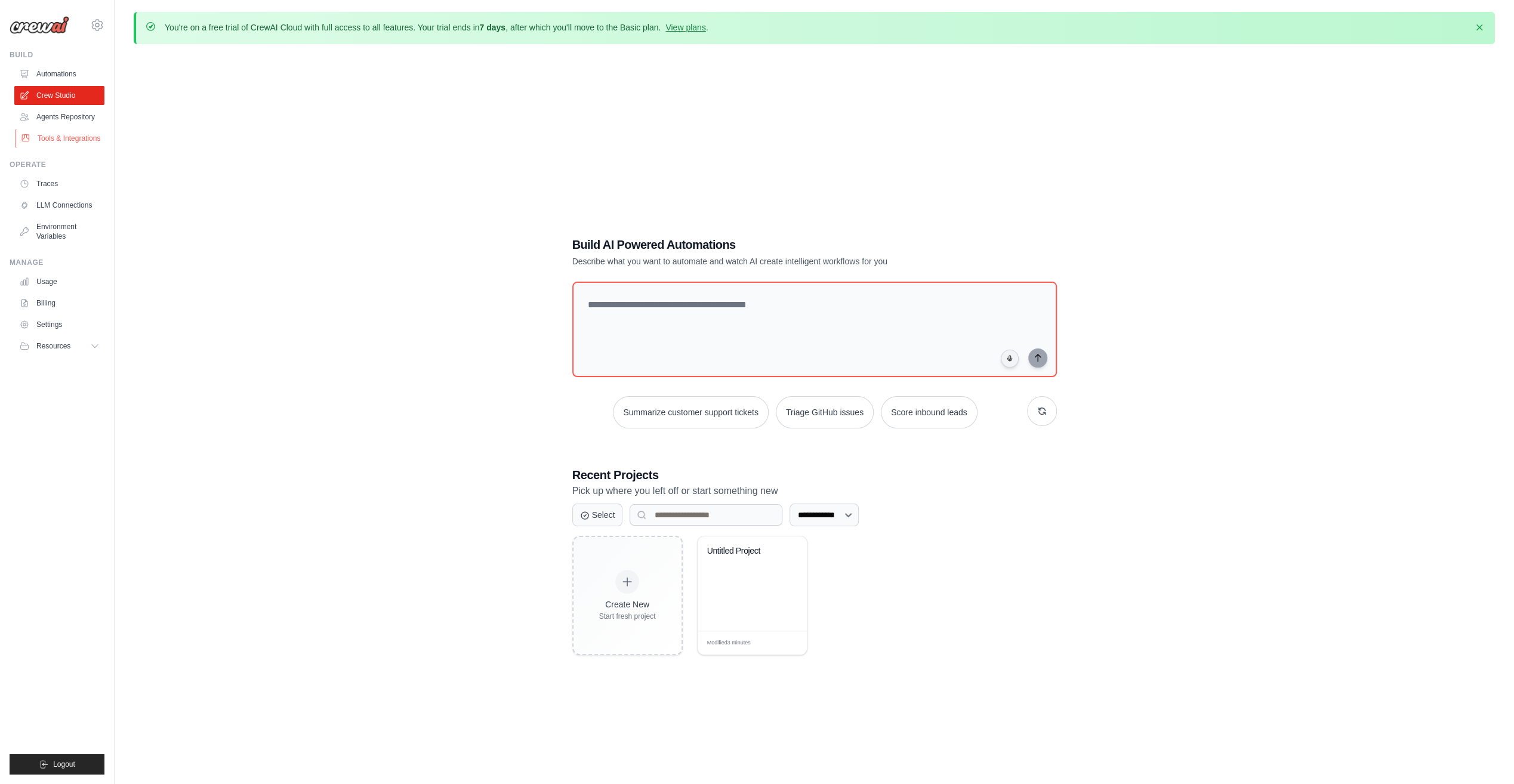
click at [76, 139] on link "Tools & Integrations" at bounding box center [60, 138] width 90 height 19
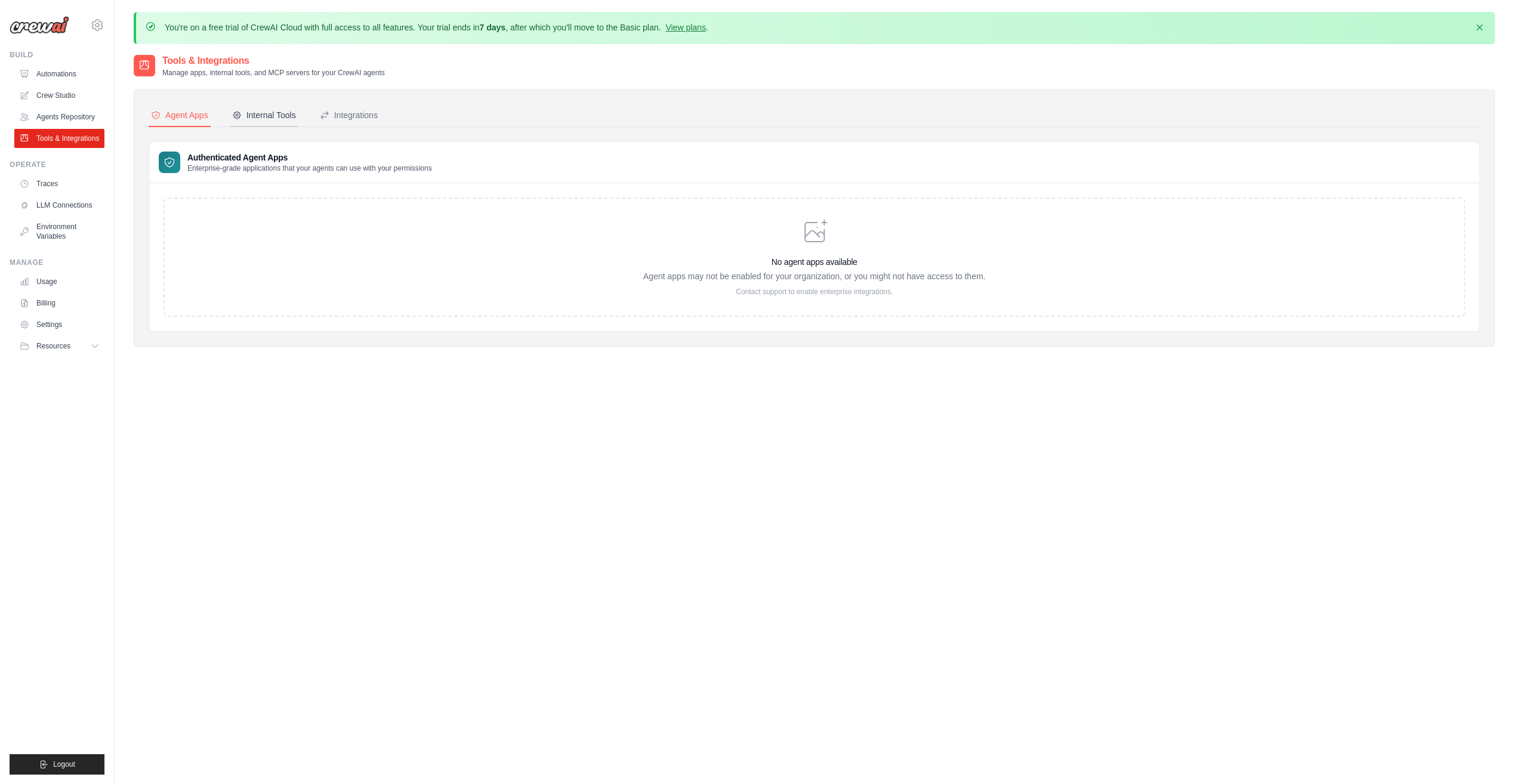
click at [269, 123] on button "Internal Tools" at bounding box center [264, 115] width 69 height 23
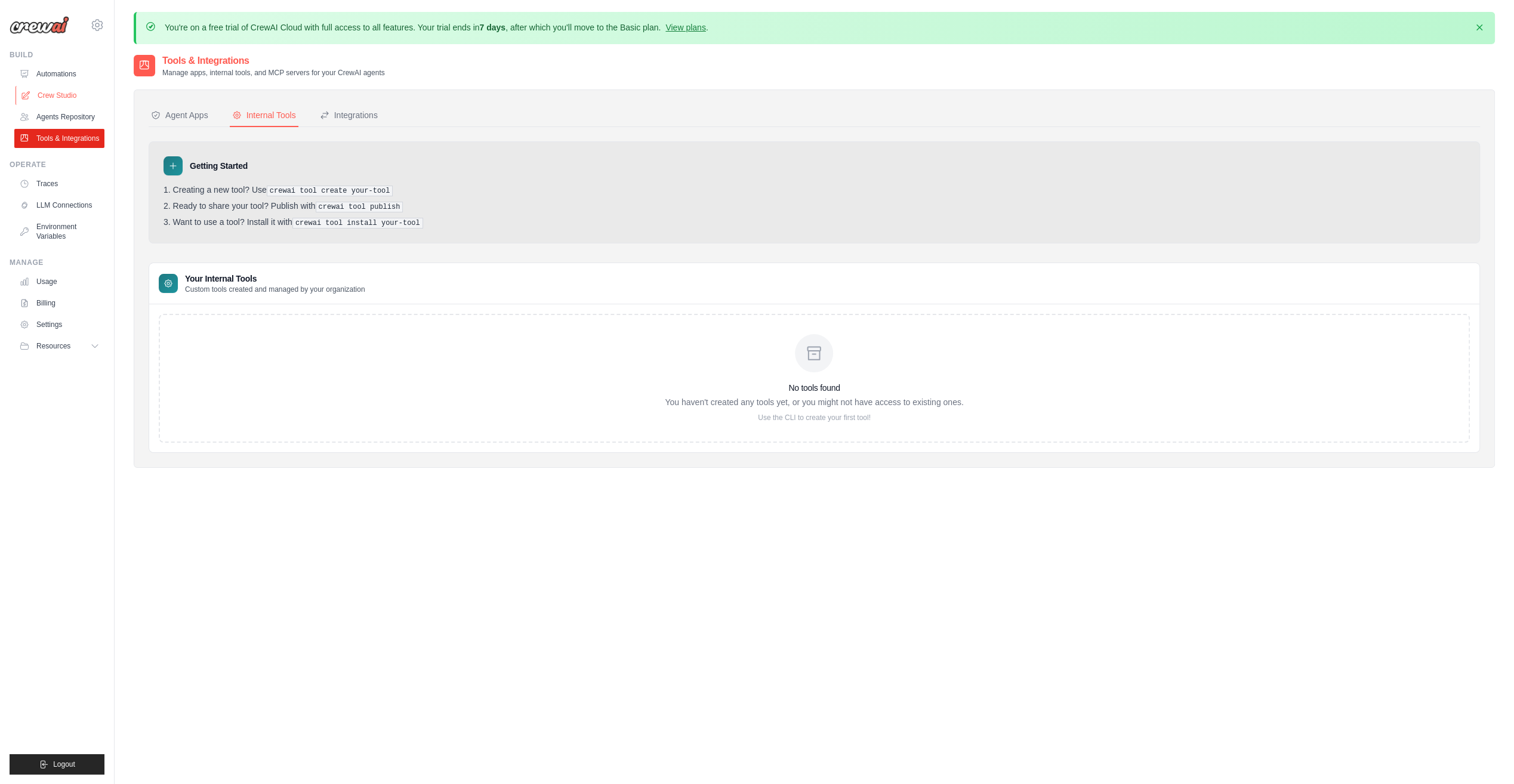
click at [47, 99] on link "Crew Studio" at bounding box center [60, 95] width 90 height 19
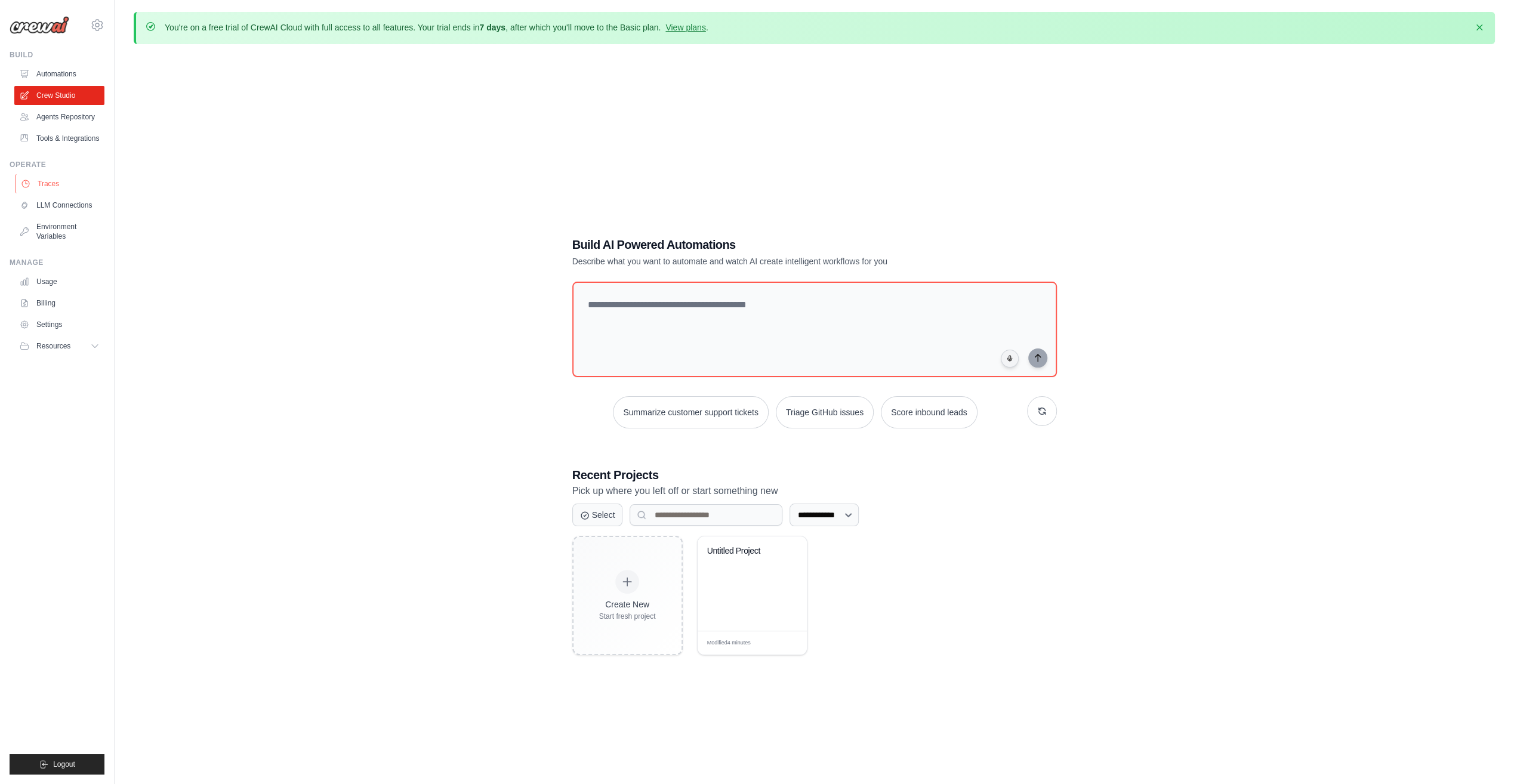
click at [35, 191] on link "Traces" at bounding box center [60, 183] width 90 height 19
